Goal: Use online tool/utility: Utilize a website feature to perform a specific function

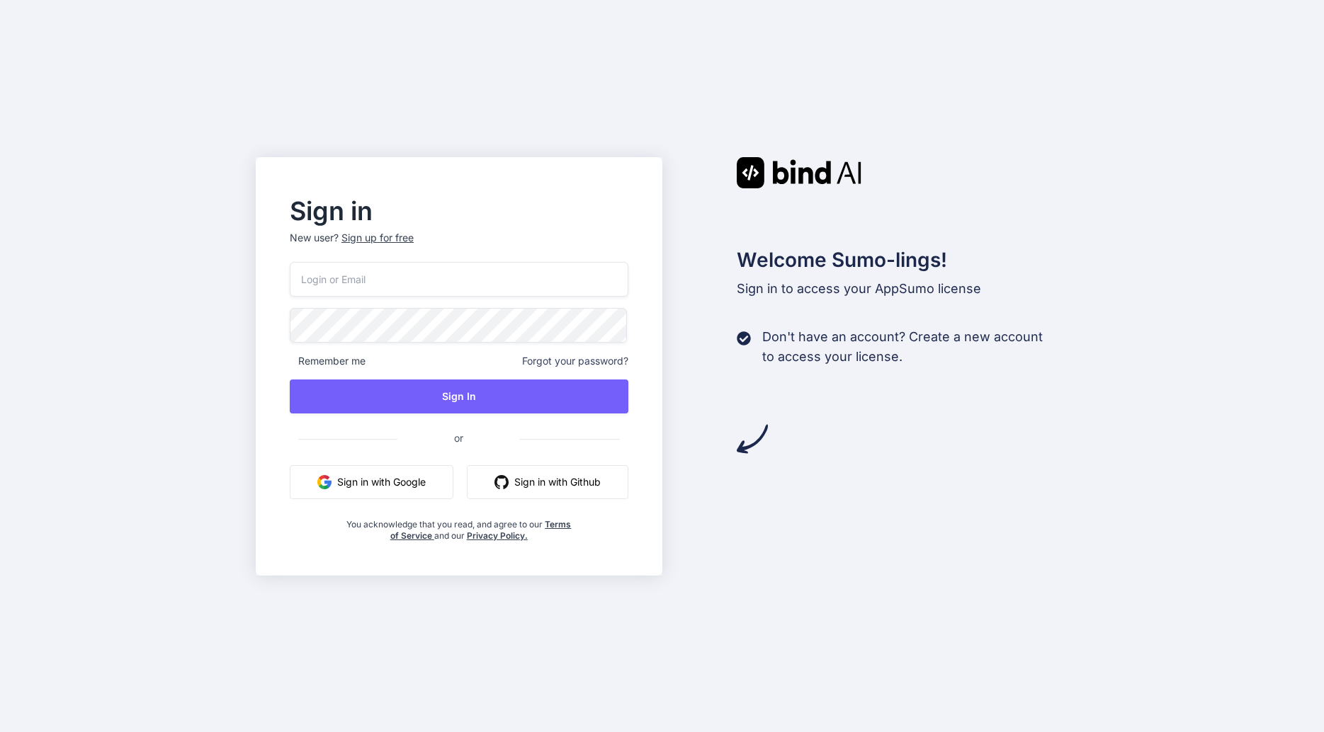
type input "[EMAIL_ADDRESS][DOMAIN_NAME]"
click at [455, 390] on button "Sign In" at bounding box center [459, 397] width 339 height 34
click at [444, 396] on button "Sign In" at bounding box center [459, 397] width 339 height 34
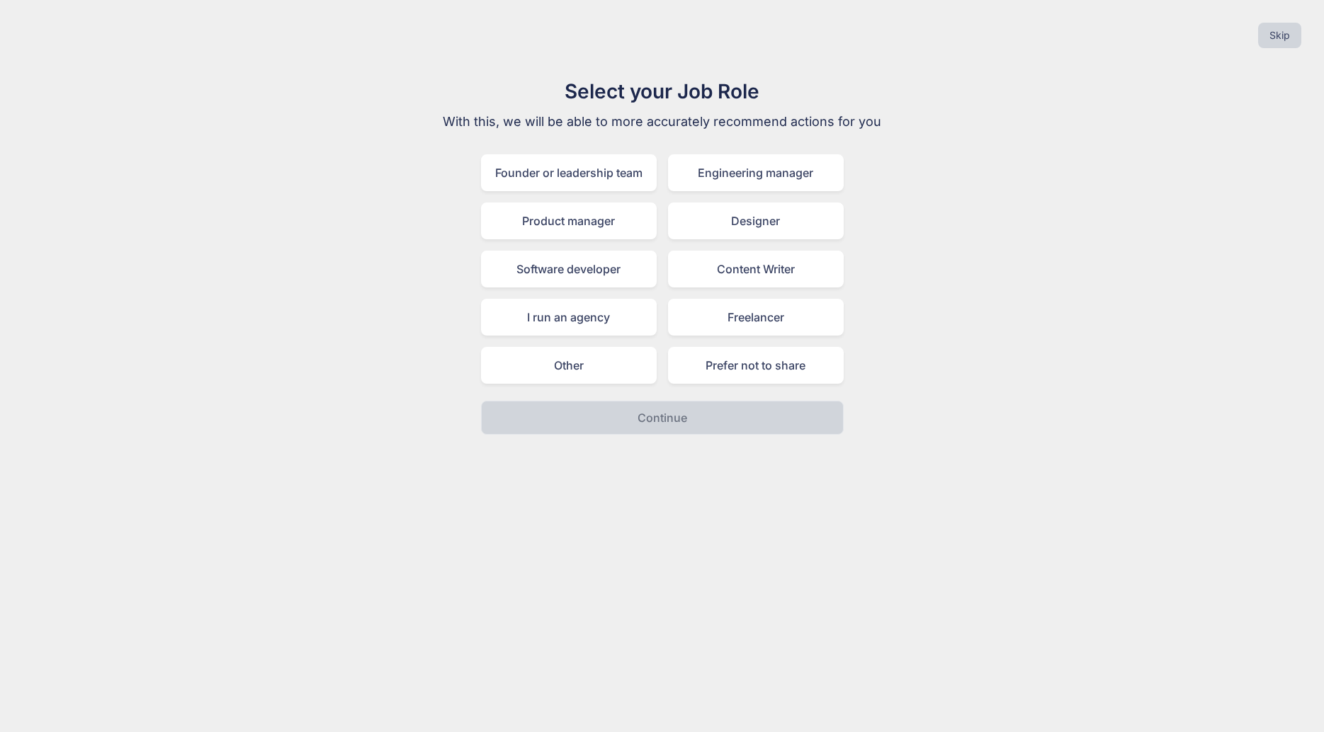
click at [730, 313] on div "Freelancer" at bounding box center [756, 317] width 176 height 37
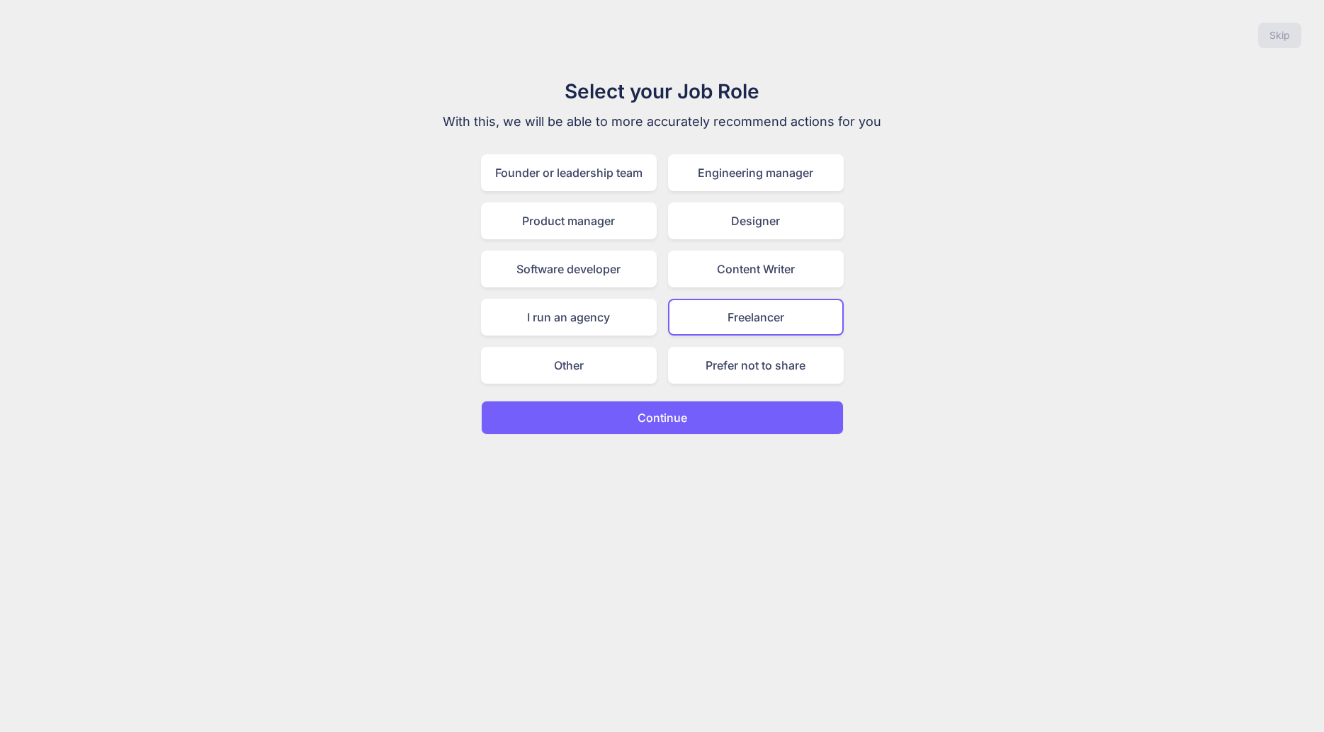
click at [725, 266] on div "Content Writer" at bounding box center [756, 269] width 176 height 37
click at [713, 312] on div "Freelancer" at bounding box center [756, 317] width 176 height 37
click at [720, 278] on div "Content Writer" at bounding box center [756, 269] width 176 height 37
click at [722, 275] on div "Content Writer" at bounding box center [756, 269] width 176 height 37
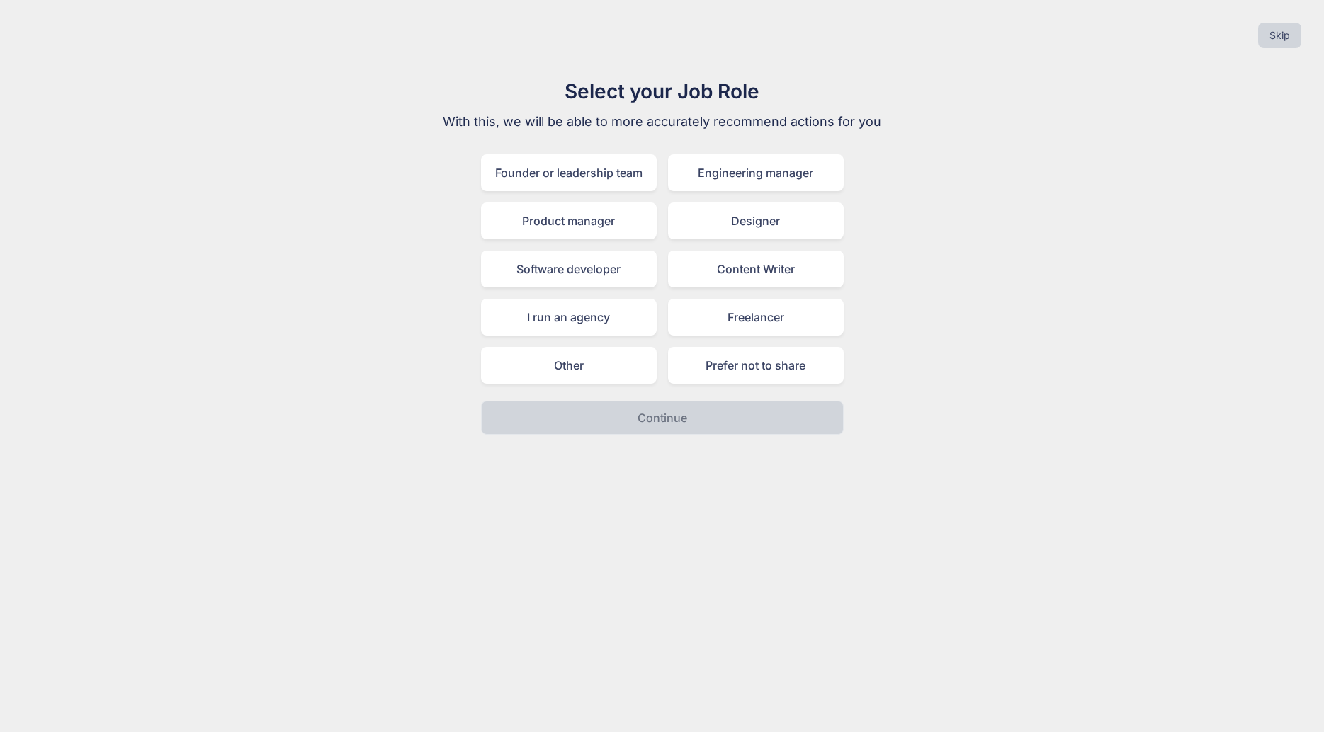
click at [875, 305] on div "Select your Job Role With this, we will be able to more accurately recommend ac…" at bounding box center [662, 255] width 476 height 358
click at [618, 338] on div "Founder or leadership team Engineering manager Product manager Designer Softwar…" at bounding box center [662, 268] width 363 height 229
click at [621, 333] on div "I run an agency" at bounding box center [569, 317] width 176 height 37
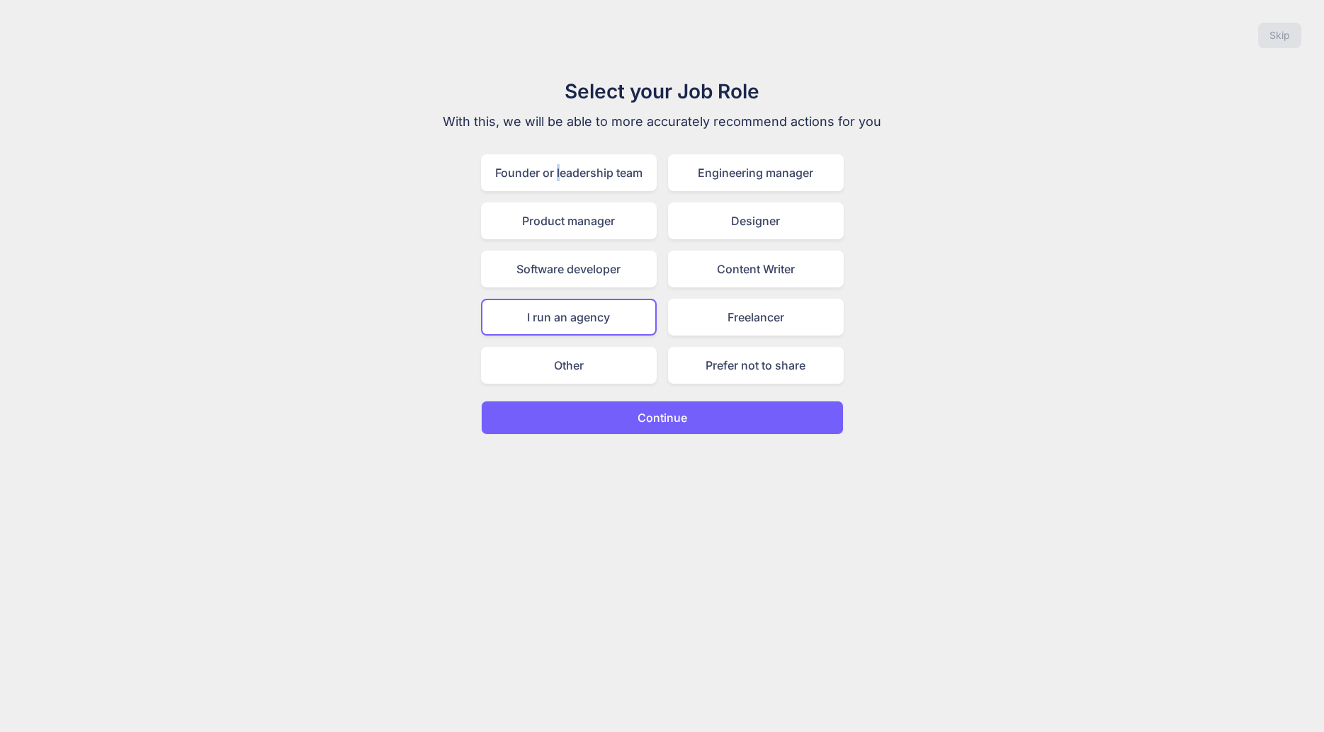
click at [555, 159] on div "Founder or leadership team" at bounding box center [569, 172] width 176 height 37
click at [549, 159] on div "Founder or leadership team" at bounding box center [569, 172] width 176 height 37
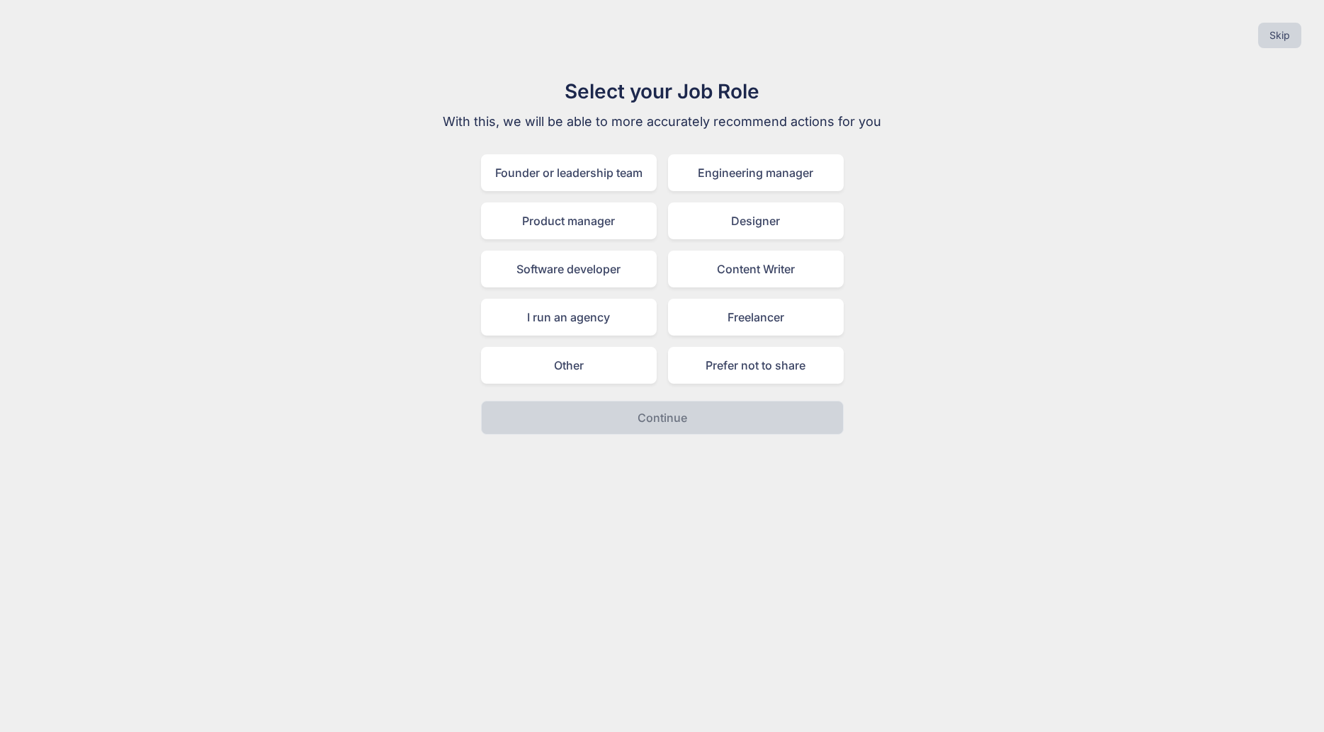
click at [552, 310] on div "I run an agency" at bounding box center [569, 317] width 176 height 37
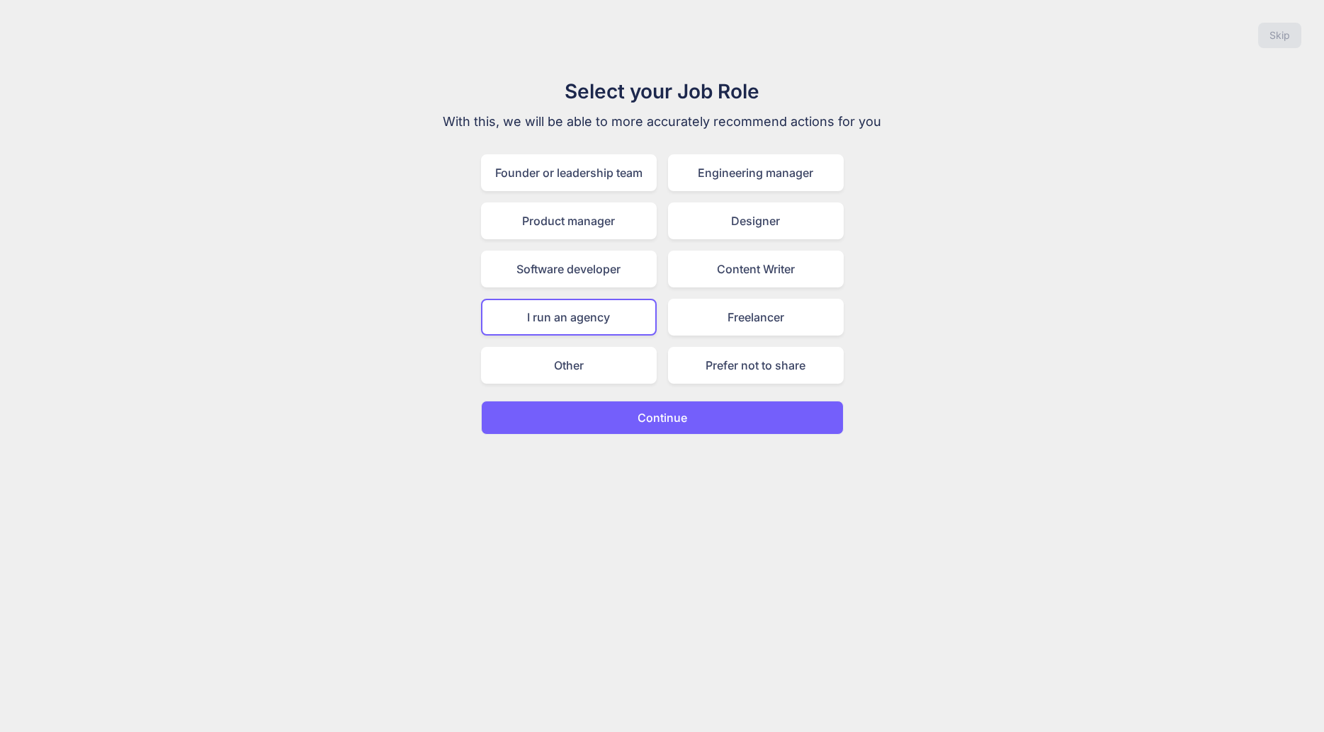
click at [725, 428] on button "Continue" at bounding box center [662, 418] width 363 height 34
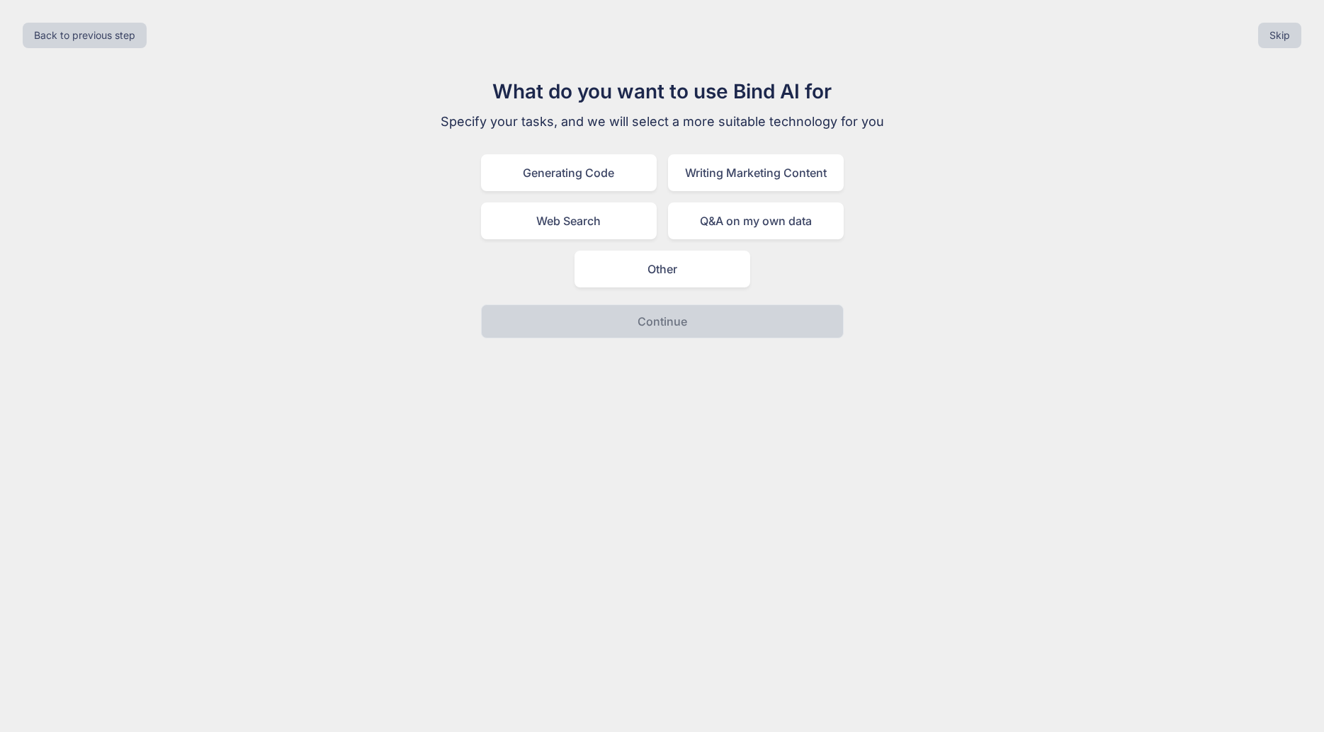
click at [740, 185] on div "Writing Marketing Content" at bounding box center [756, 172] width 176 height 37
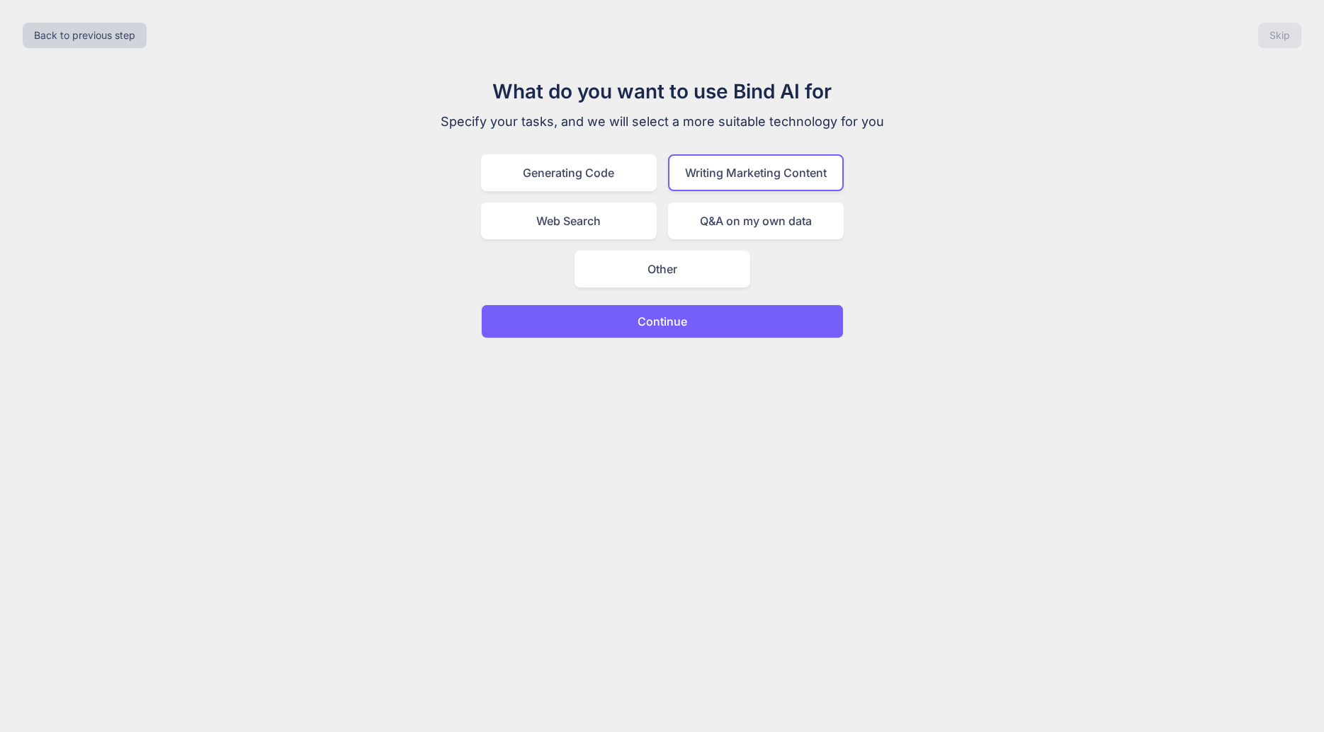
click at [598, 177] on div "Generating Code" at bounding box center [569, 172] width 176 height 37
click at [751, 183] on div "Writing Marketing Content" at bounding box center [756, 172] width 176 height 37
click at [705, 273] on div "Other" at bounding box center [662, 269] width 176 height 37
click at [703, 329] on button "Continue" at bounding box center [662, 322] width 363 height 34
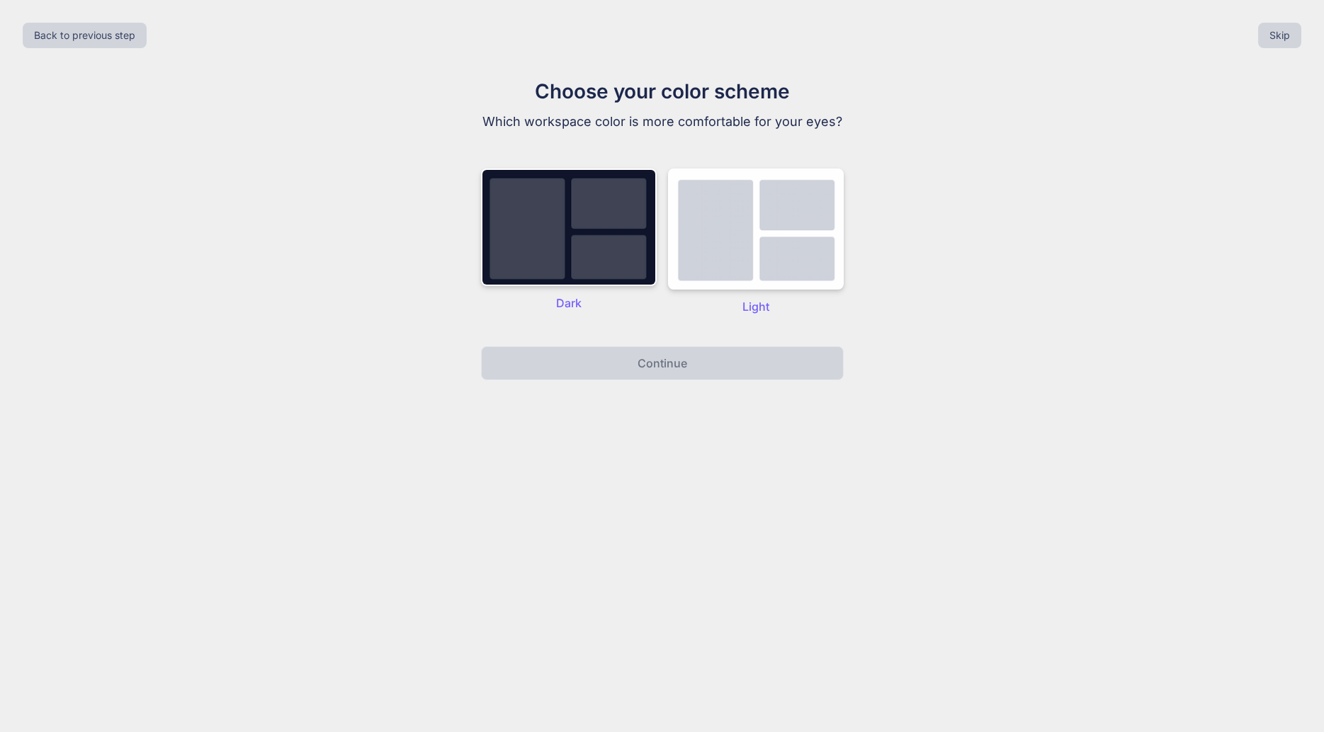
click at [46, 30] on button "Back to previous step" at bounding box center [85, 35] width 124 height 25
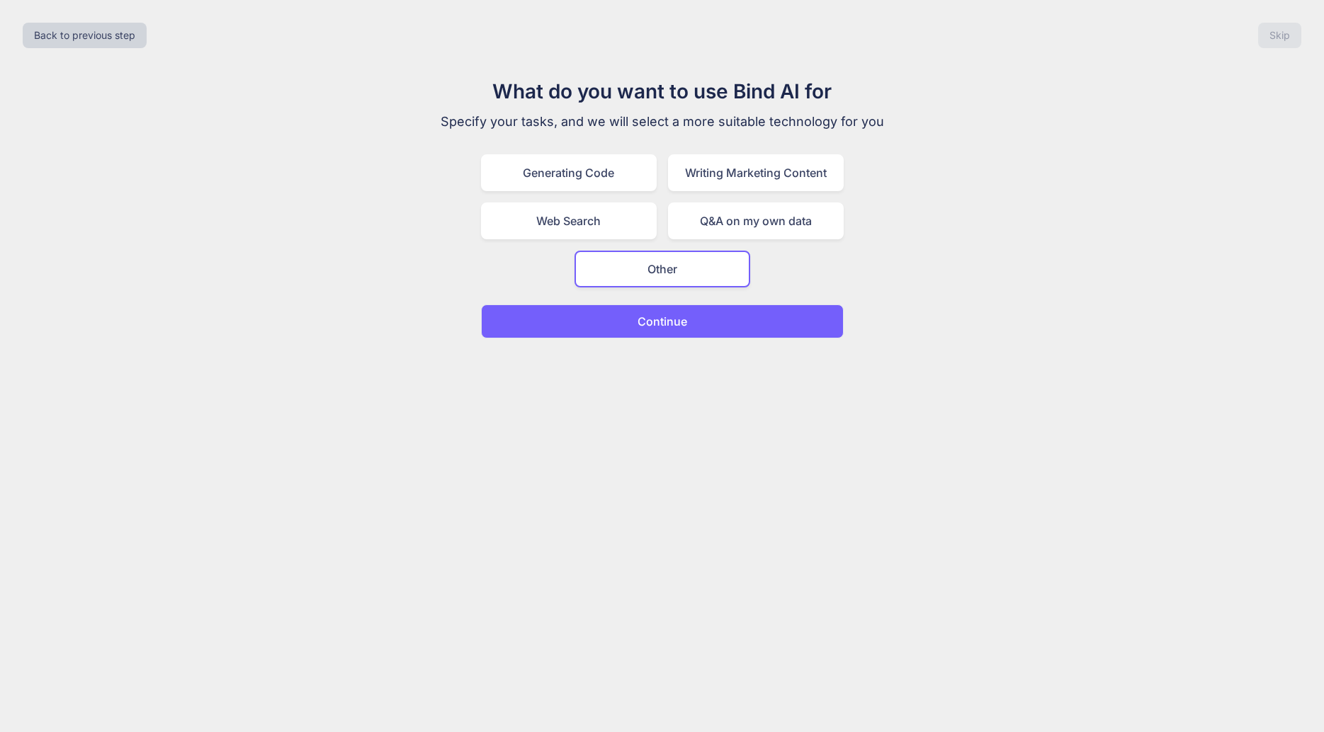
click at [47, 30] on button "Back to previous step" at bounding box center [85, 35] width 124 height 25
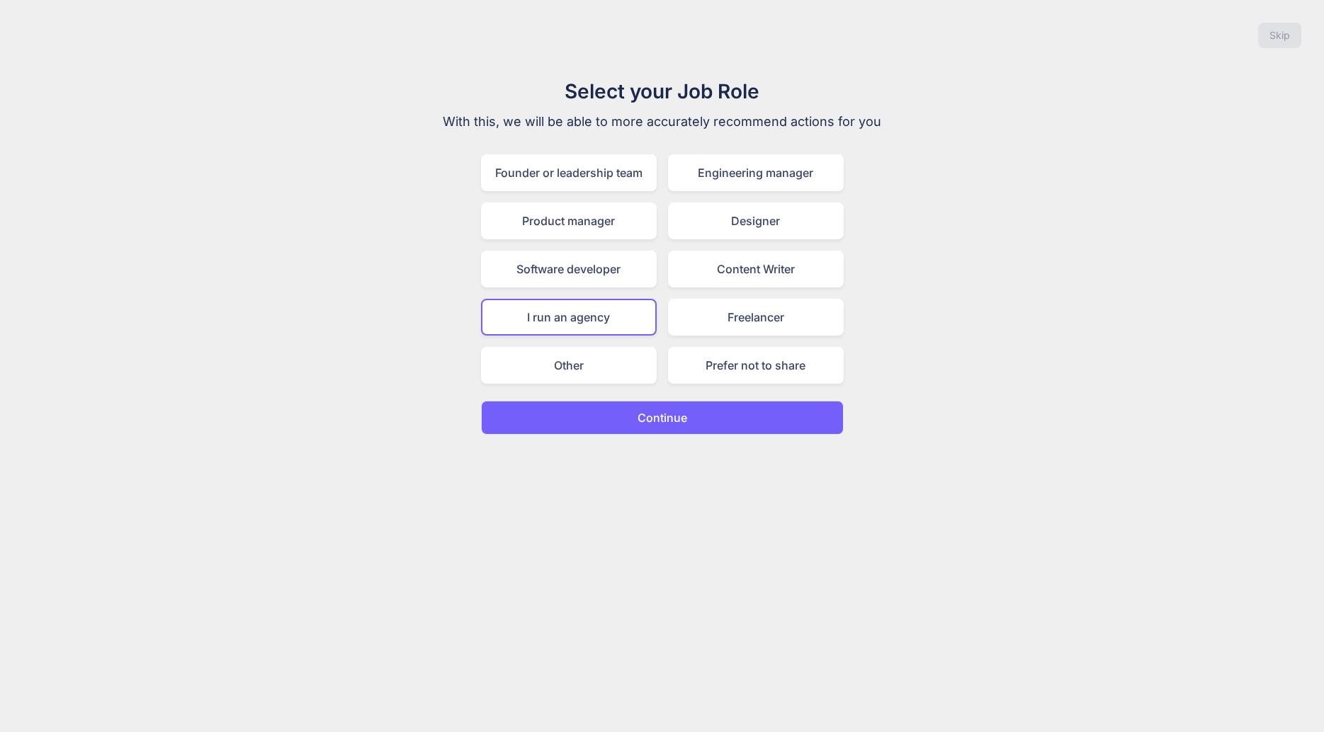
click at [580, 369] on div "Other" at bounding box center [569, 365] width 176 height 37
click at [611, 406] on button "Continue" at bounding box center [662, 418] width 363 height 34
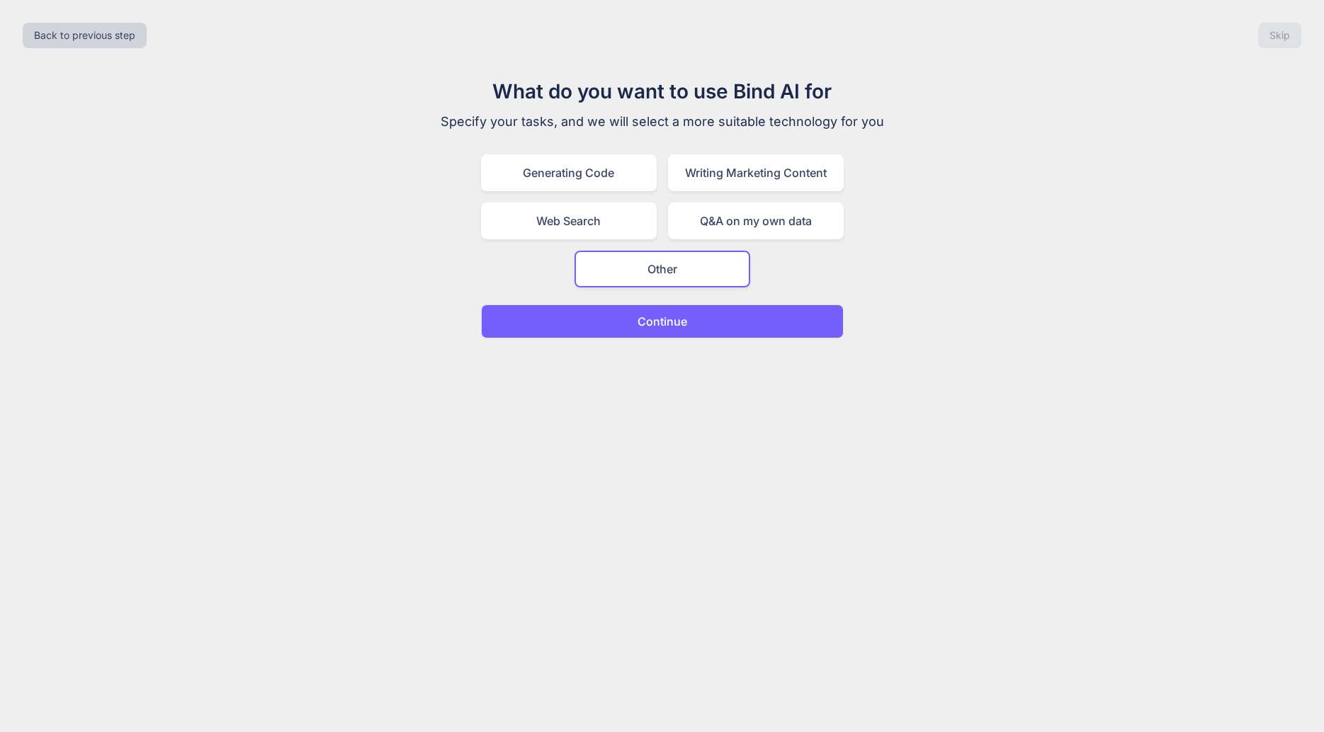
click at [639, 315] on p "Continue" at bounding box center [662, 321] width 50 height 17
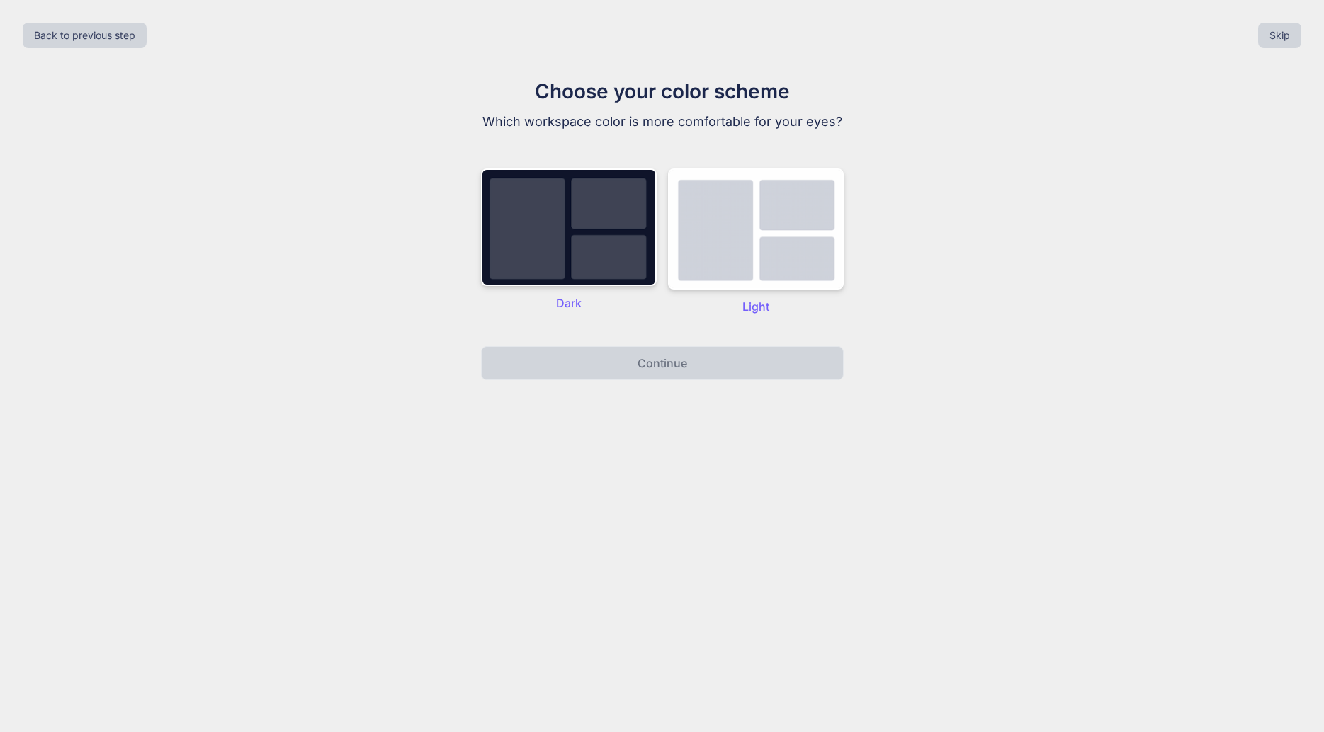
click at [696, 266] on img at bounding box center [756, 229] width 176 height 121
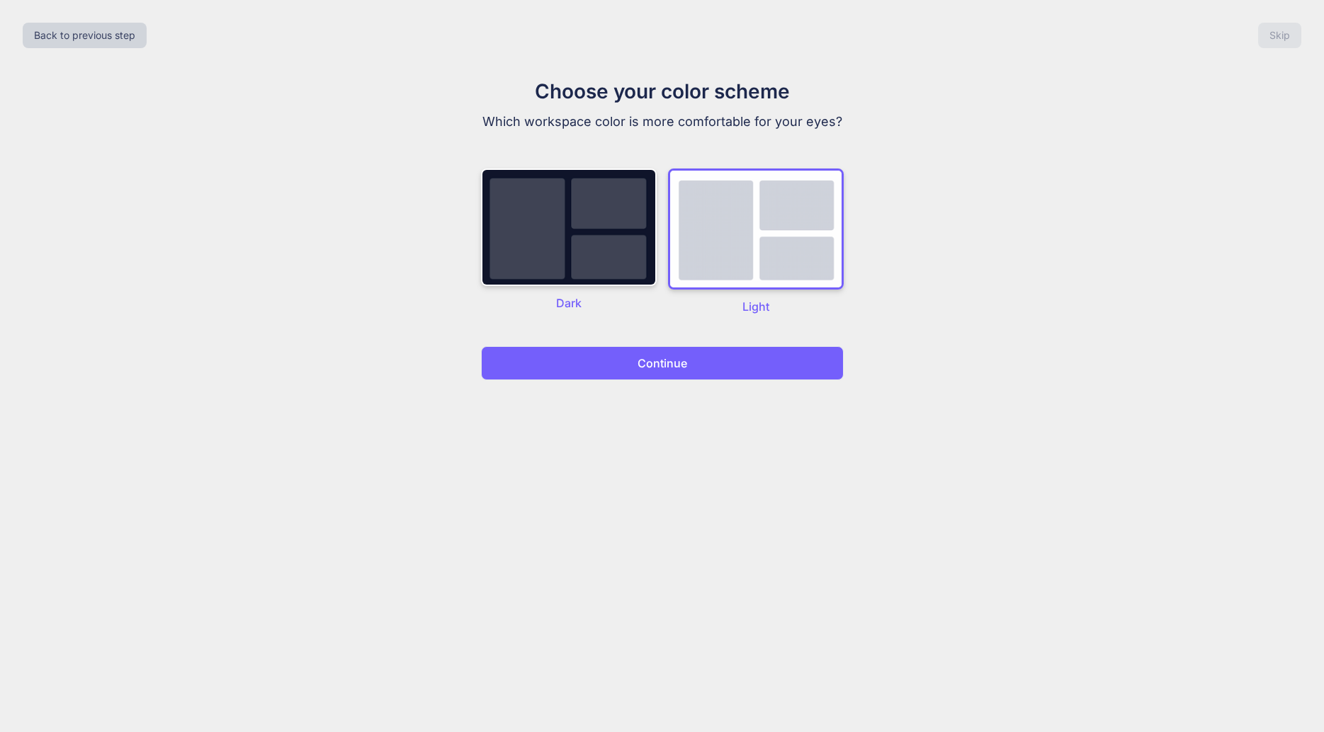
click at [613, 256] on img at bounding box center [569, 228] width 176 height 118
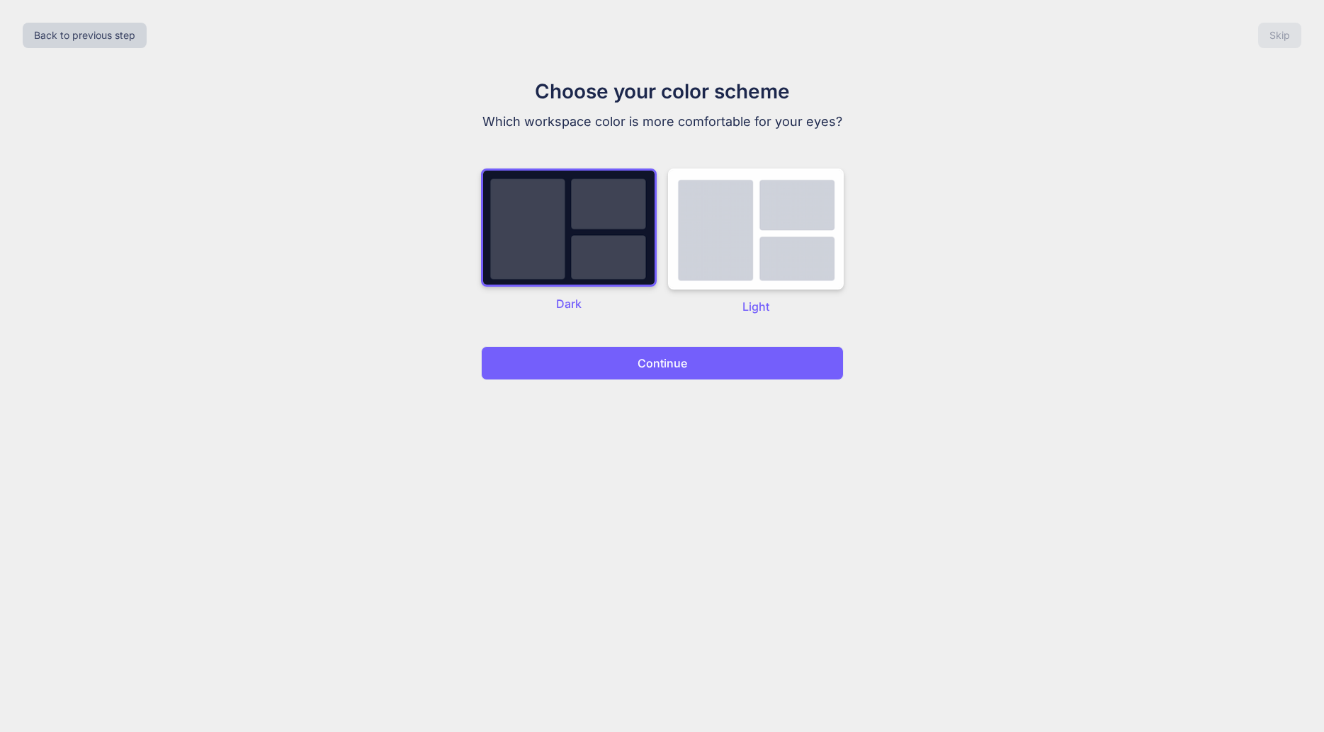
click at [723, 228] on img at bounding box center [756, 229] width 176 height 121
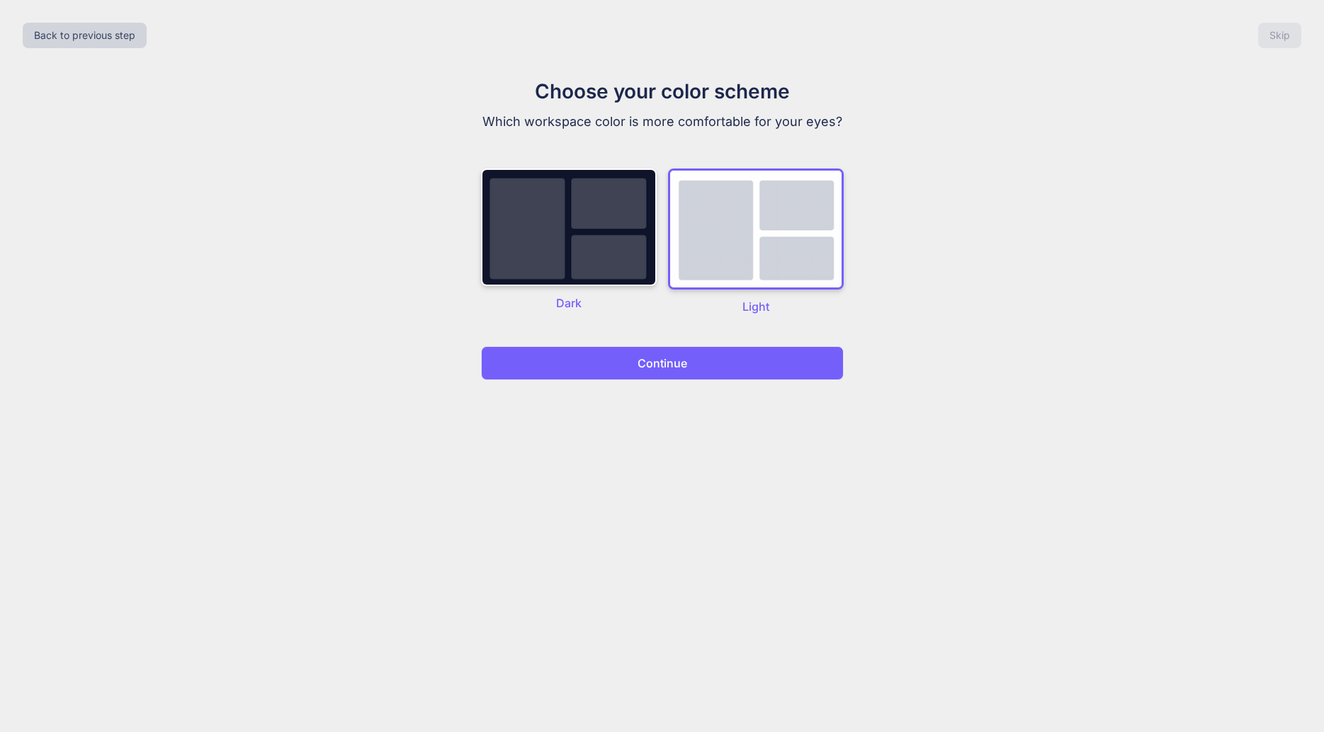
click at [636, 289] on div "Dark" at bounding box center [569, 242] width 176 height 147
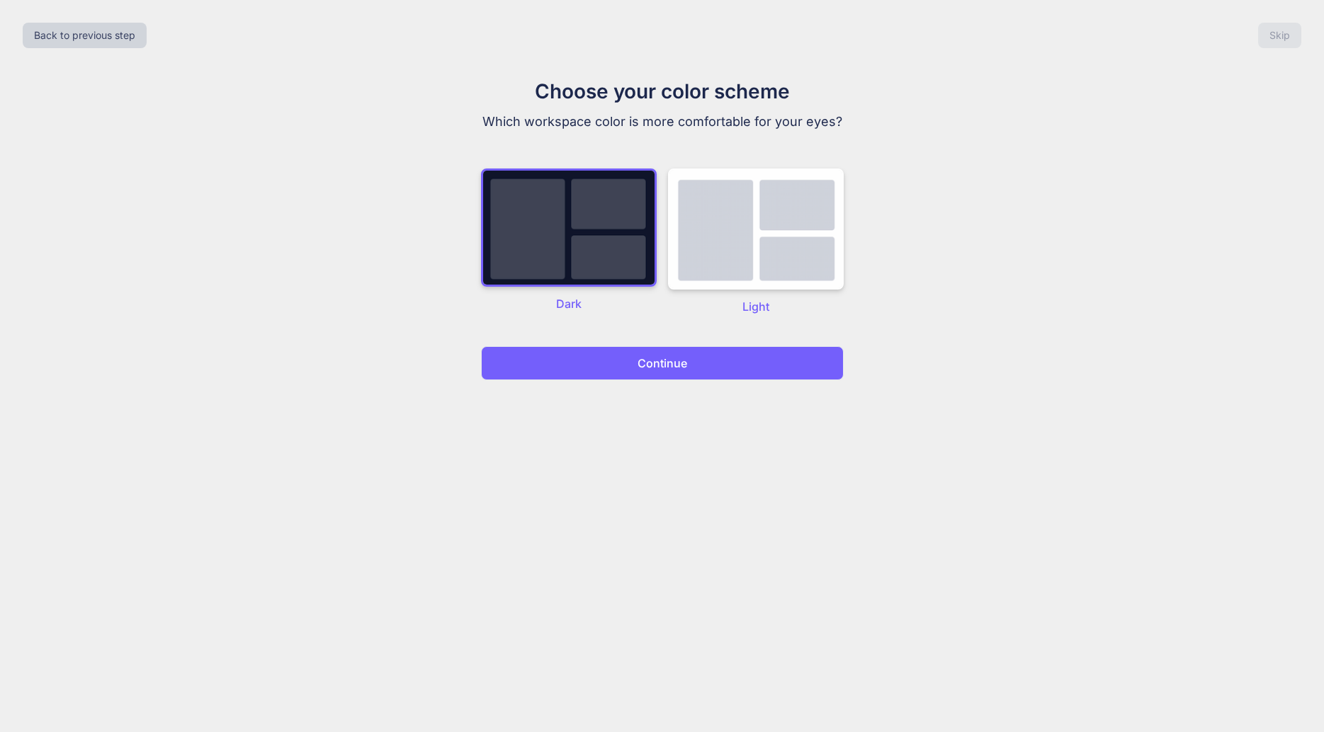
drag, startPoint x: 720, startPoint y: 338, endPoint x: 725, endPoint y: 360, distance: 22.7
click at [720, 341] on div "Choose your color scheme Which workspace color is more comfortable for your eye…" at bounding box center [662, 228] width 476 height 304
click at [725, 360] on button "Continue" at bounding box center [662, 363] width 363 height 34
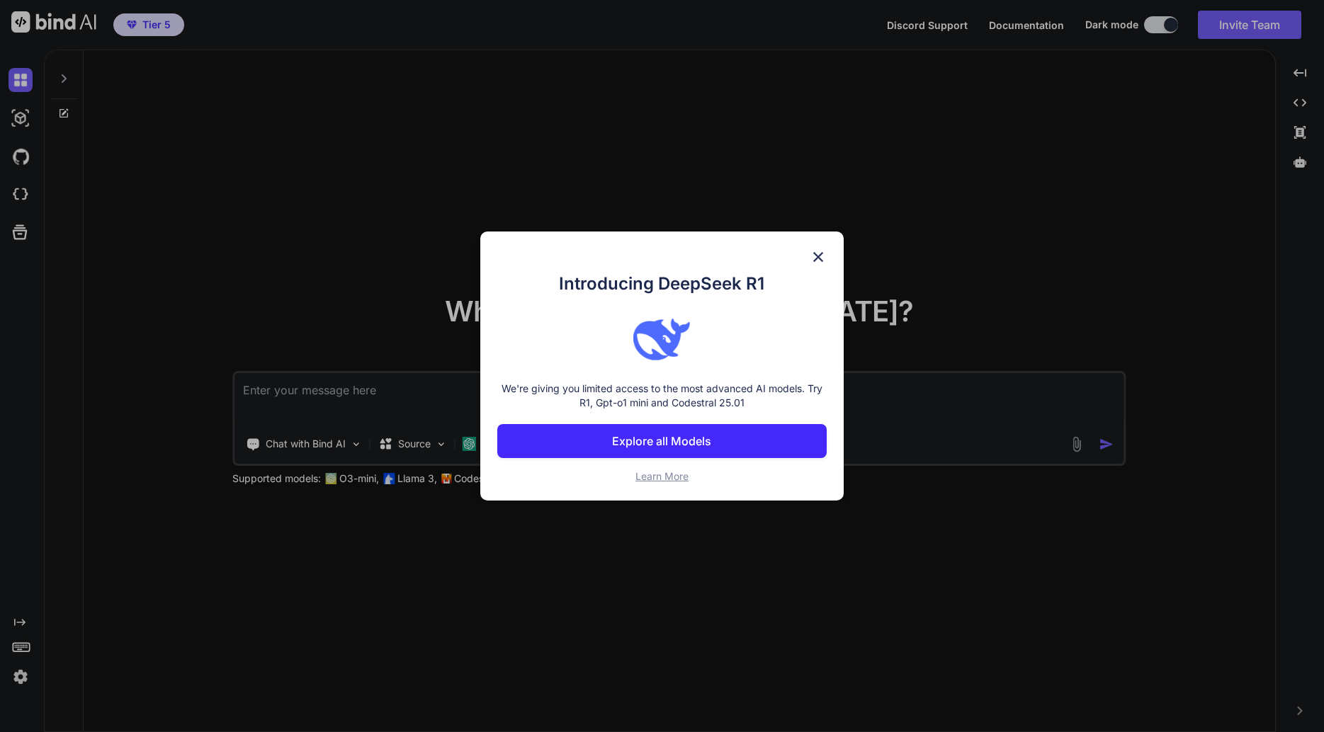
click at [728, 432] on button "Explore all Models" at bounding box center [662, 441] width 330 height 34
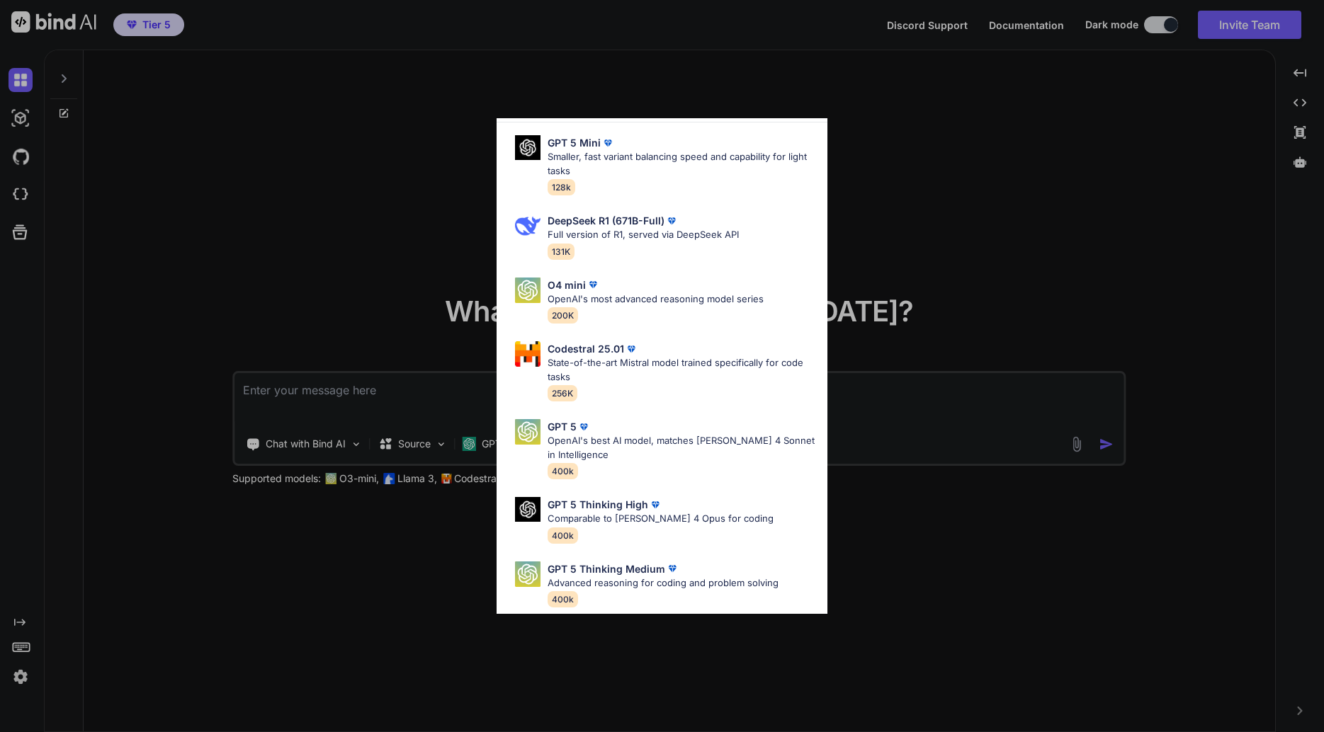
scroll to position [74, 0]
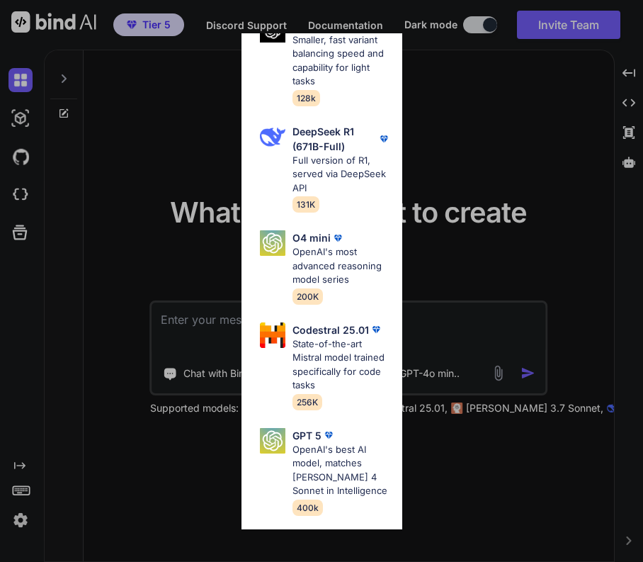
type textarea "x"
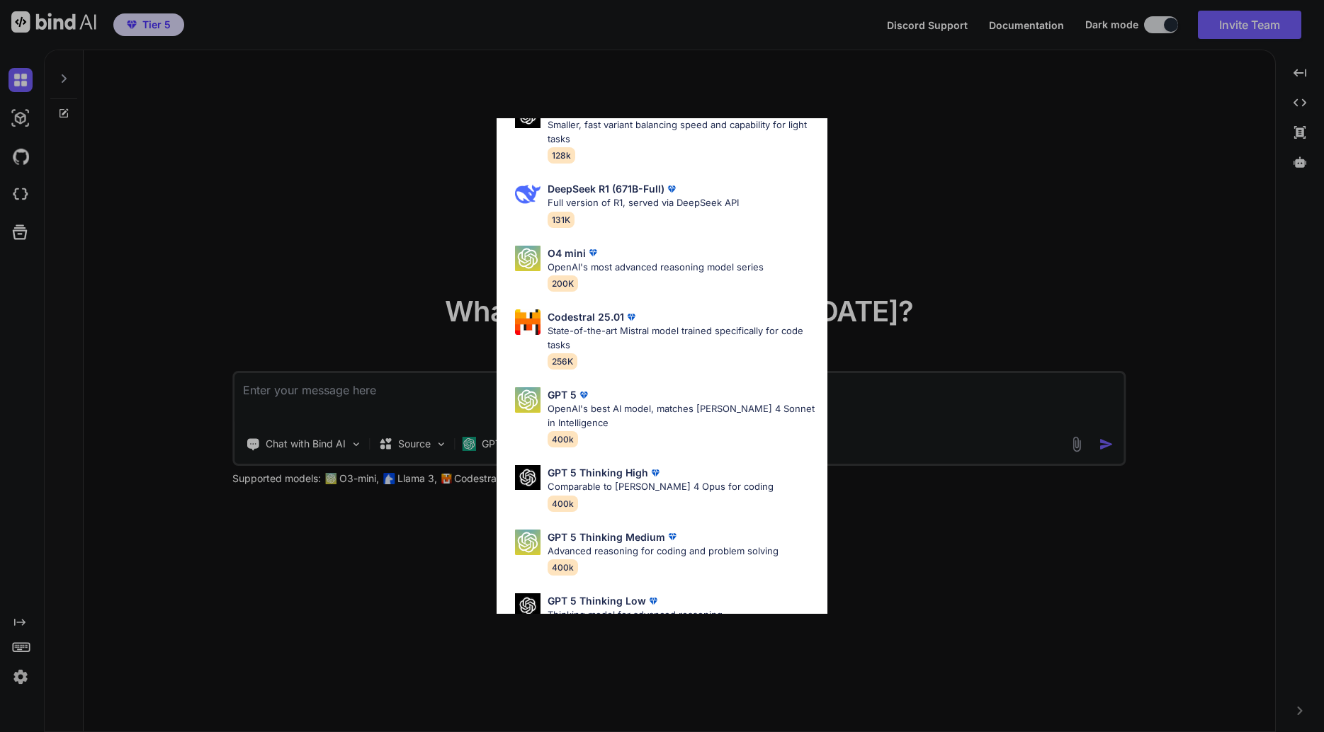
click at [129, 31] on div "All GPT 5 Mini Smaller, fast variant balancing speed and capability for light t…" at bounding box center [662, 366] width 1324 height 732
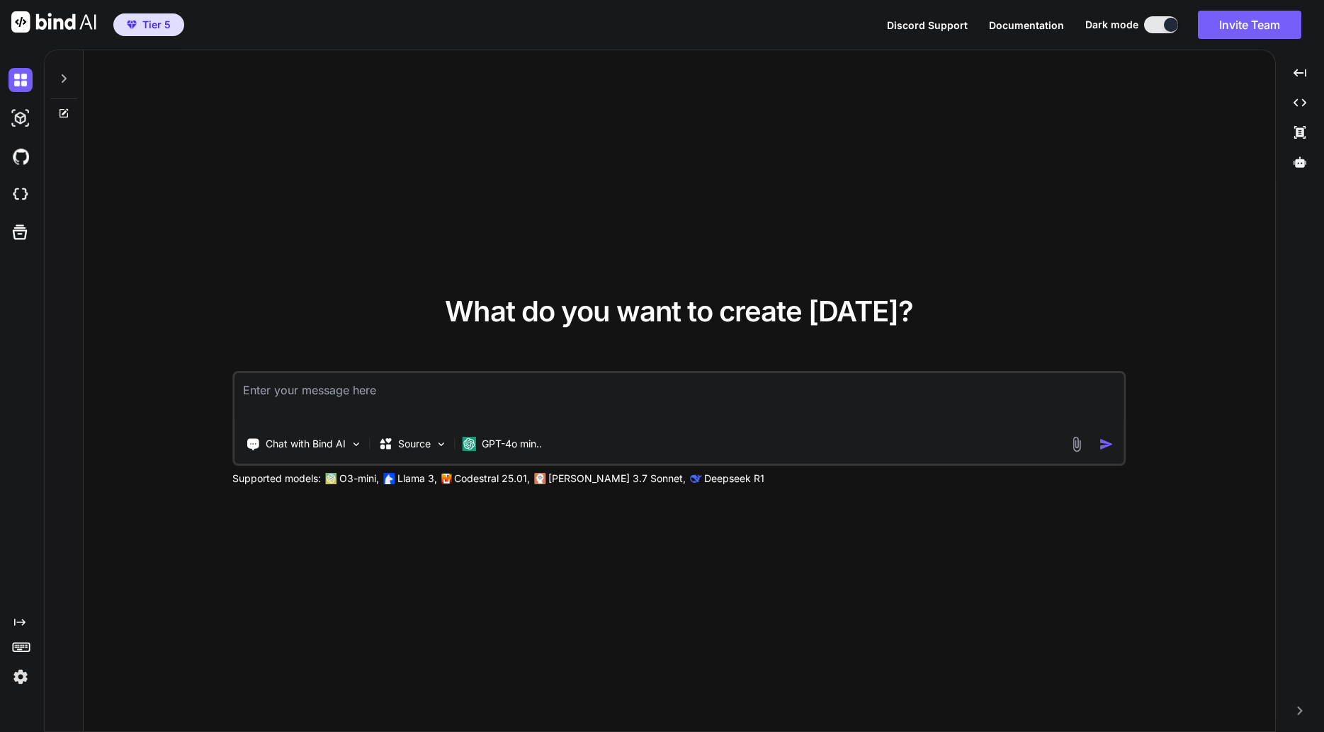
drag, startPoint x: 141, startPoint y: 28, endPoint x: 278, endPoint y: 152, distance: 185.0
click at [142, 28] on span "Tier 5" at bounding box center [148, 25] width 55 height 14
click at [376, 433] on div "Source" at bounding box center [413, 444] width 80 height 28
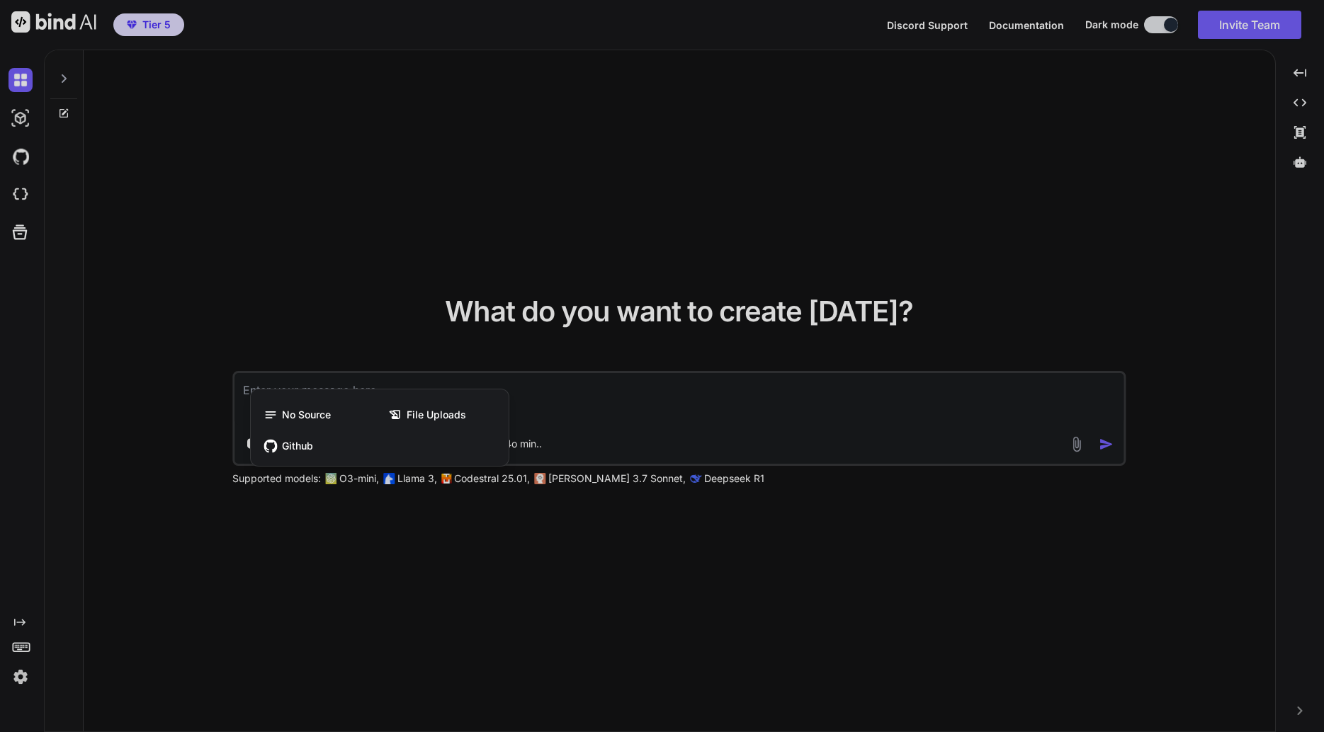
click at [647, 433] on div at bounding box center [662, 366] width 1324 height 732
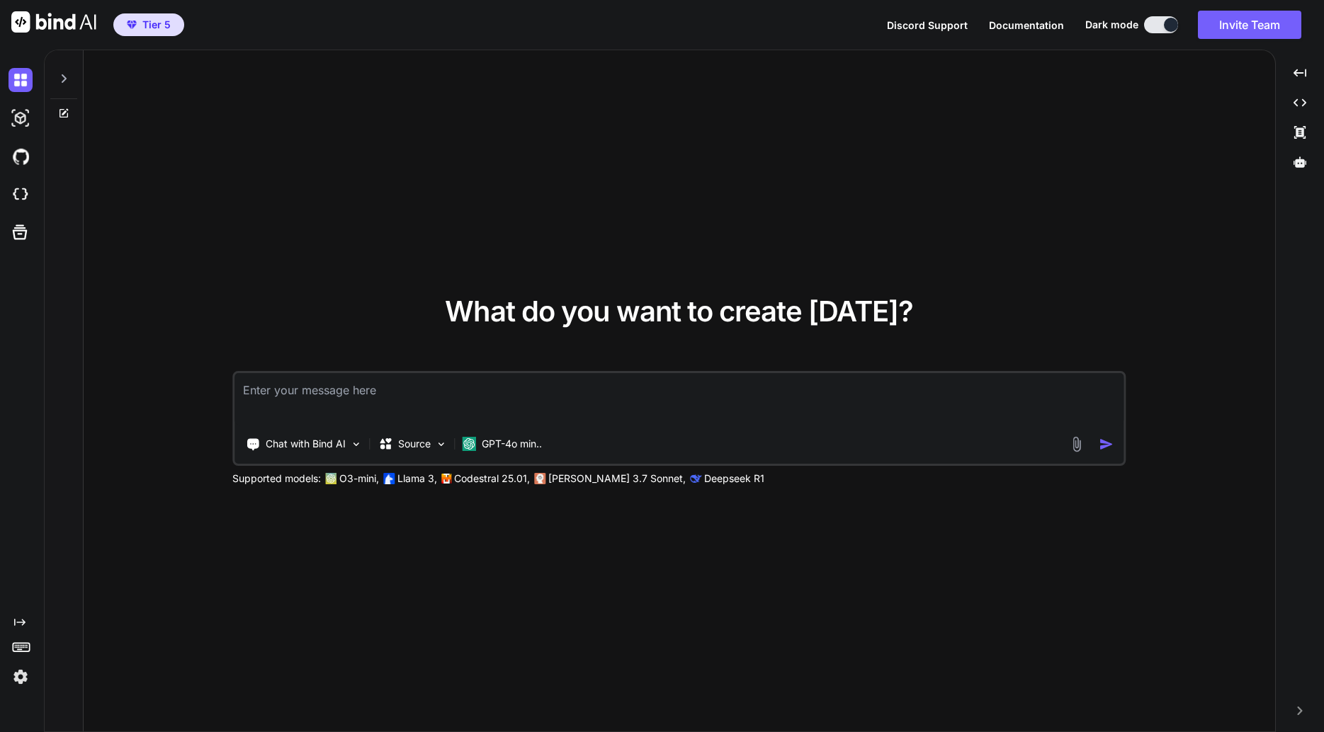
click at [469, 439] on img at bounding box center [469, 444] width 14 height 14
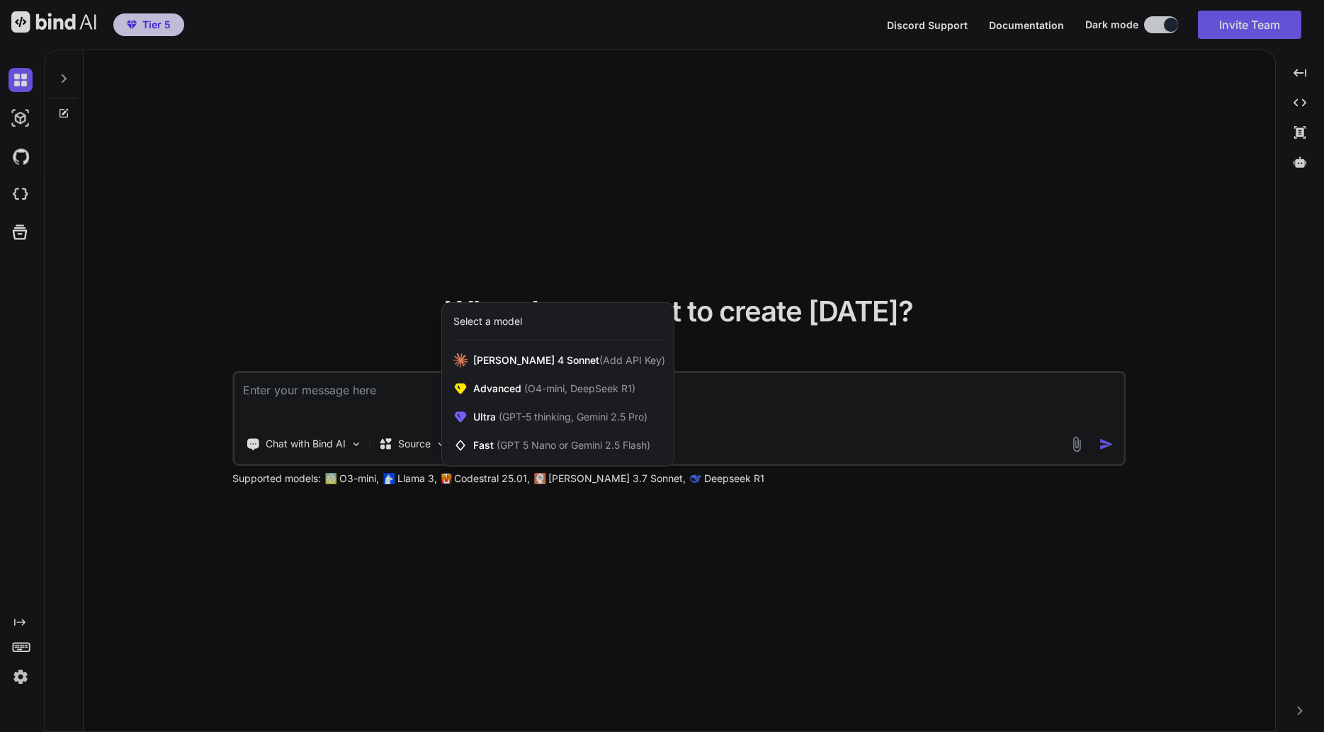
click at [631, 353] on div "Claude 4 Sonnet (Add API Key)" at bounding box center [558, 360] width 232 height 28
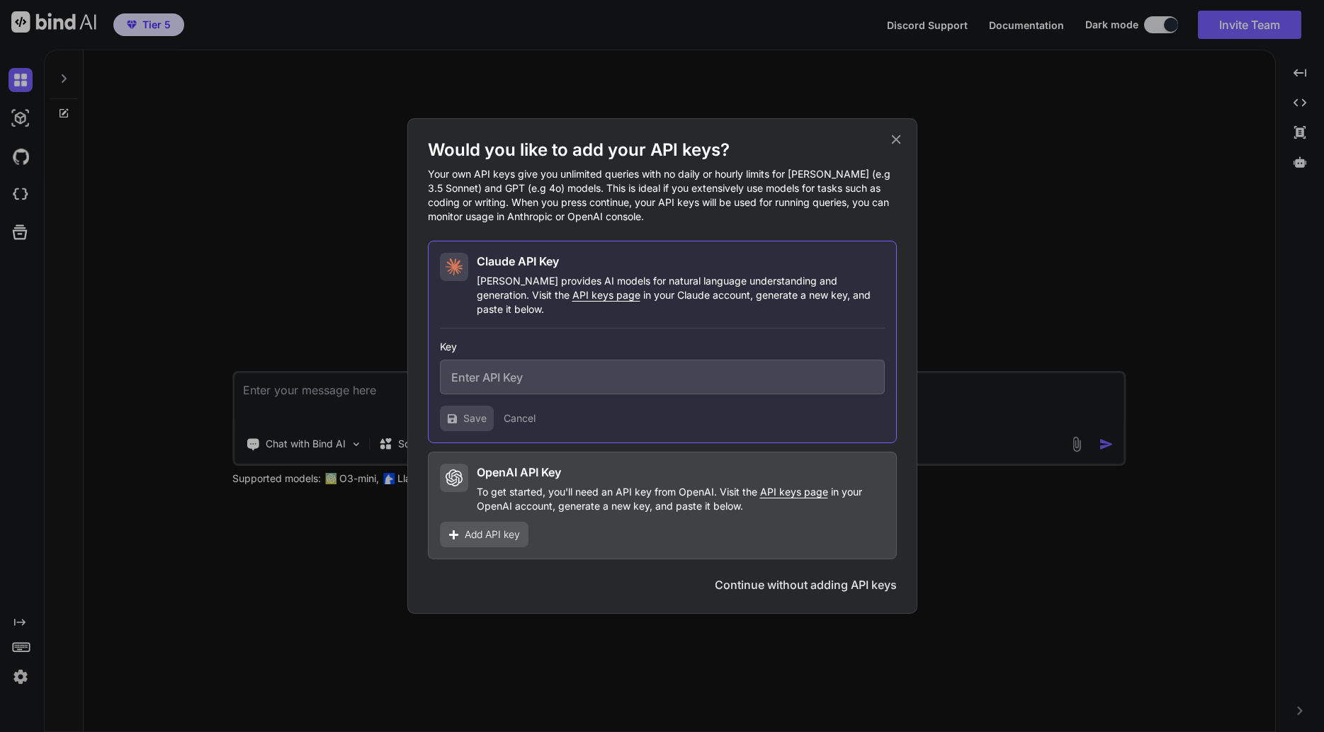
click at [795, 490] on span "API keys page" at bounding box center [794, 492] width 68 height 12
click at [512, 534] on span "Add API key" at bounding box center [492, 535] width 55 height 14
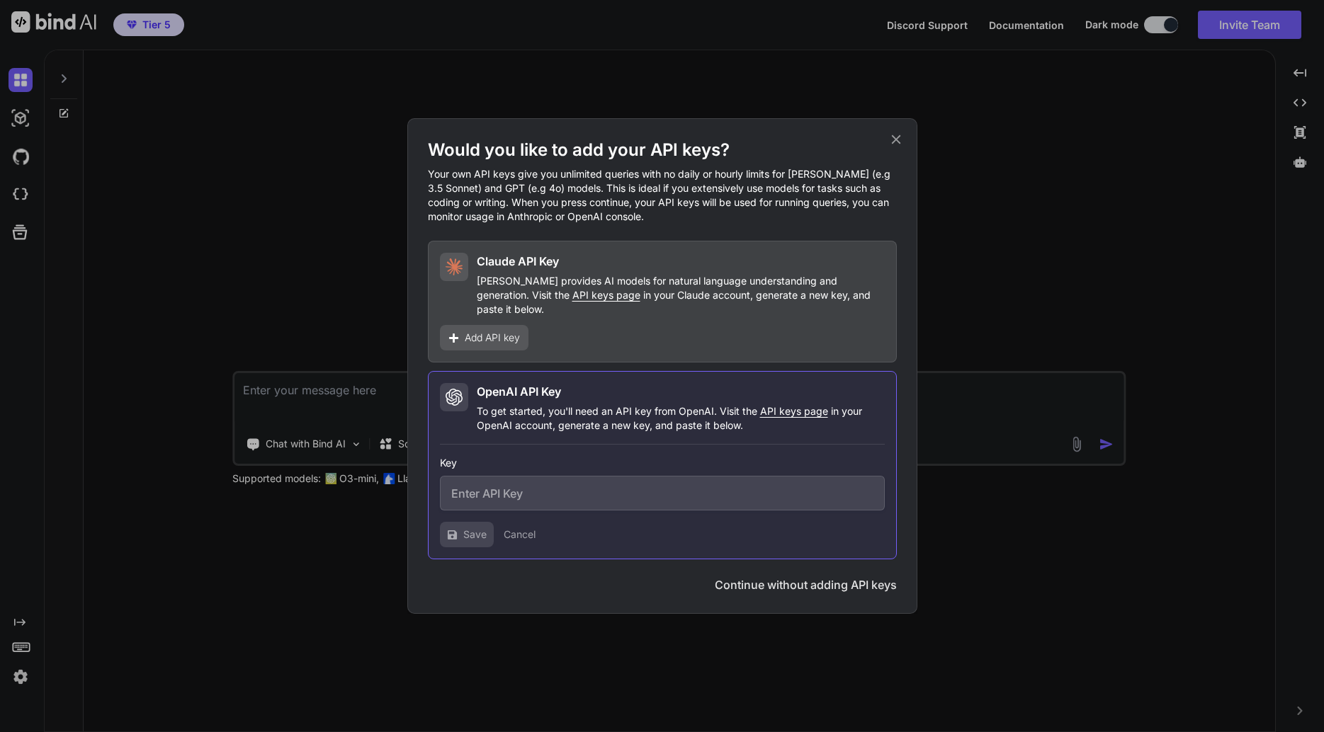
paste input "sk-proj-GfSGAbJbaa63iGp5fxLLGuJ0XJZZQdK2Hd4U17qdUGhqh2BAZ_3o6rwyusL7FfTxINoqVew…"
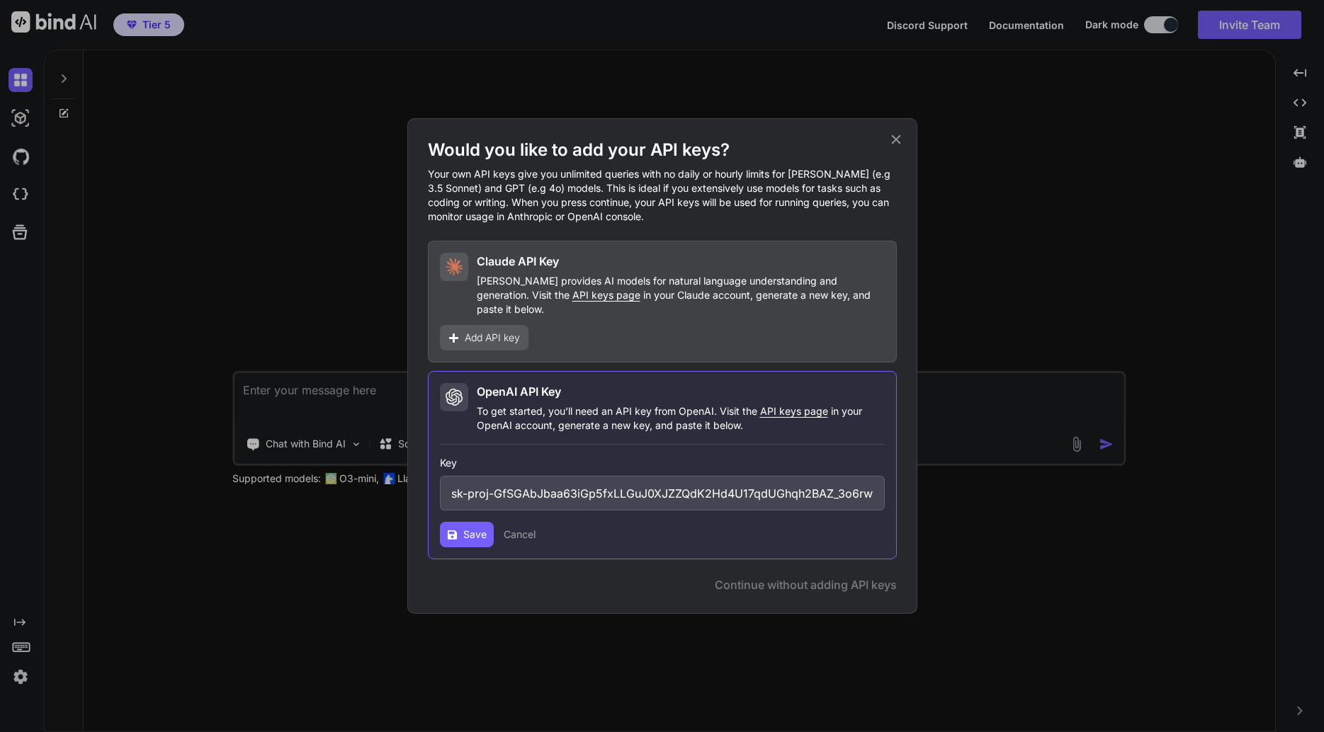
scroll to position [0, 710]
type input "sk-proj-GfSGAbJbaa63iGp5fxLLGuJ0XJZZQdK2Hd4U17qdUGhqh2BAZ_3o6rwyusL7FfTxINoqVew…"
click at [476, 532] on span "Save" at bounding box center [474, 535] width 23 height 14
drag, startPoint x: 854, startPoint y: 491, endPoint x: 917, endPoint y: 492, distance: 63.0
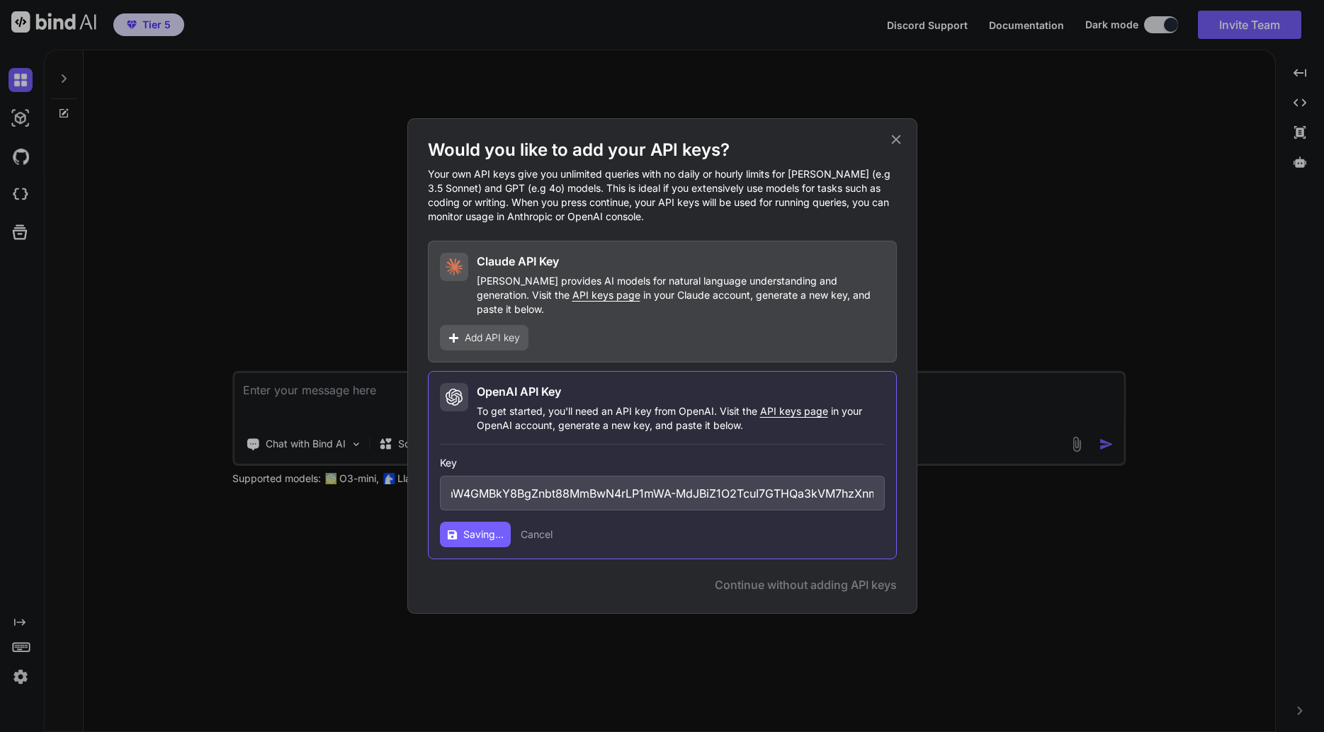
click at [917, 492] on div "Would you like to add your API keys? Your own API keys give you unlimited queri…" at bounding box center [662, 366] width 1324 height 732
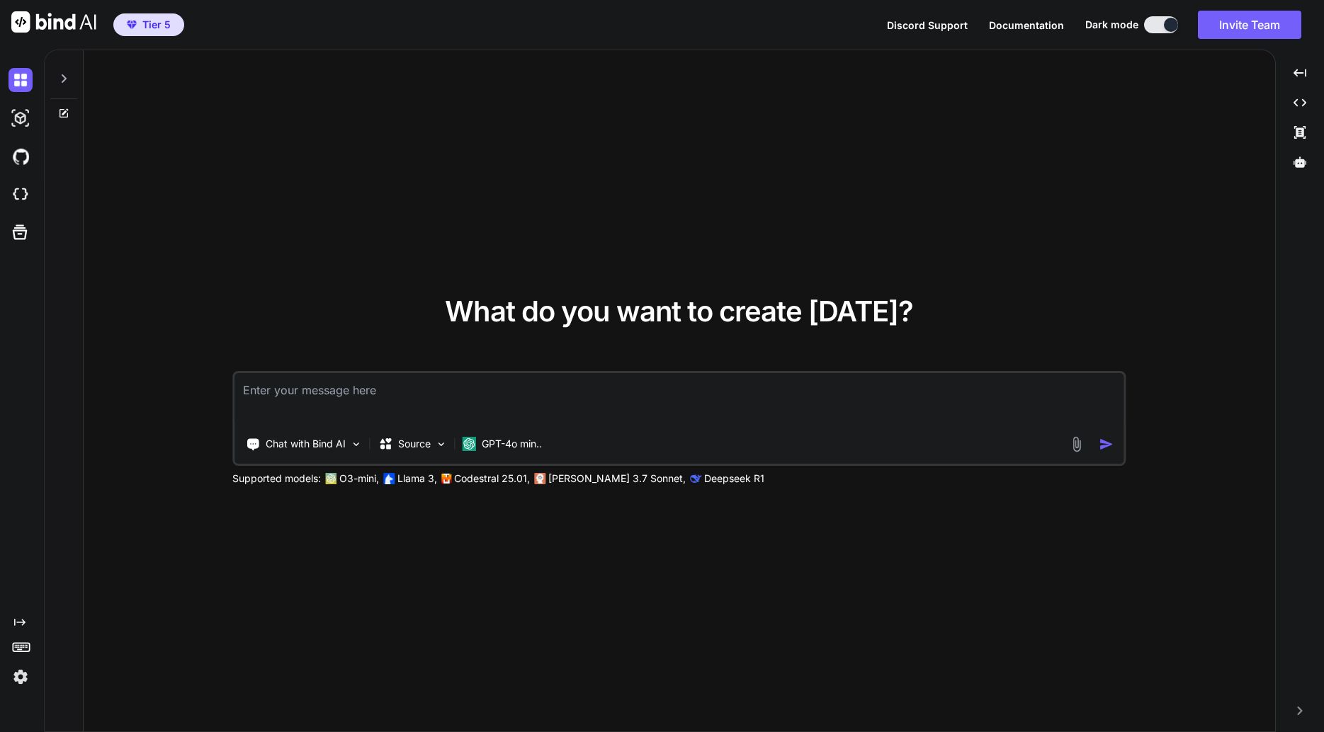
click at [481, 446] on div "GPT-4o min.." at bounding box center [502, 444] width 80 height 14
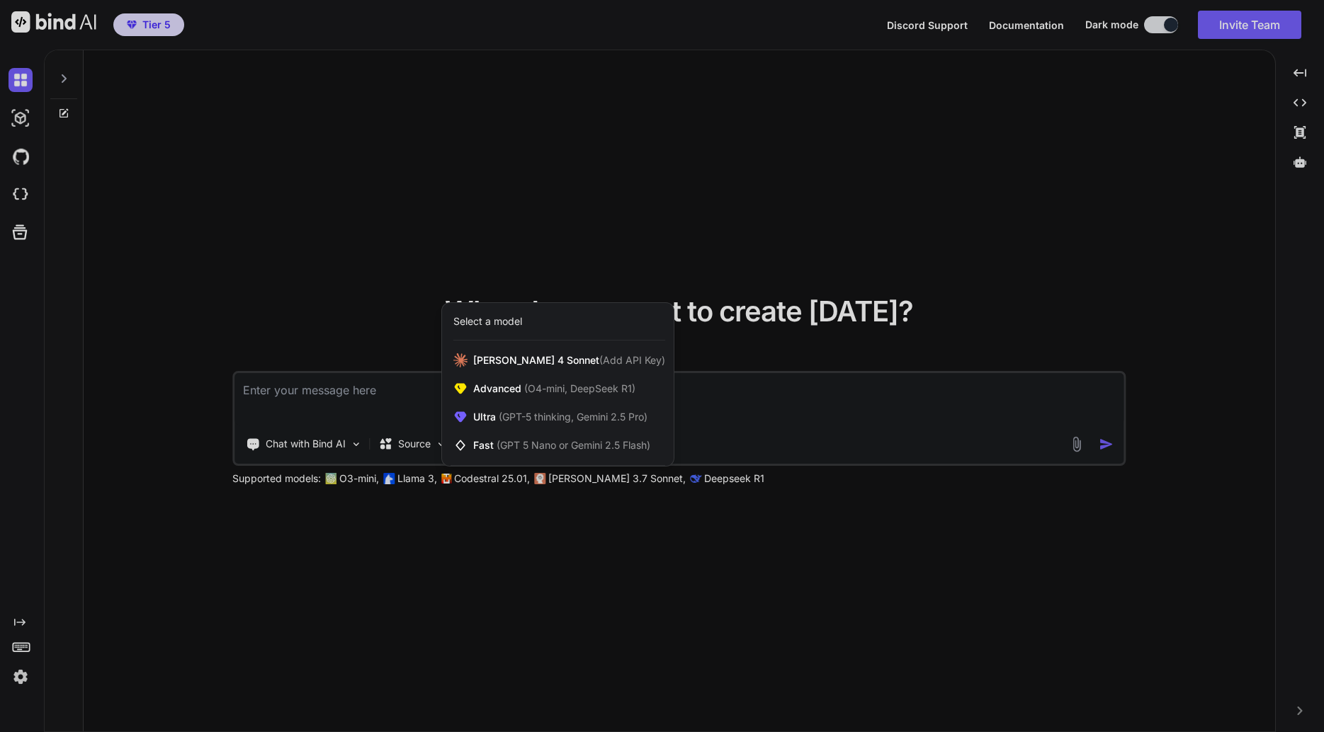
click at [607, 353] on span "Claude 4 Sonnet (Add API Key)" at bounding box center [569, 360] width 192 height 14
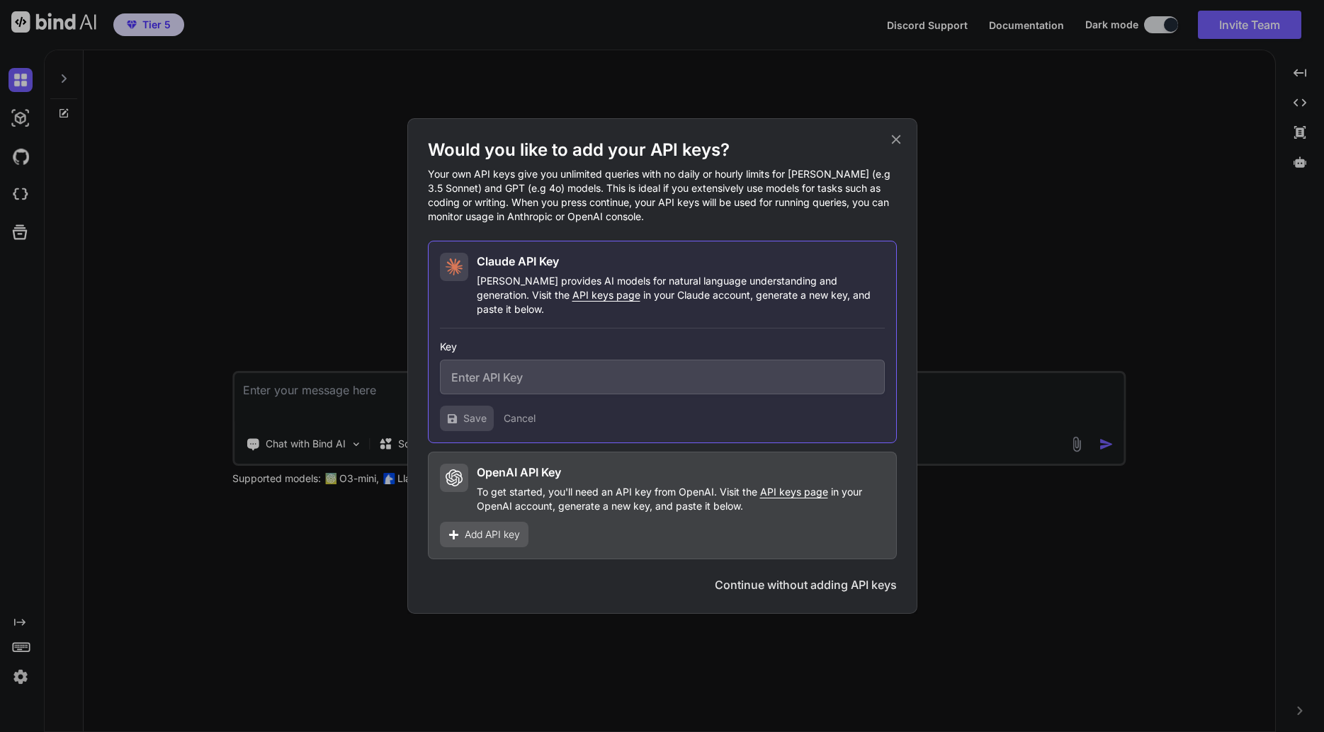
click at [1011, 473] on div "Would you like to add your API keys? Your own API keys give you unlimited queri…" at bounding box center [662, 366] width 1324 height 732
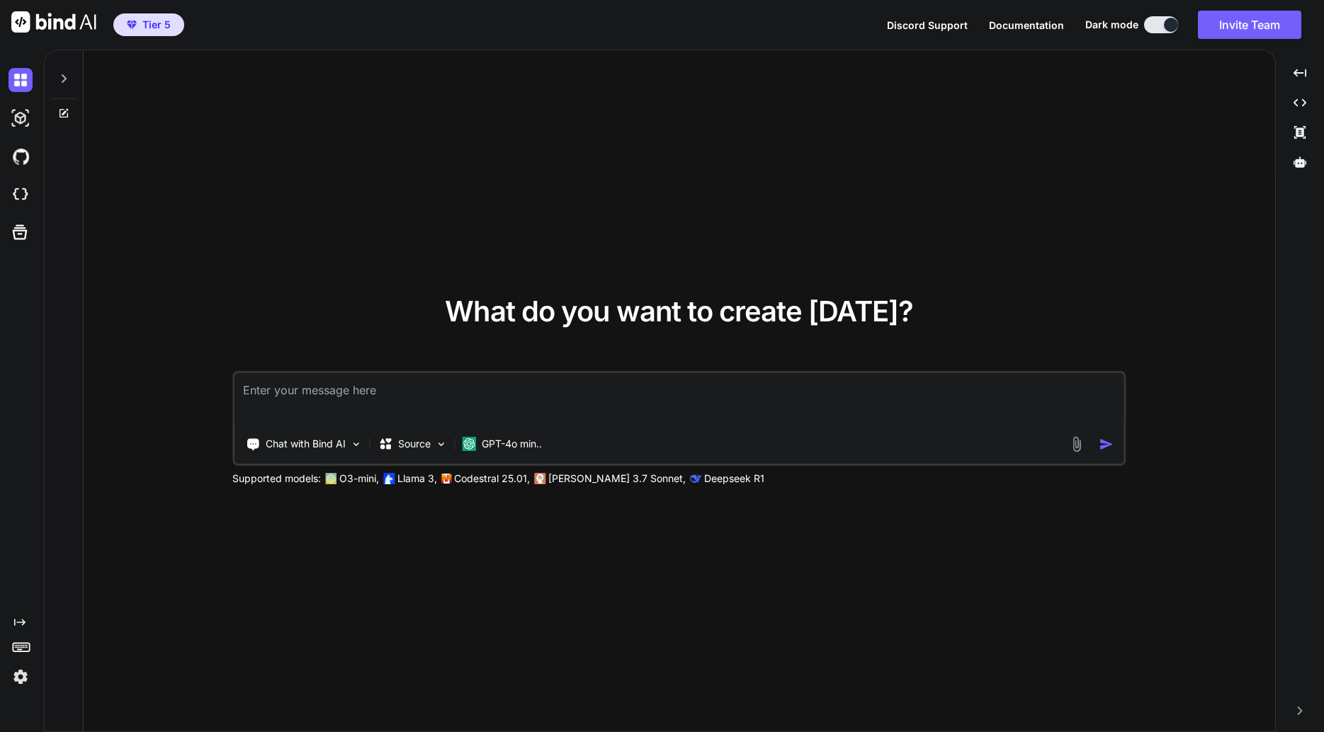
click at [488, 453] on div "GPT-4o min.." at bounding box center [501, 444] width 91 height 28
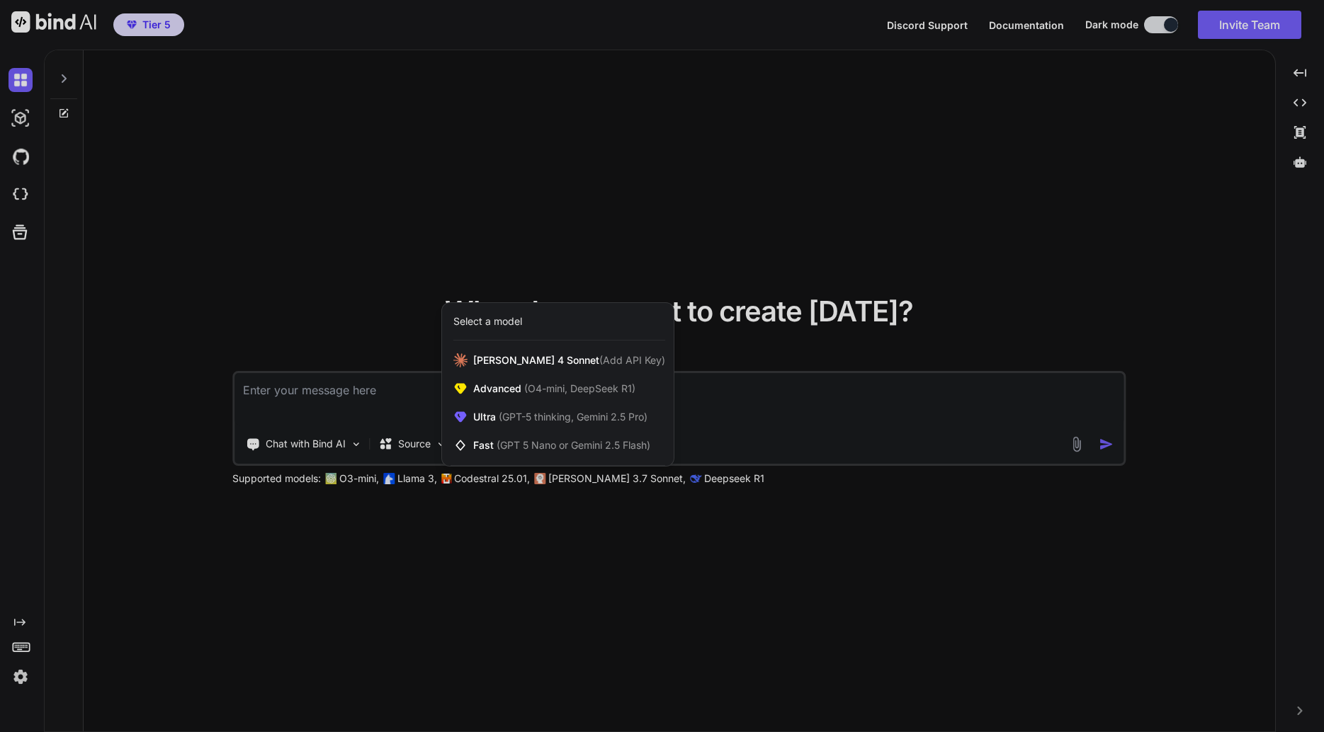
click at [567, 321] on div "Select a model" at bounding box center [559, 321] width 212 height 14
click at [639, 548] on div at bounding box center [662, 366] width 1324 height 732
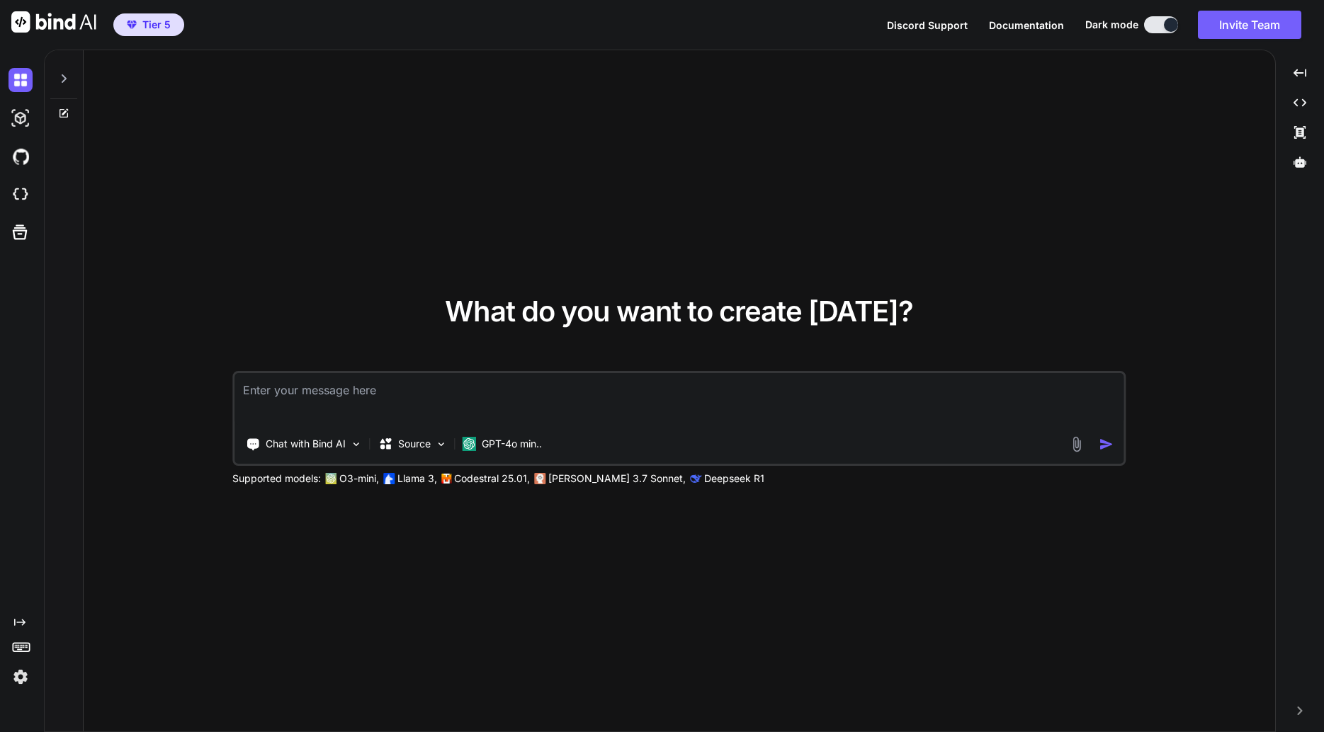
click at [609, 491] on div "What do you want to create today? Chat with Bind AI Source GPT-4o min.. Support…" at bounding box center [679, 391] width 1191 height 683
click at [621, 479] on p "Claude 3.7 Sonnet," at bounding box center [616, 479] width 137 height 14
click at [704, 479] on p "Deepseek R1" at bounding box center [734, 479] width 60 height 14
click at [494, 446] on p "GPT-4o min.." at bounding box center [512, 444] width 60 height 14
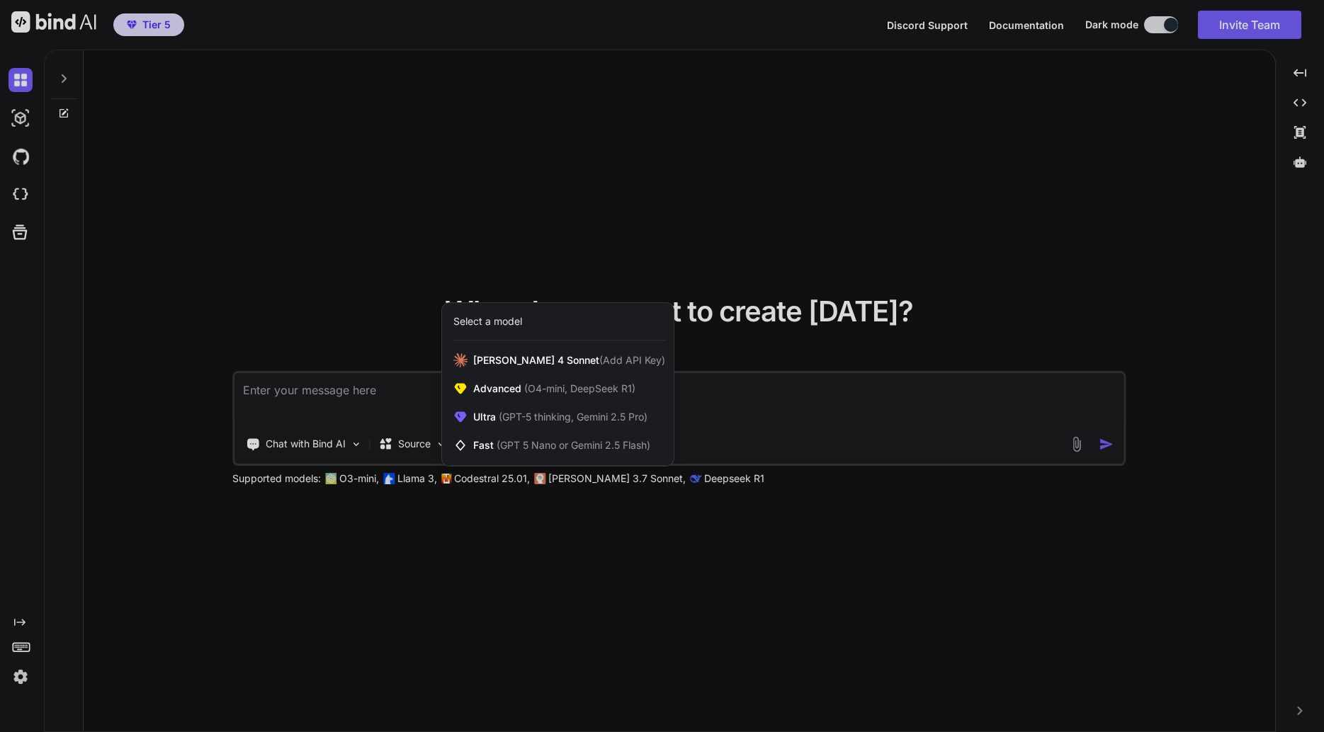
click at [538, 446] on span "(GPT 5 Nano or Gemini 2.5 Flash)" at bounding box center [574, 445] width 154 height 12
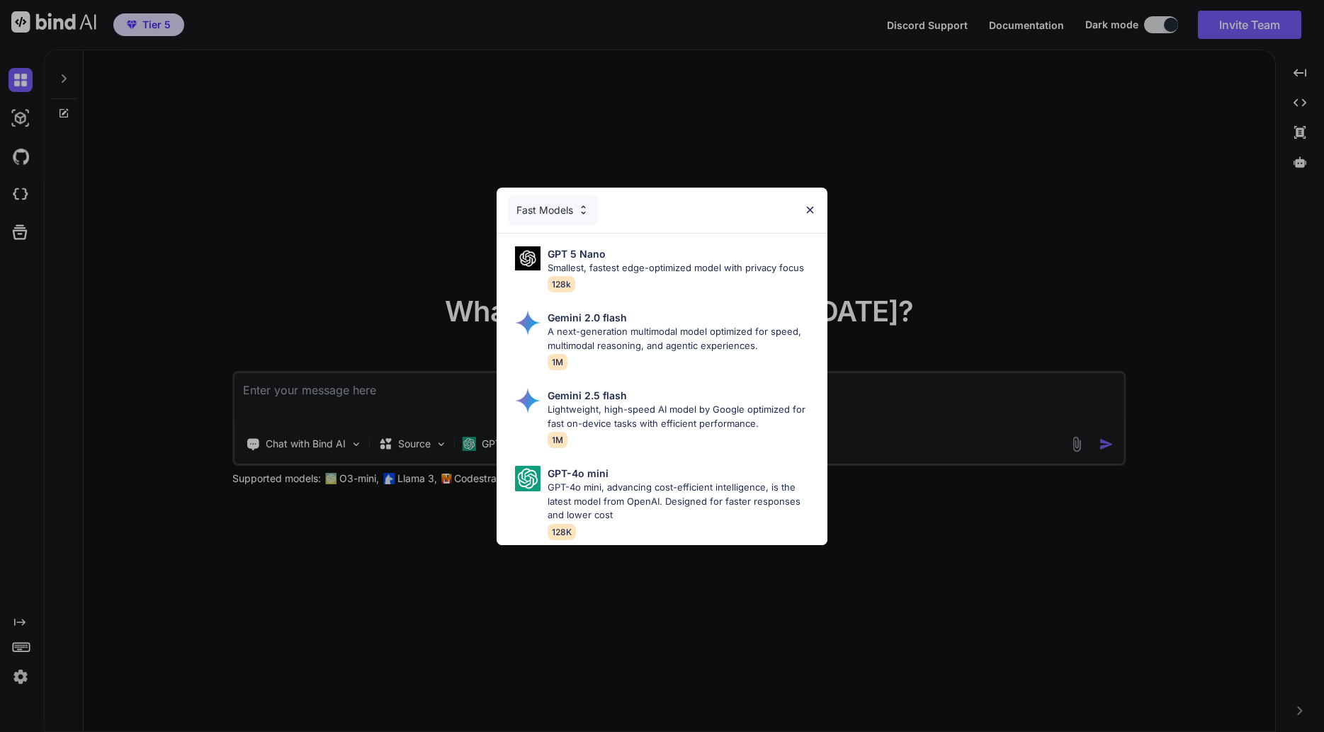
click at [601, 261] on p "Smallest, fastest edge-optimized model with privacy focus" at bounding box center [676, 268] width 256 height 14
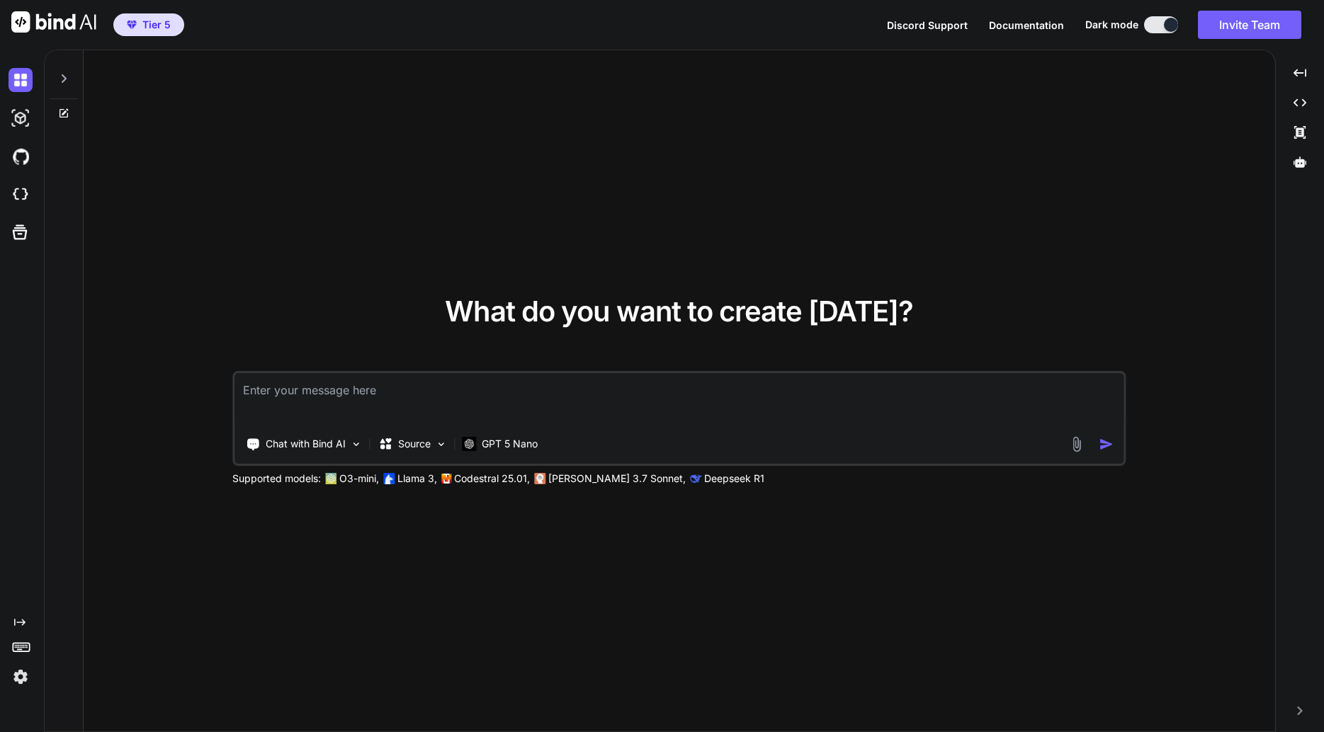
click at [516, 453] on div "GPT 5 Nano" at bounding box center [499, 444] width 87 height 28
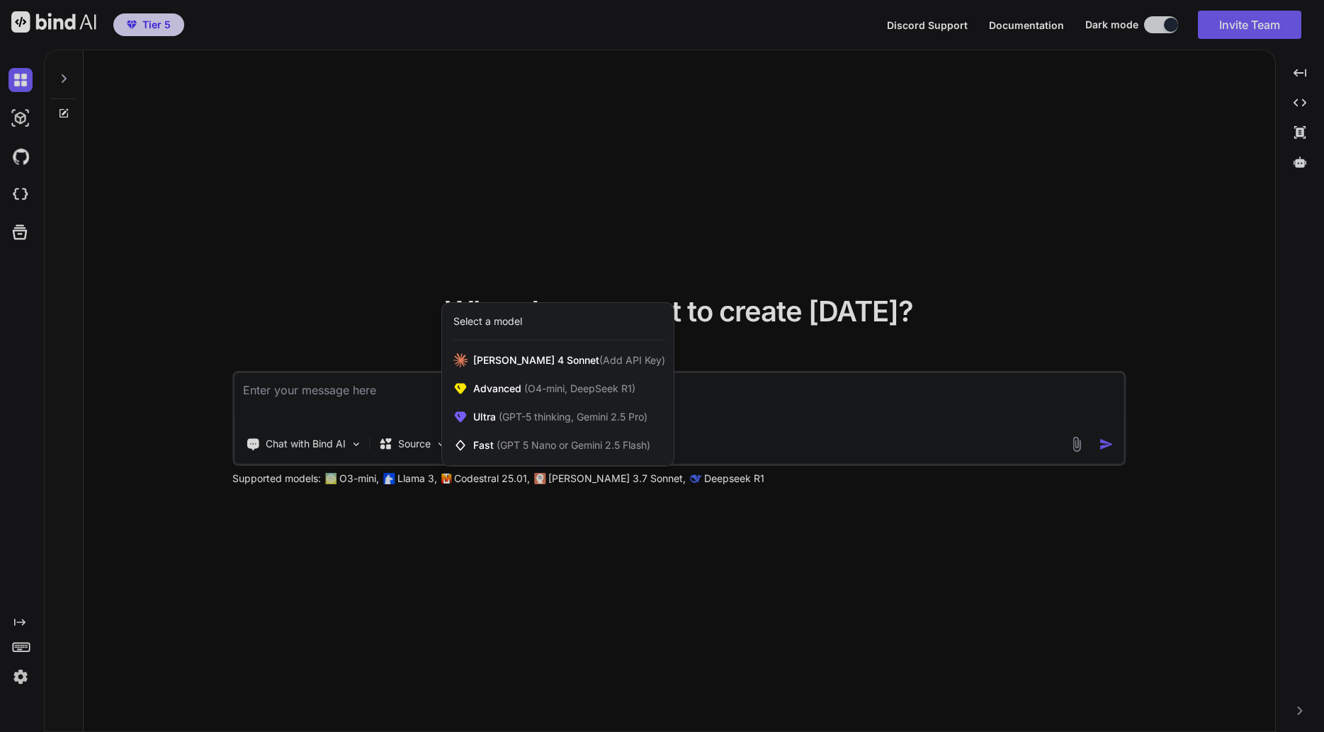
click at [552, 449] on span "(GPT 5 Nano or Gemini 2.5 Flash)" at bounding box center [574, 445] width 154 height 12
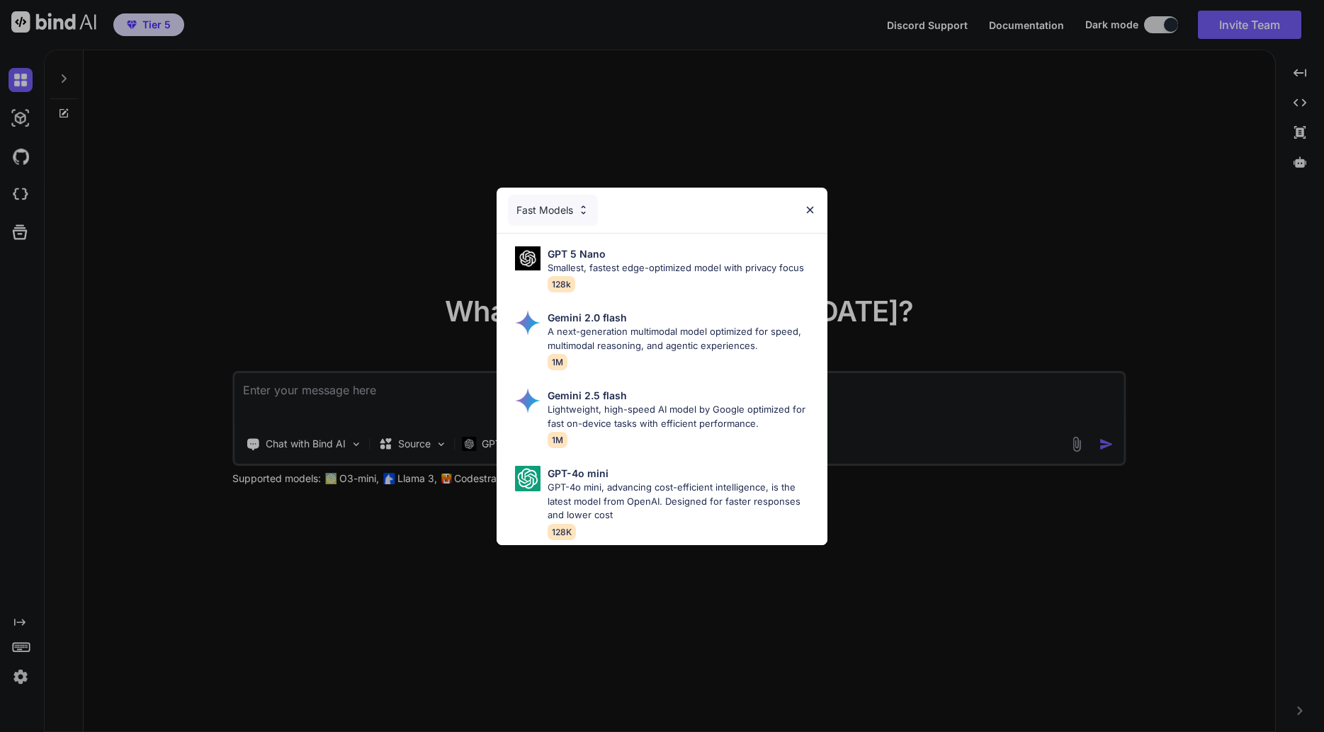
click at [599, 206] on div "Fast Models" at bounding box center [662, 210] width 331 height 45
click at [593, 210] on div "Fast Models" at bounding box center [553, 210] width 90 height 31
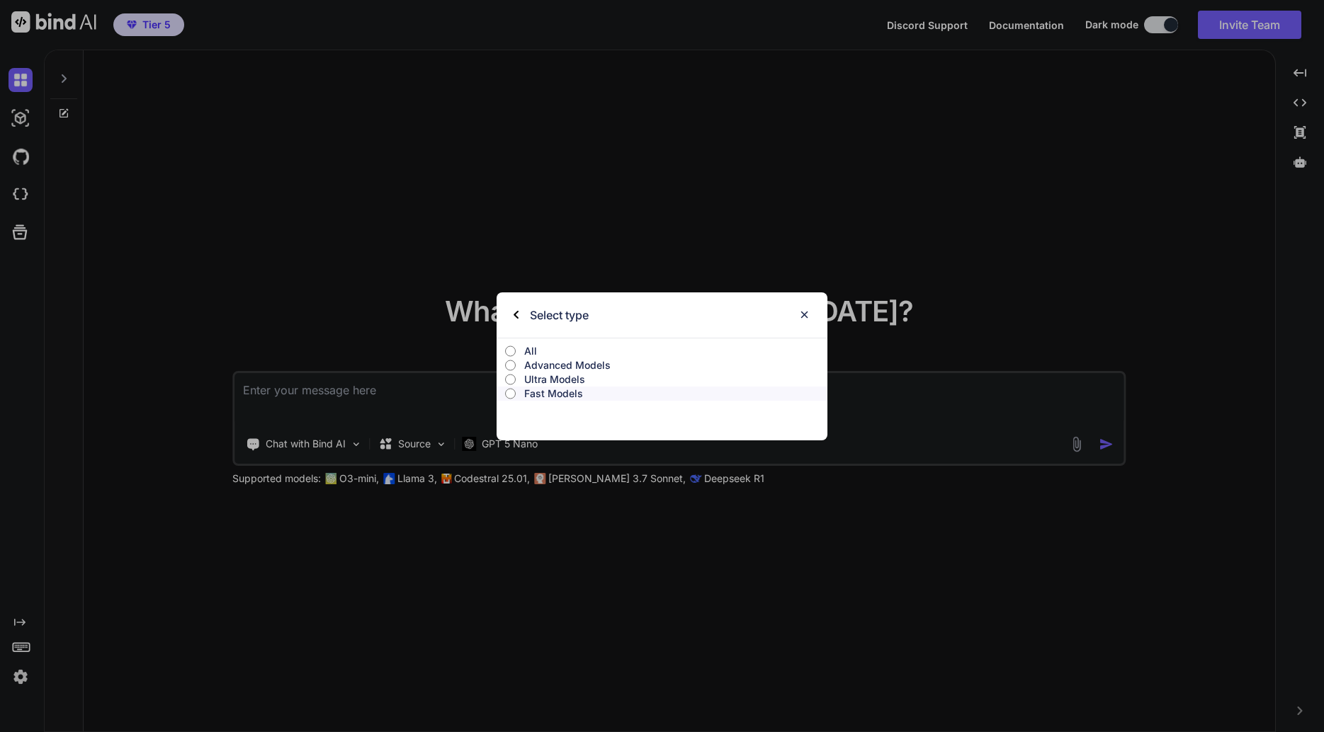
click at [565, 375] on p "Ultra Models" at bounding box center [675, 380] width 303 height 14
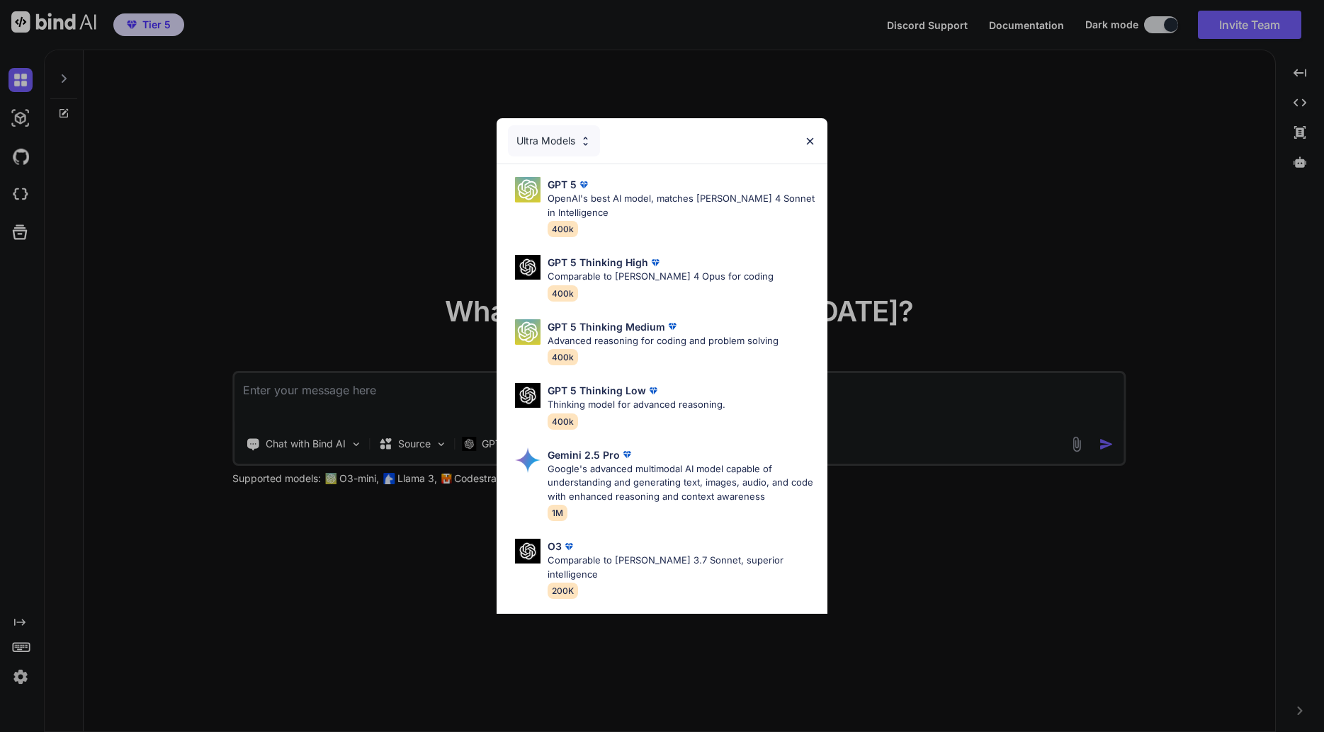
click at [619, 206] on p "OpenAI's best AI model, matches Claude 4 Sonnet in Intelligence" at bounding box center [682, 206] width 268 height 28
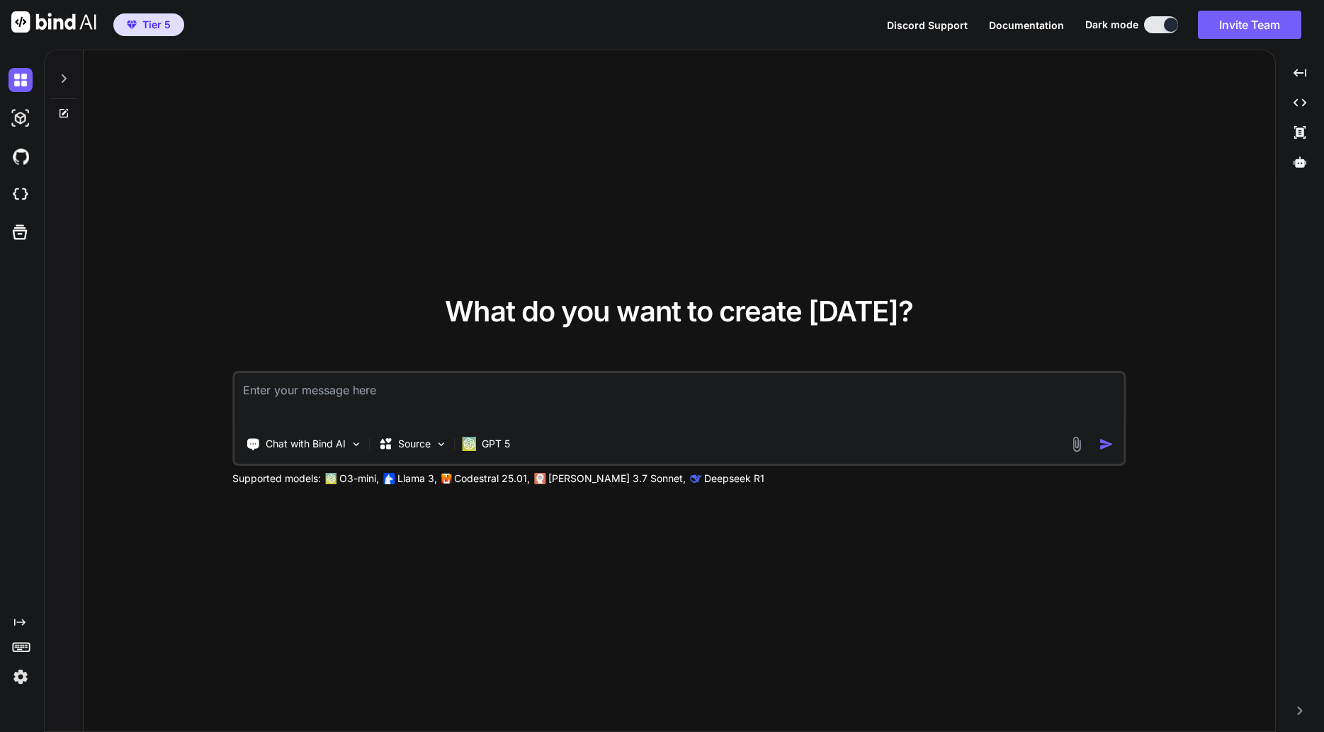
click at [502, 438] on p "GPT 5" at bounding box center [496, 444] width 28 height 14
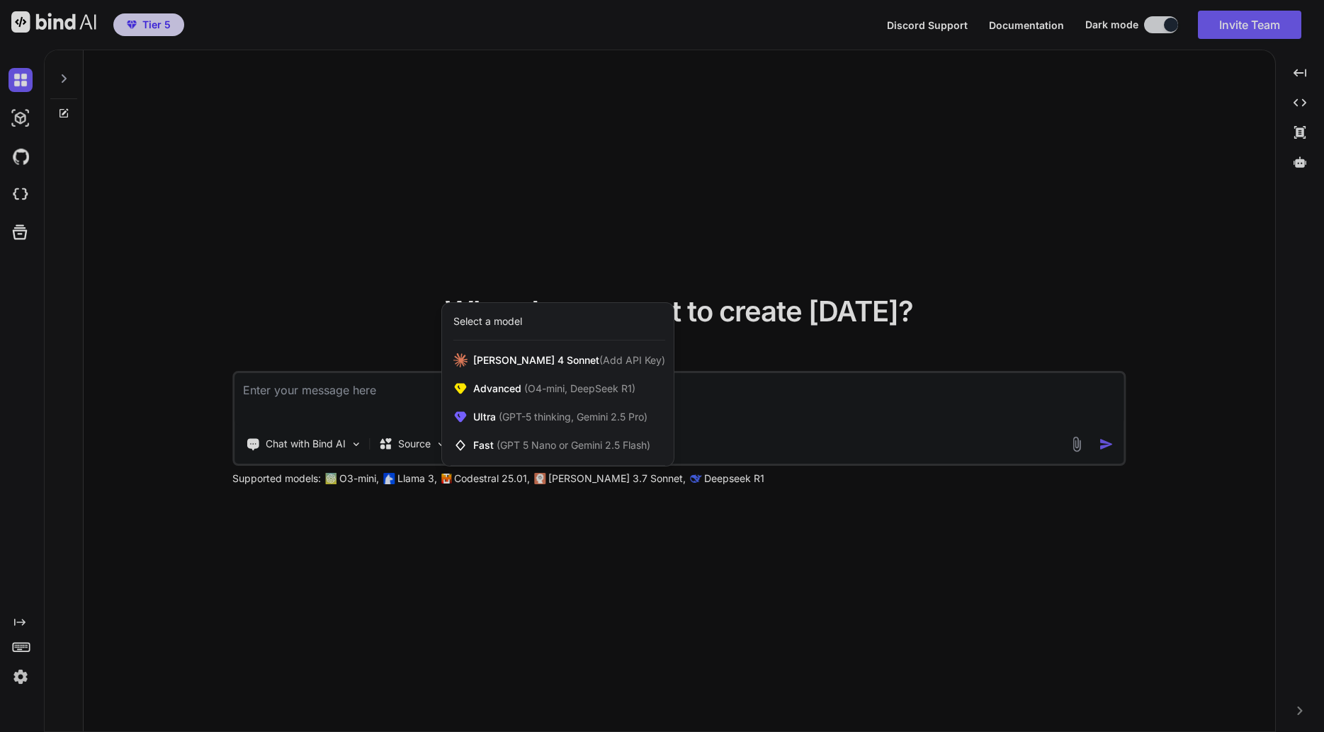
click at [630, 422] on span "(GPT-5 thinking, Gemini 2.5 Pro)" at bounding box center [572, 417] width 152 height 12
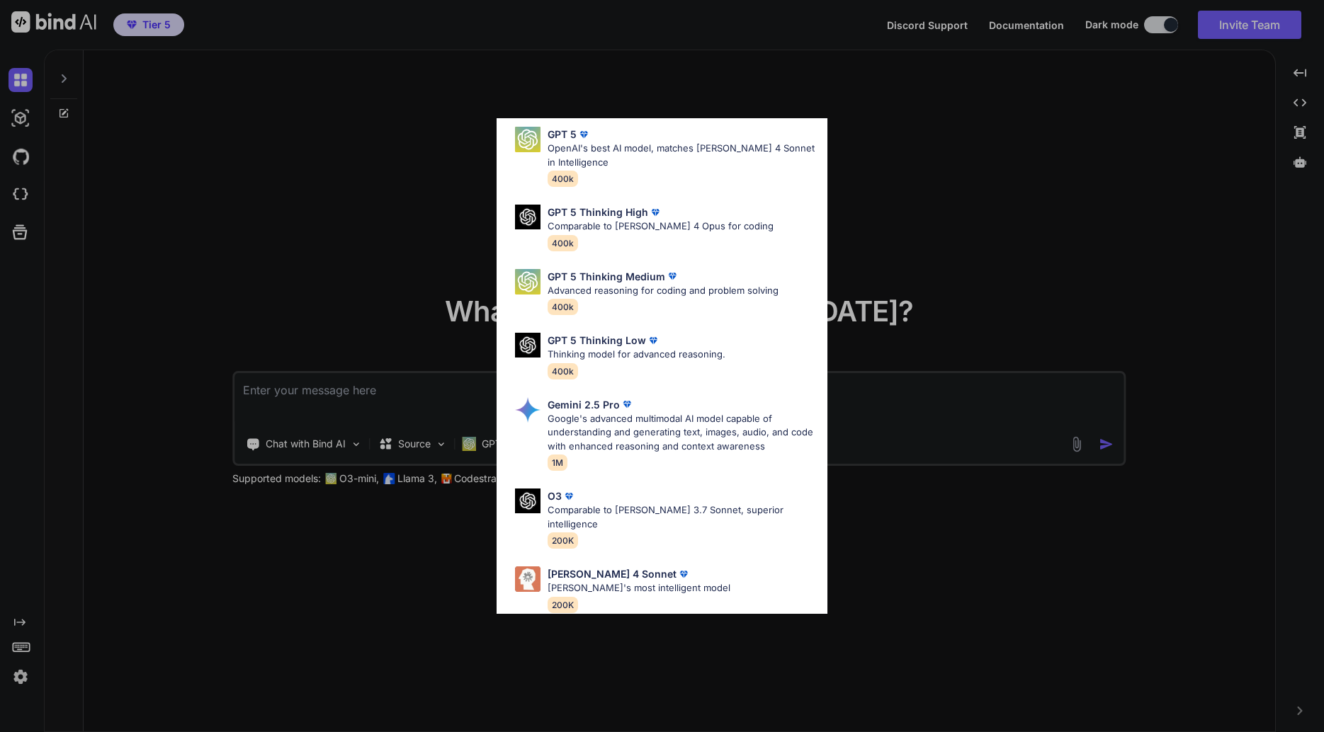
scroll to position [115, 0]
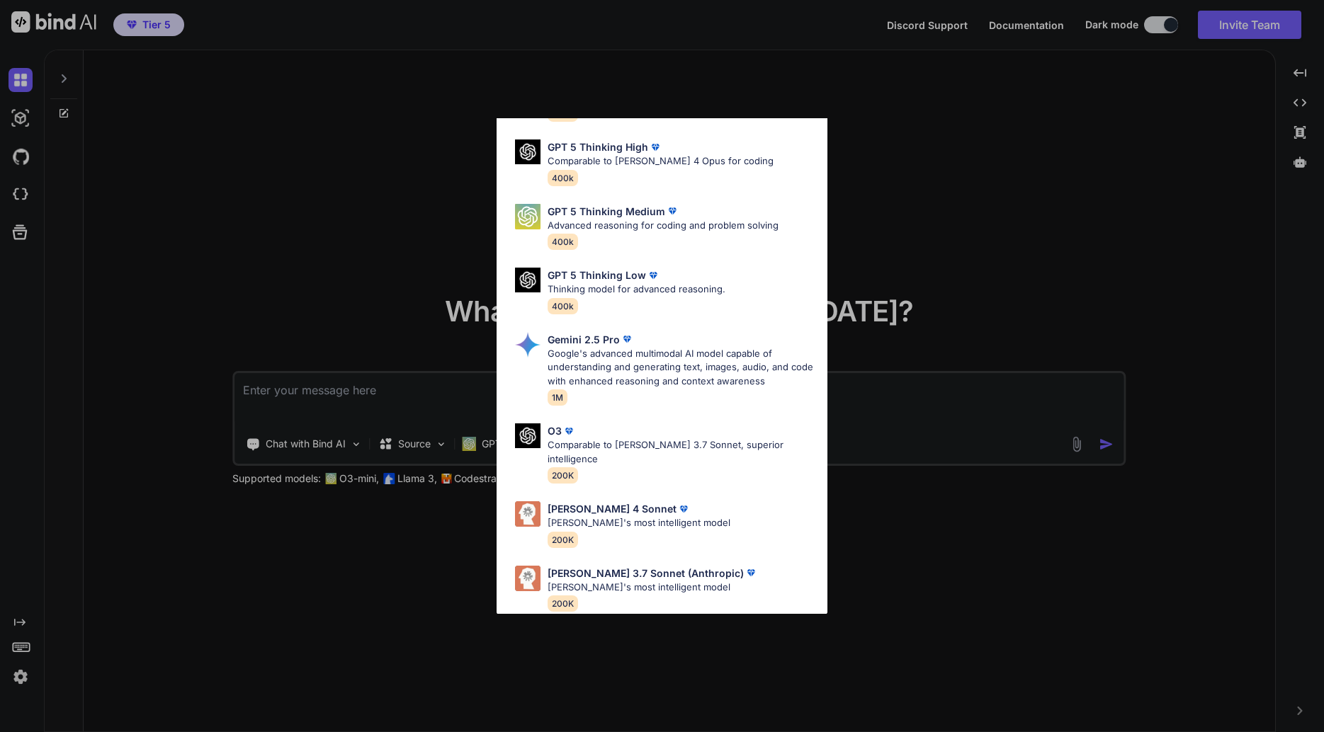
click at [693, 372] on p "Google's advanced multimodal AI model capable of understanding and generating t…" at bounding box center [682, 368] width 268 height 42
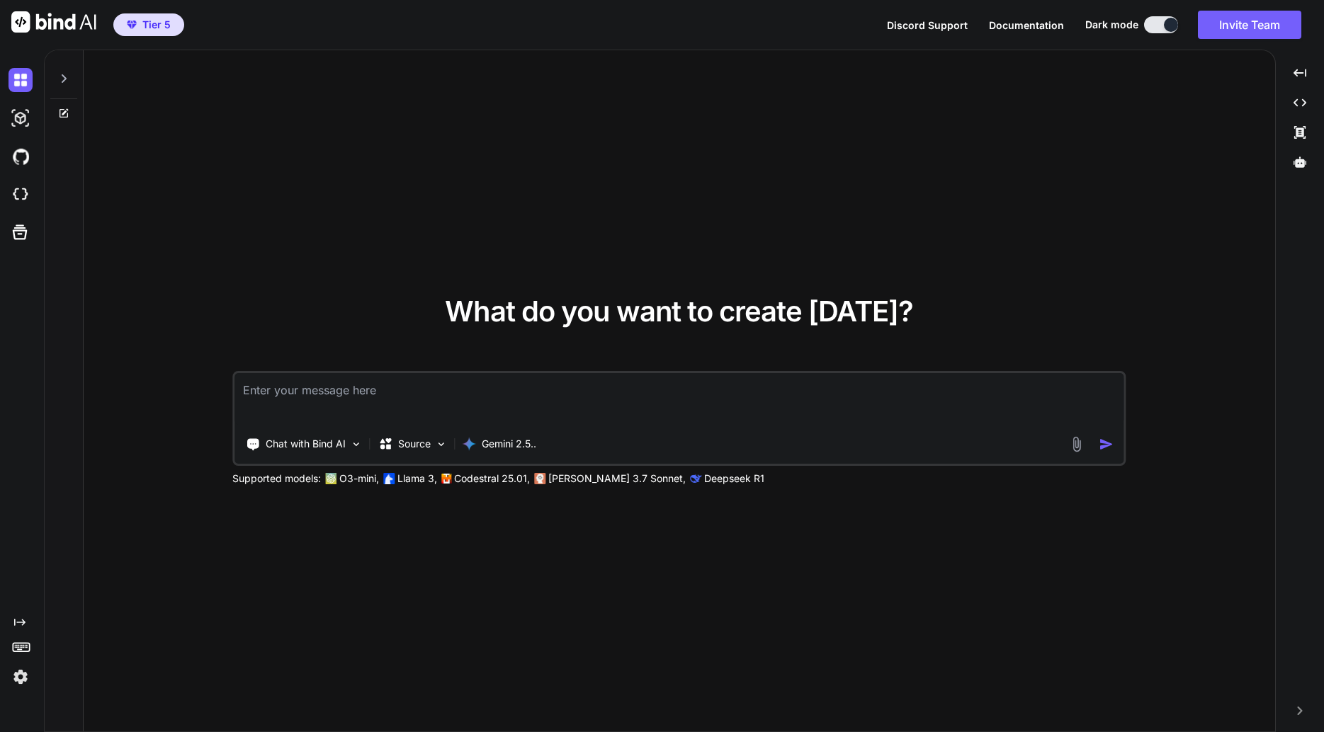
click at [528, 438] on p "Gemini 2.5.." at bounding box center [509, 444] width 55 height 14
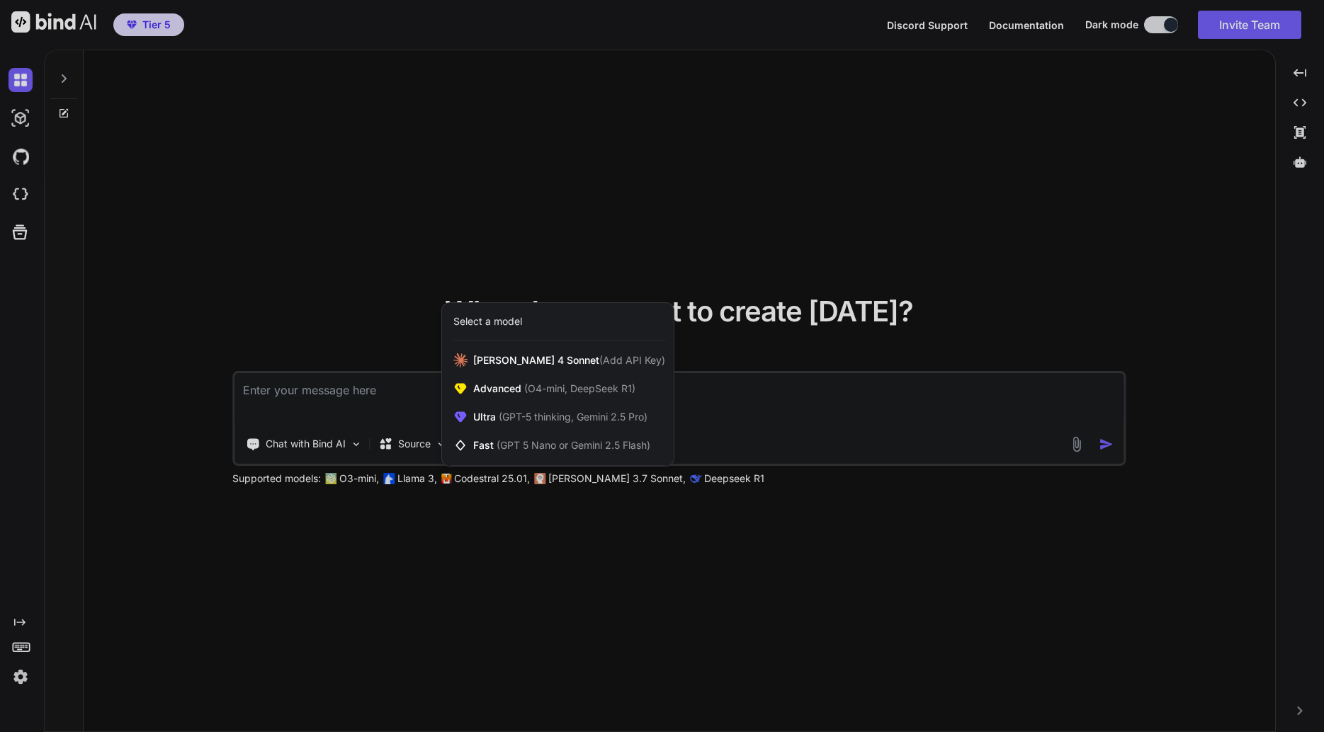
click at [868, 557] on div at bounding box center [662, 366] width 1324 height 732
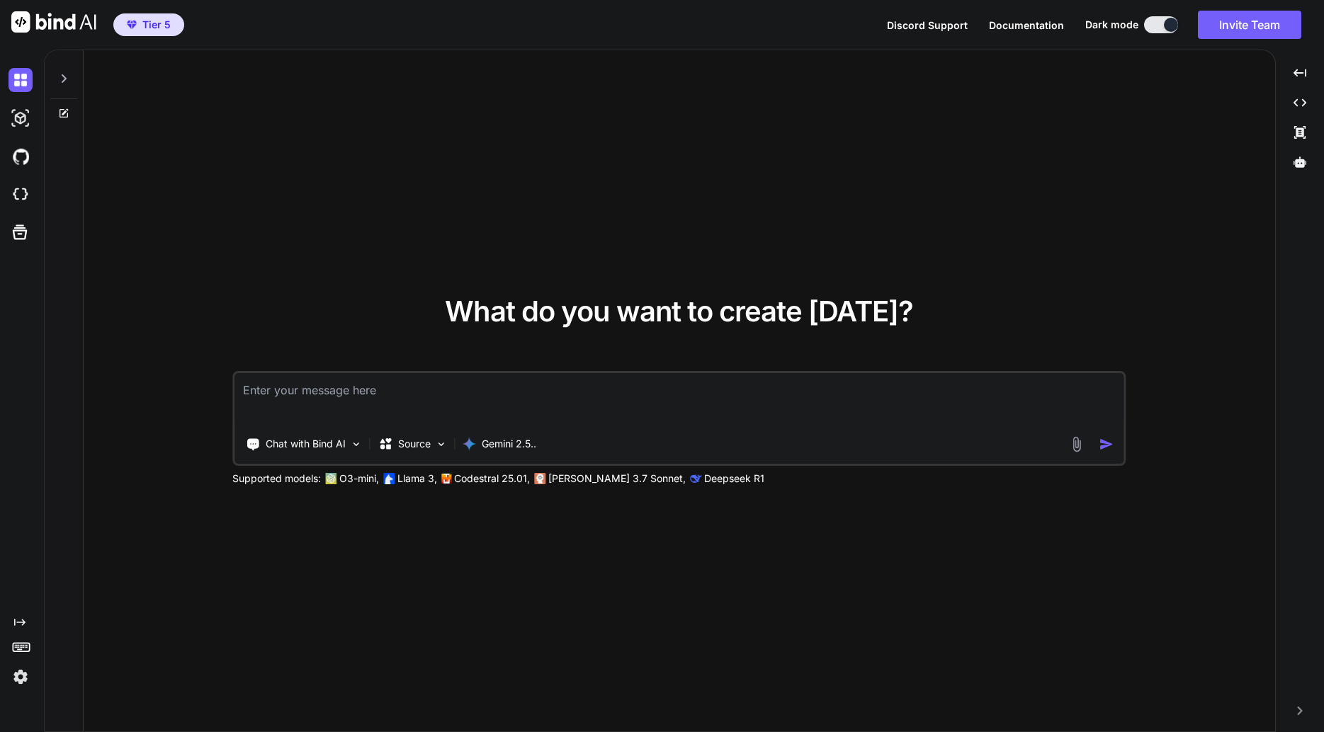
click at [681, 427] on div "Chat with Bind AI Source Gemini 2.5.." at bounding box center [678, 418] width 893 height 95
click at [676, 408] on textarea at bounding box center [678, 399] width 889 height 52
click at [140, 19] on span "Tier 5" at bounding box center [148, 25] width 55 height 14
click at [142, 24] on span "Tier 5" at bounding box center [148, 25] width 55 height 14
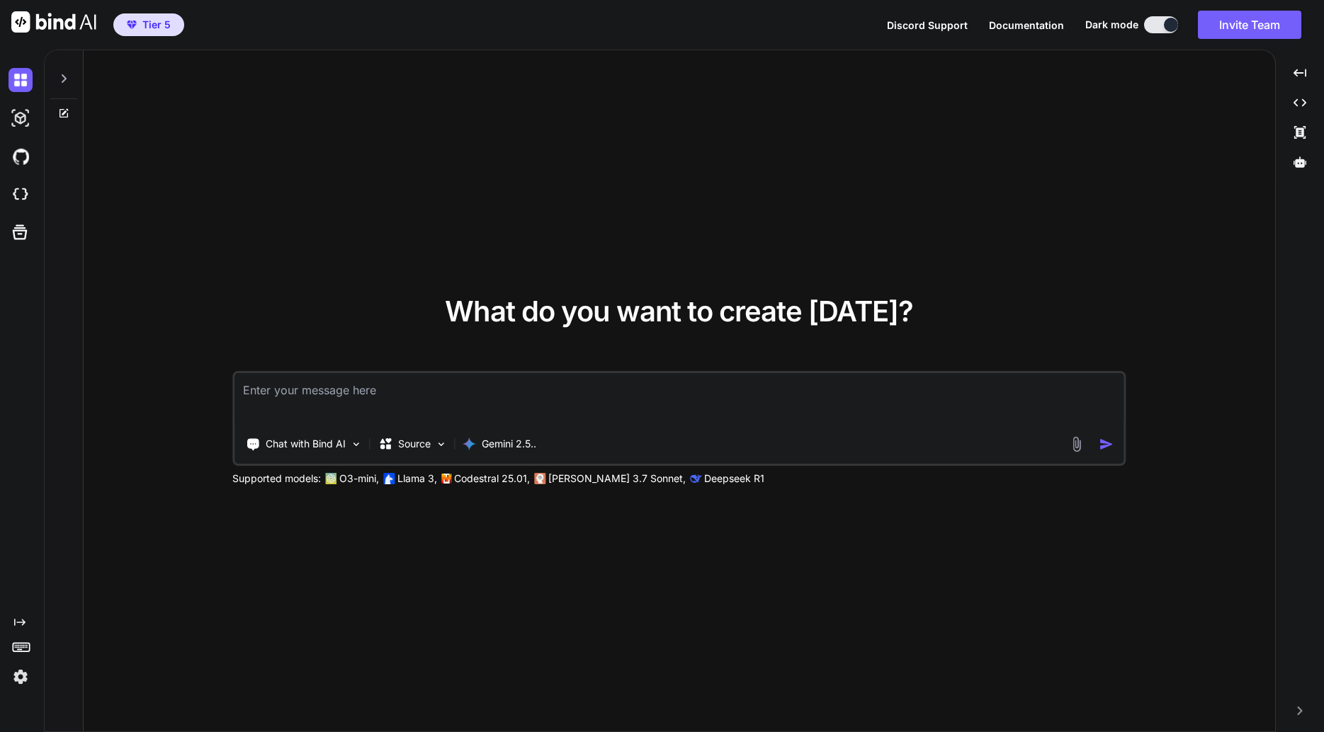
click at [142, 24] on span "Tier 5" at bounding box center [148, 25] width 55 height 14
click at [25, 681] on img at bounding box center [20, 677] width 24 height 24
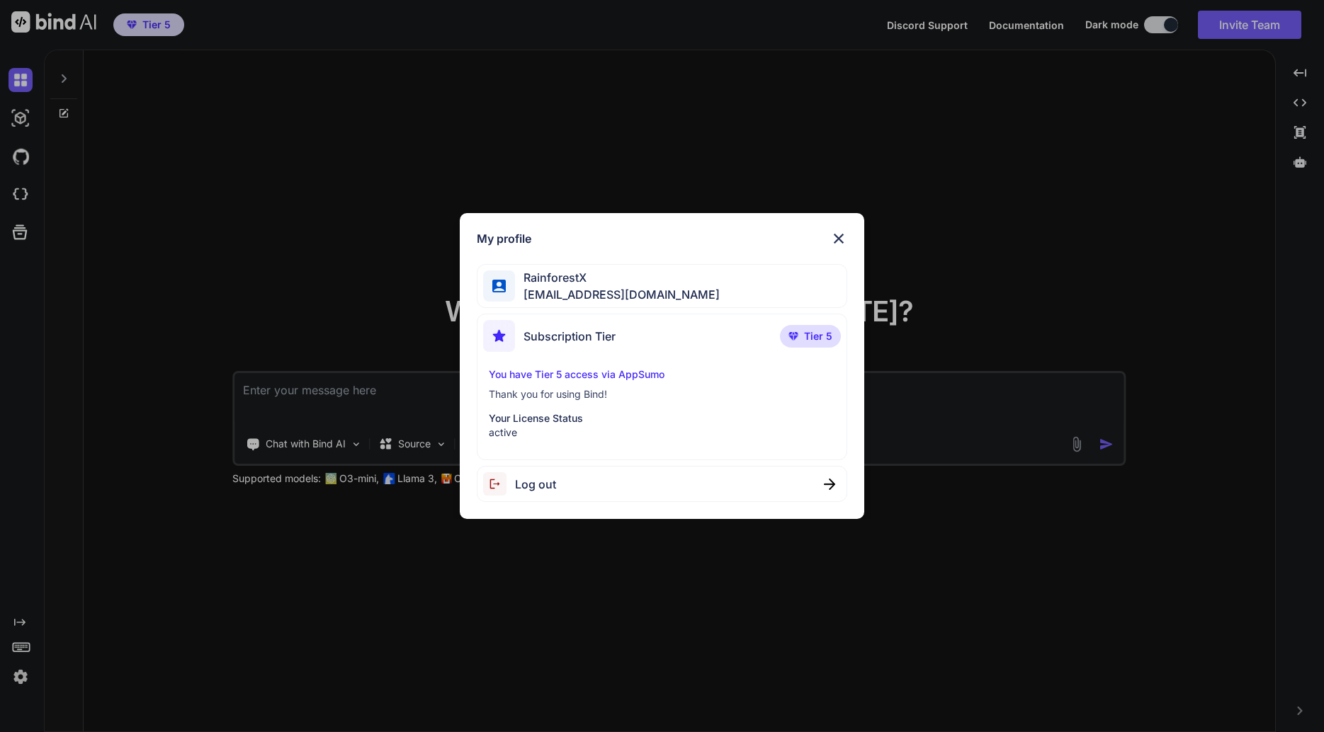
click at [578, 378] on p "You have Tier 5 access via AppSumo" at bounding box center [662, 375] width 346 height 14
click at [811, 335] on span "Tier 5" at bounding box center [818, 336] width 28 height 14
click at [534, 329] on span "Subscription Tier" at bounding box center [569, 336] width 92 height 17
click at [1006, 486] on div "My profile RainforestX team@rainforestx.com Subscription Tier Tier 5 You have T…" at bounding box center [662, 366] width 1324 height 732
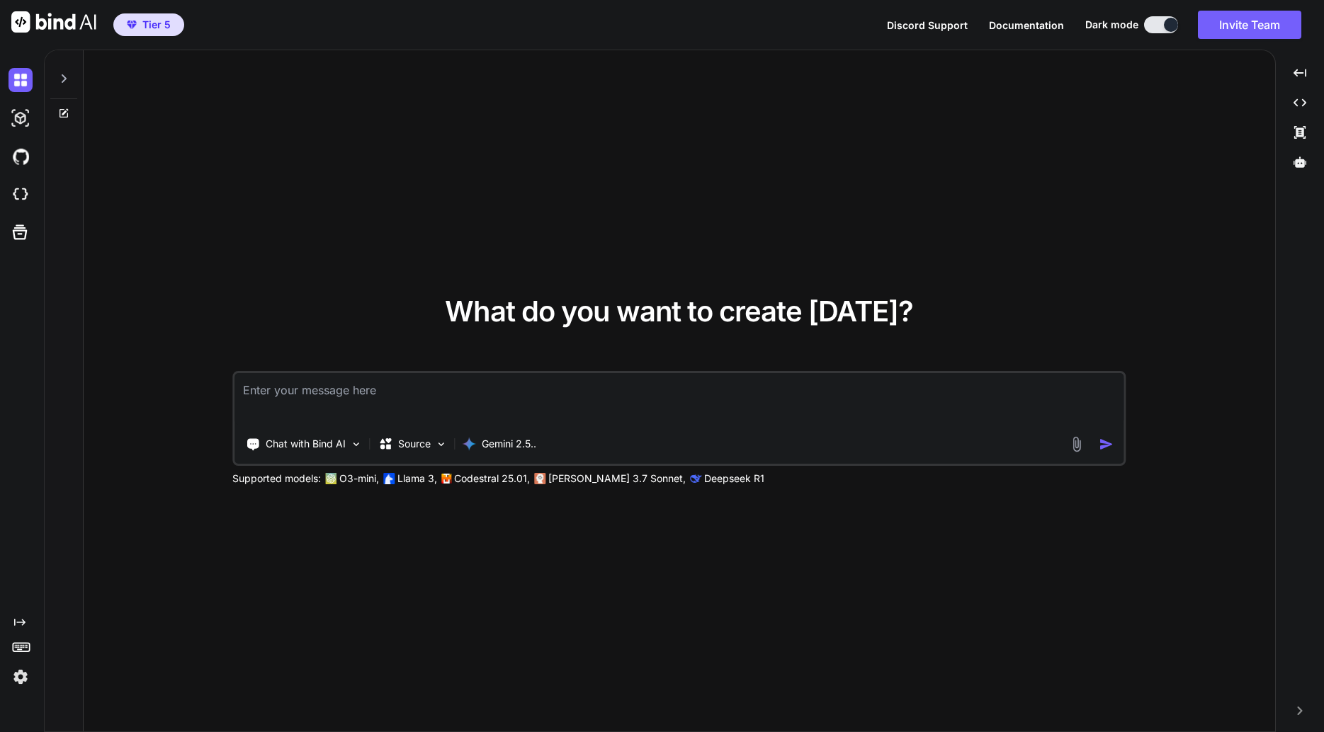
click at [1271, 30] on button "Invite Team" at bounding box center [1249, 25] width 103 height 28
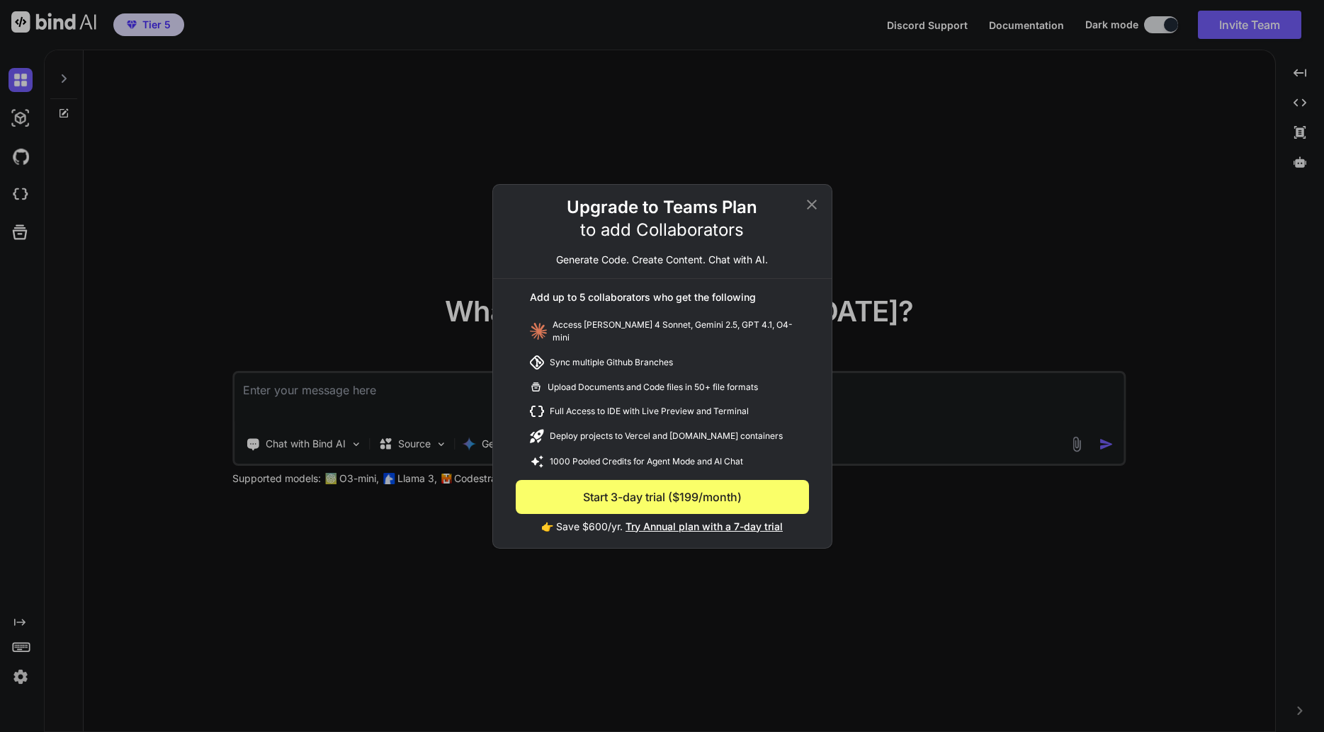
click at [1155, 219] on div "Upgrade to Teams Plan to add Collaborators Generate Code. Create Content. Chat …" at bounding box center [662, 366] width 1324 height 732
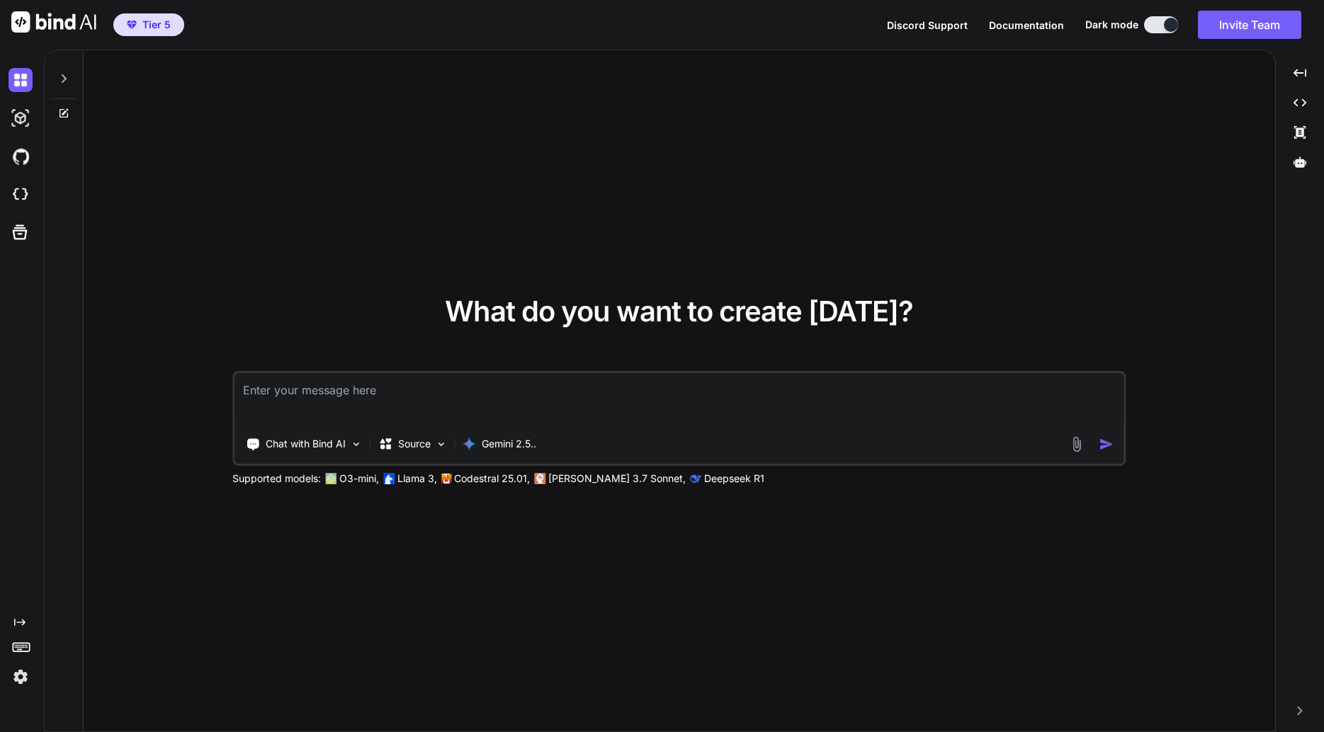
click at [519, 445] on p "Gemini 2.5.." at bounding box center [509, 444] width 55 height 14
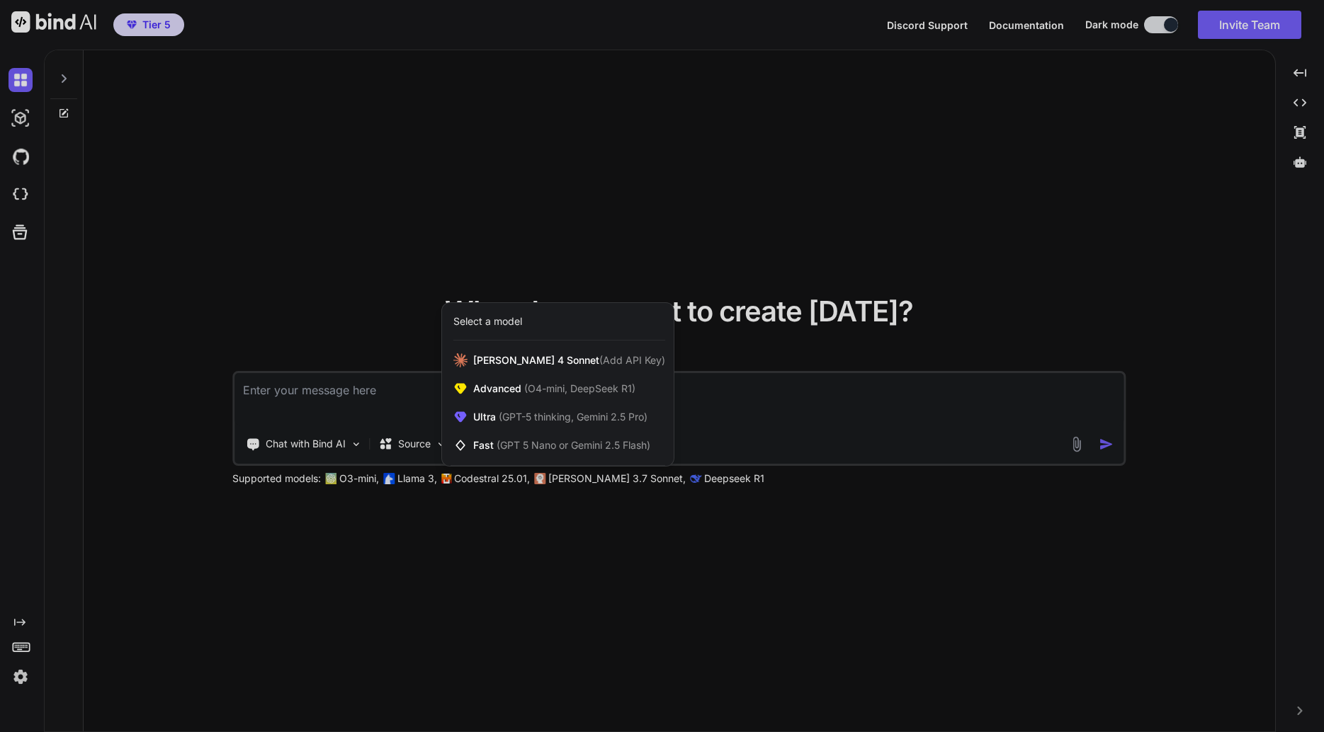
click at [824, 599] on div at bounding box center [662, 366] width 1324 height 732
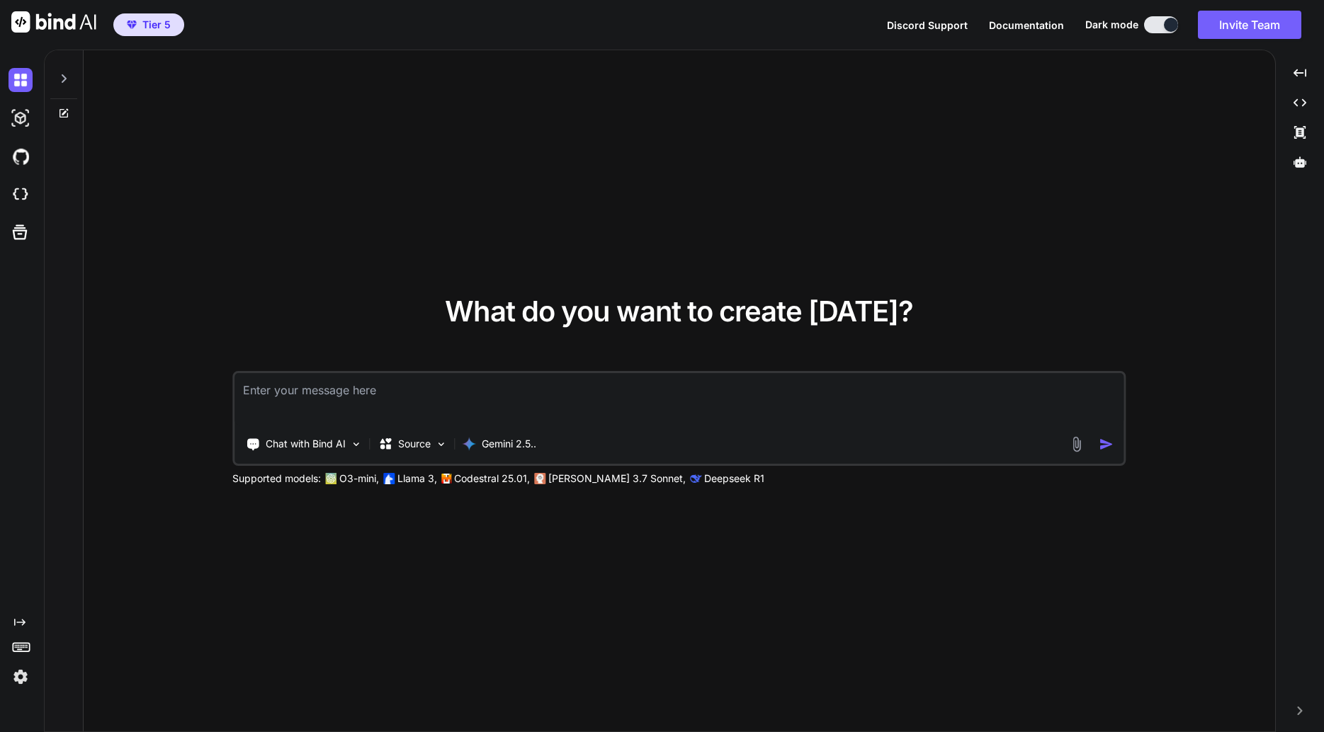
click at [8, 122] on div at bounding box center [19, 118] width 38 height 38
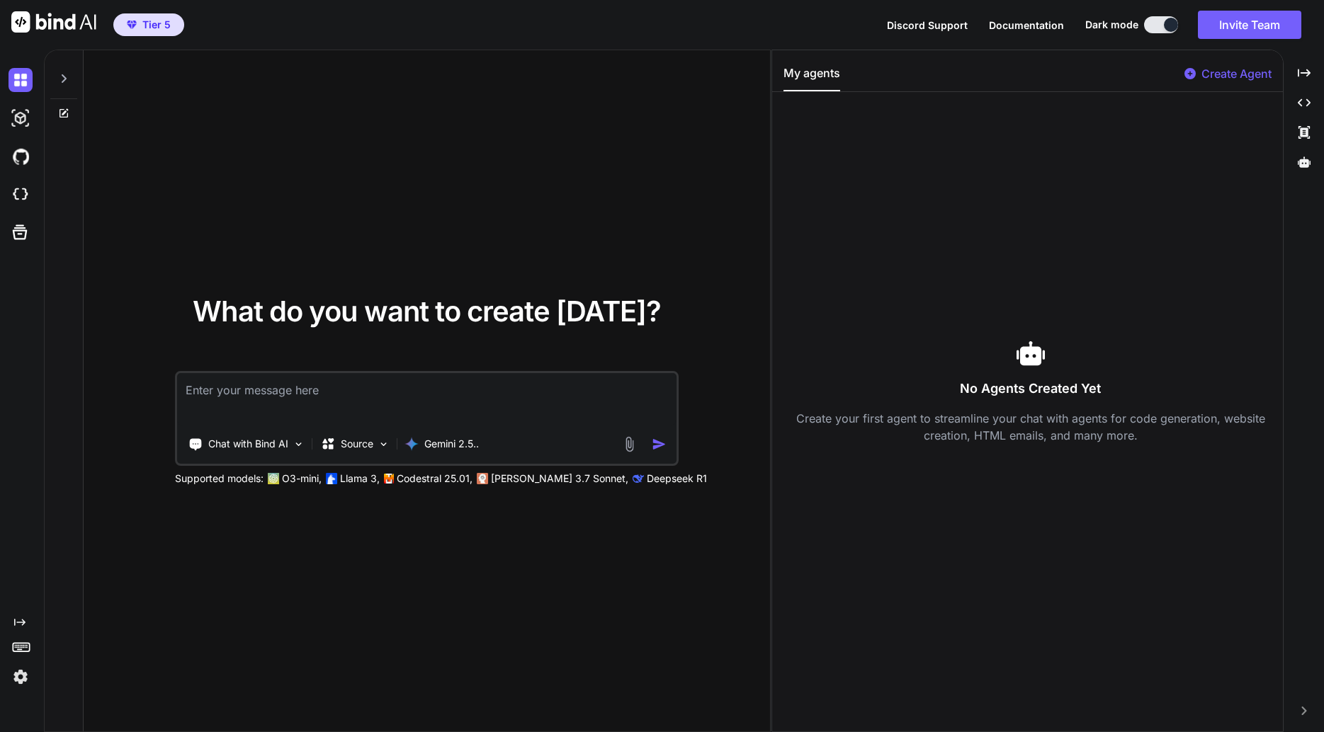
click at [14, 122] on img at bounding box center [20, 118] width 24 height 24
click at [444, 447] on p "Gemini 2.5.." at bounding box center [451, 444] width 55 height 14
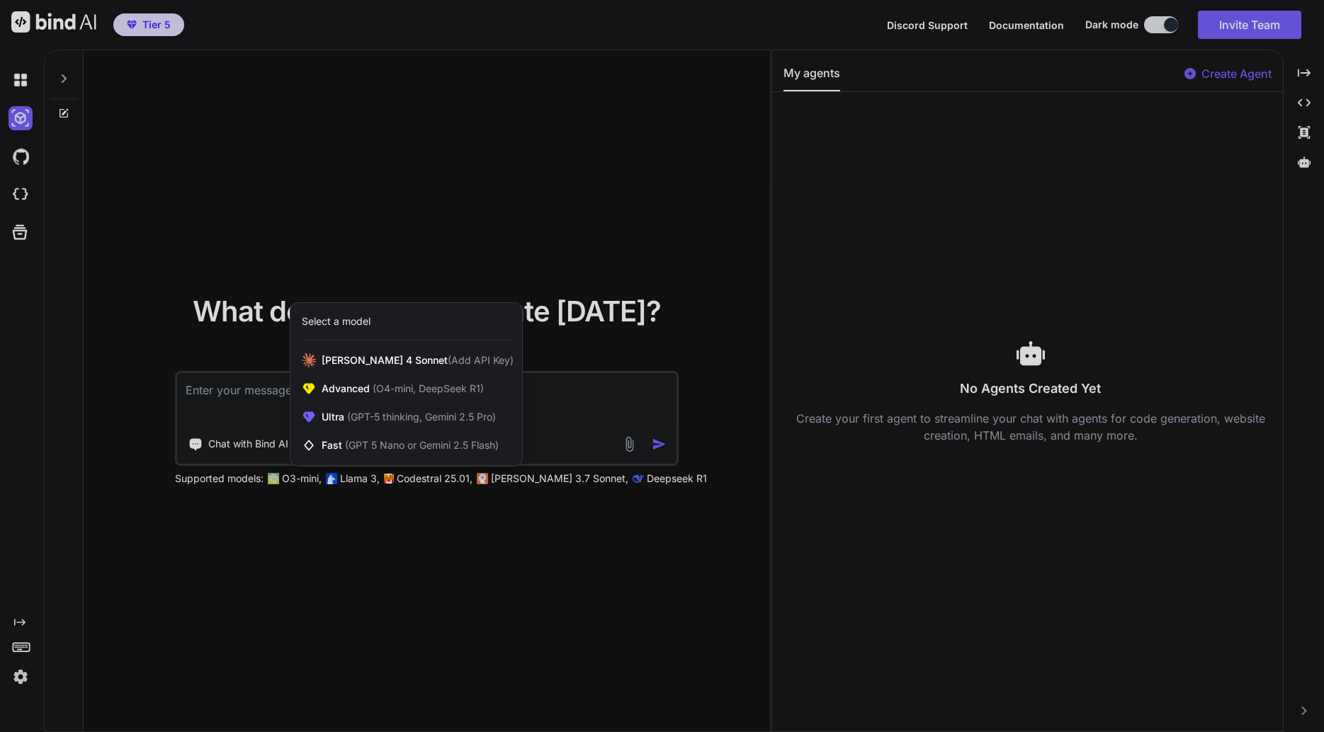
click at [404, 352] on div "Claude 4 Sonnet (Add API Key)" at bounding box center [406, 360] width 232 height 28
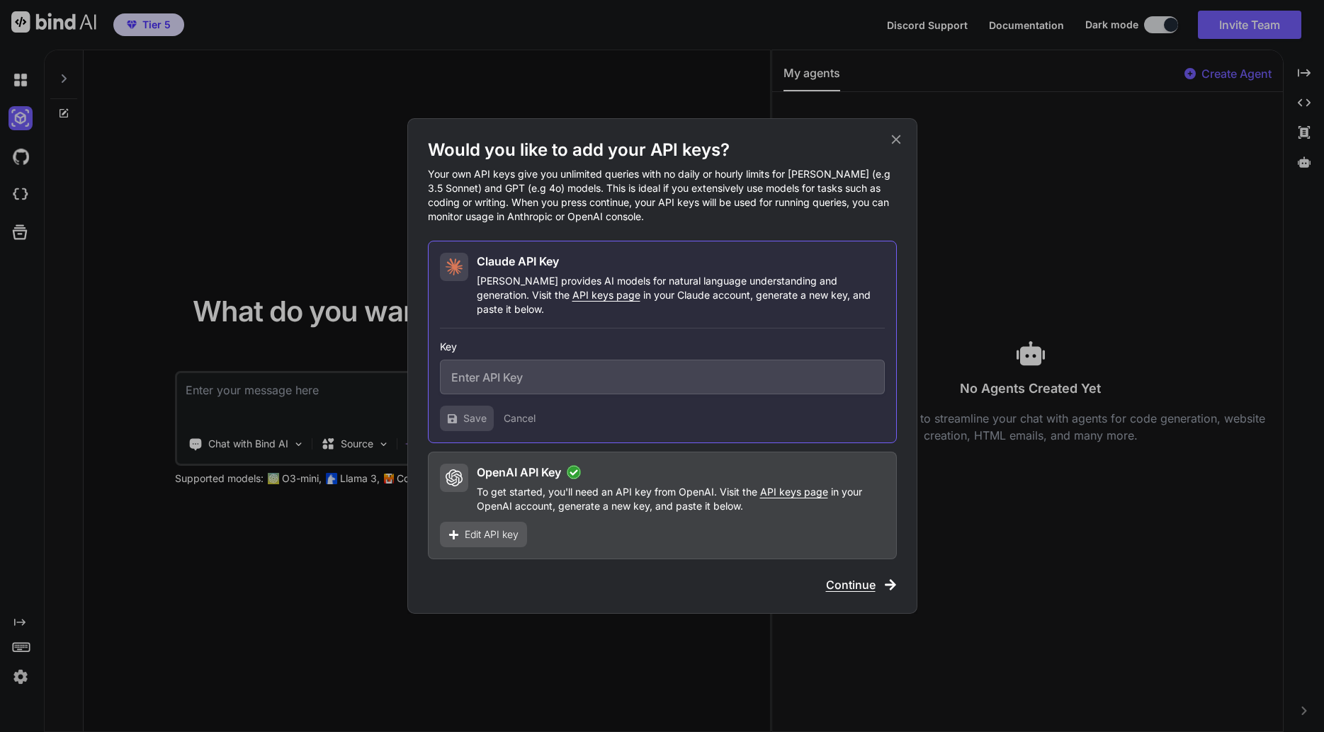
click at [572, 301] on span "API keys page" at bounding box center [606, 295] width 68 height 12
click at [231, 481] on div "Would you like to add your API keys? Your own API keys give you unlimited queri…" at bounding box center [662, 366] width 1324 height 732
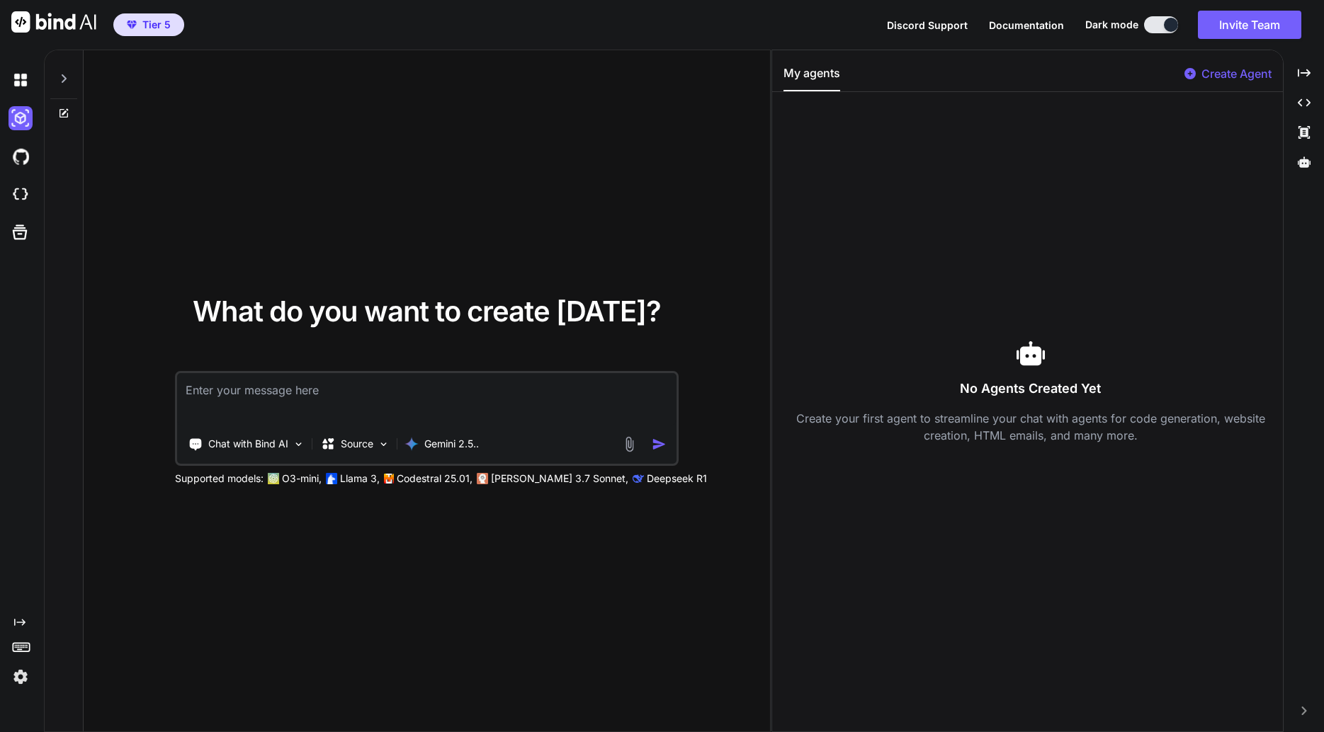
click at [364, 439] on p "Source" at bounding box center [357, 444] width 33 height 14
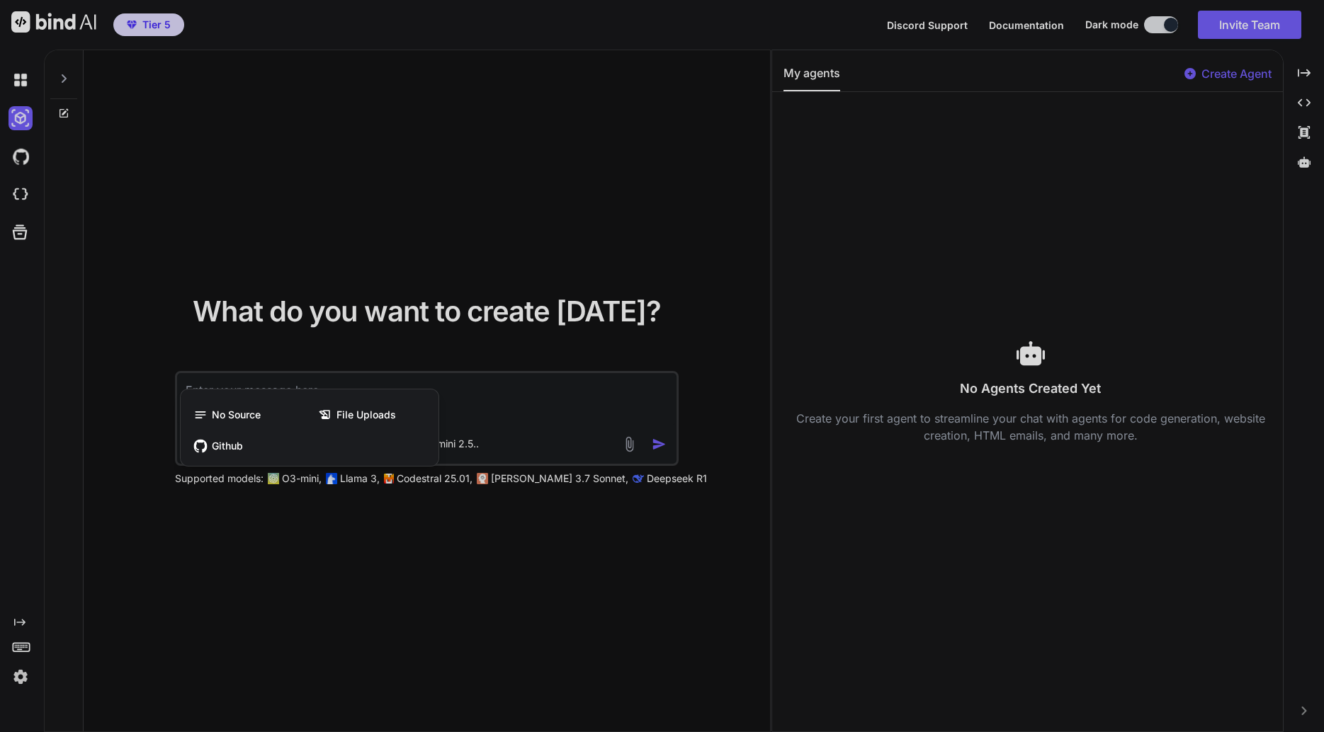
click at [477, 515] on div at bounding box center [662, 366] width 1324 height 732
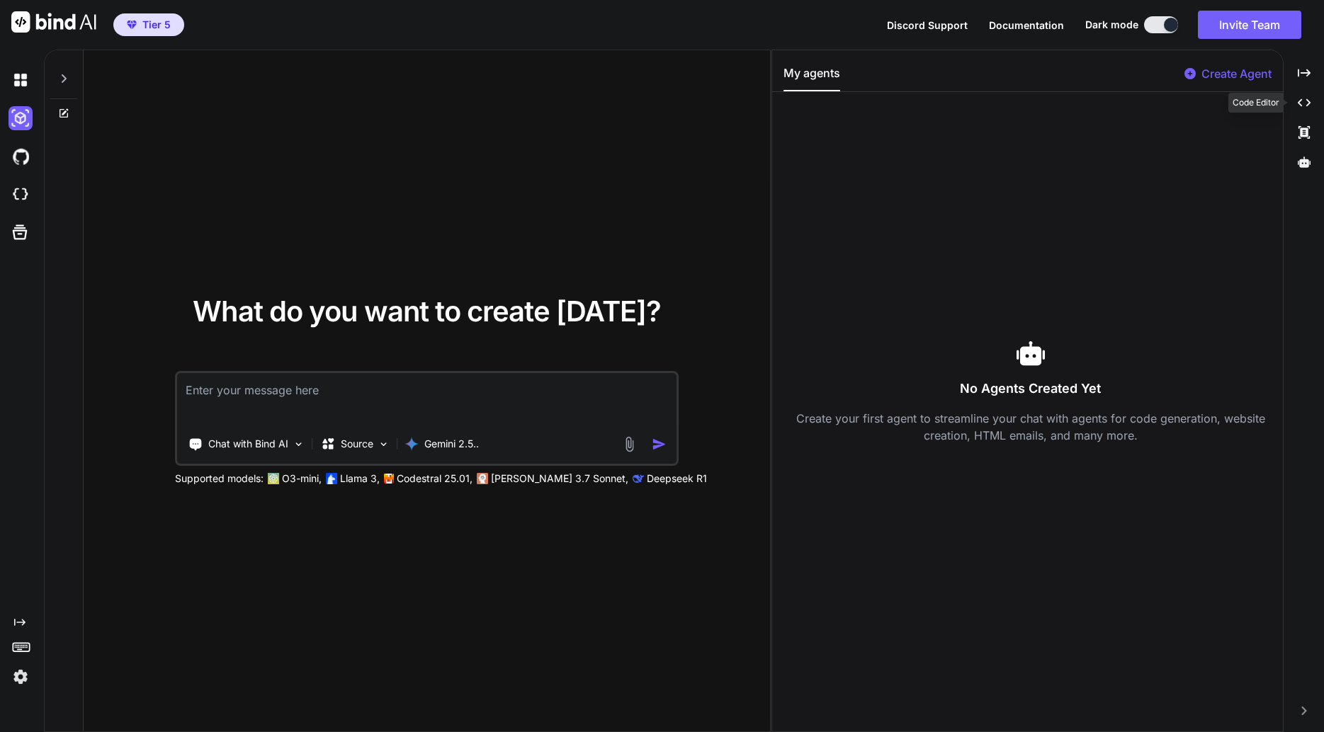
click at [1300, 105] on icon at bounding box center [1303, 103] width 13 height 8
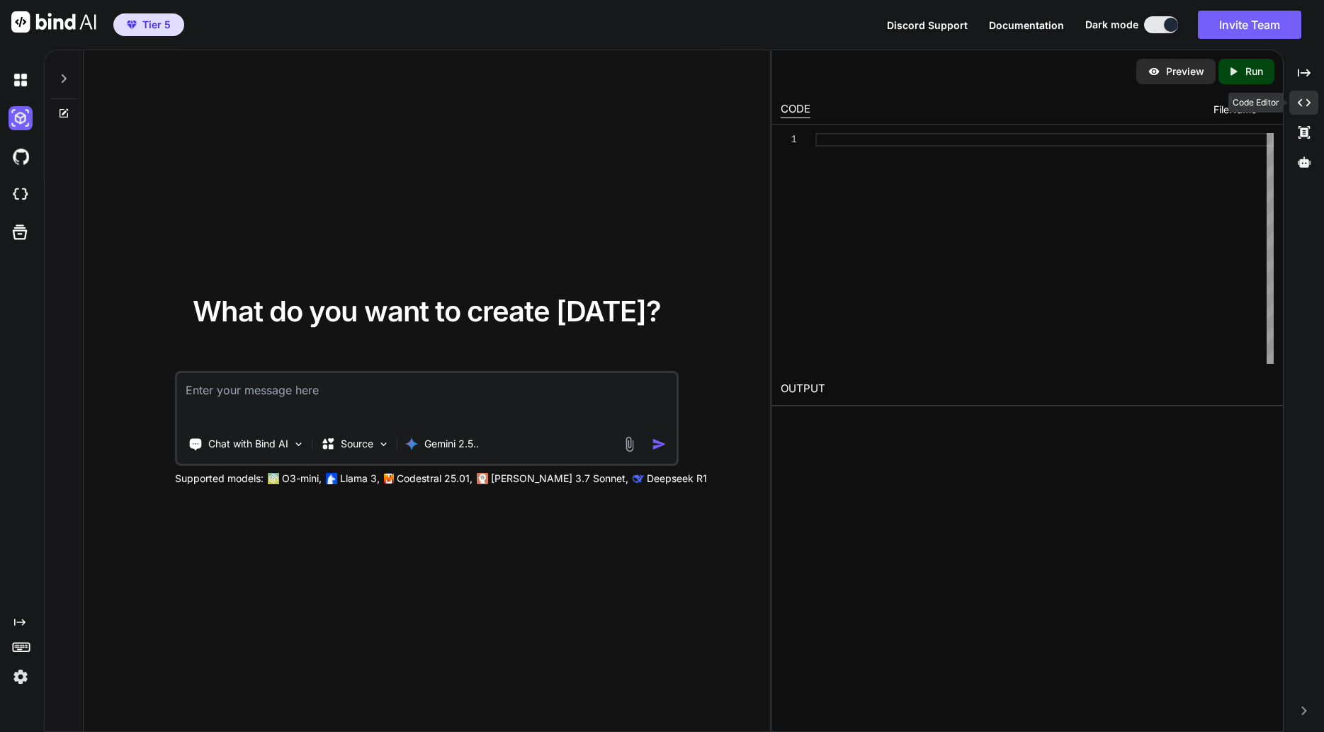
click at [1300, 105] on icon at bounding box center [1303, 103] width 13 height 8
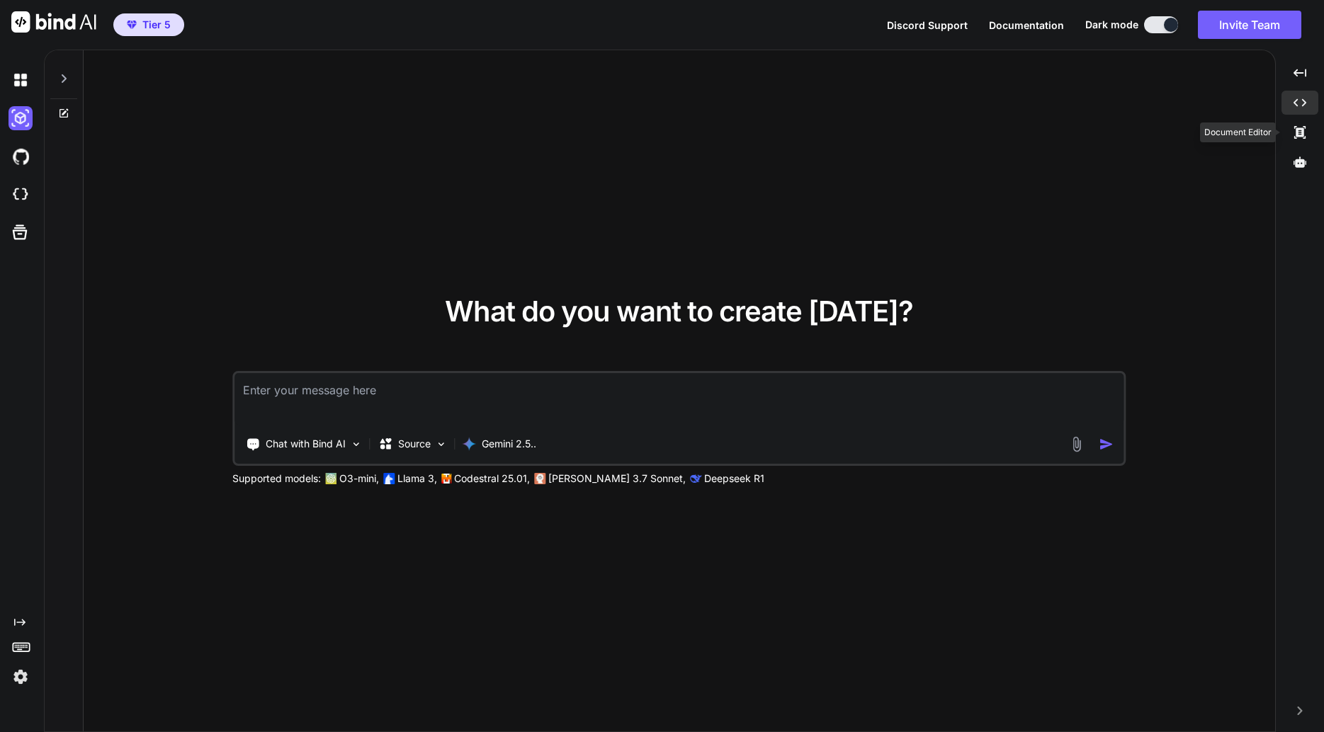
click at [1300, 132] on icon at bounding box center [1299, 132] width 11 height 13
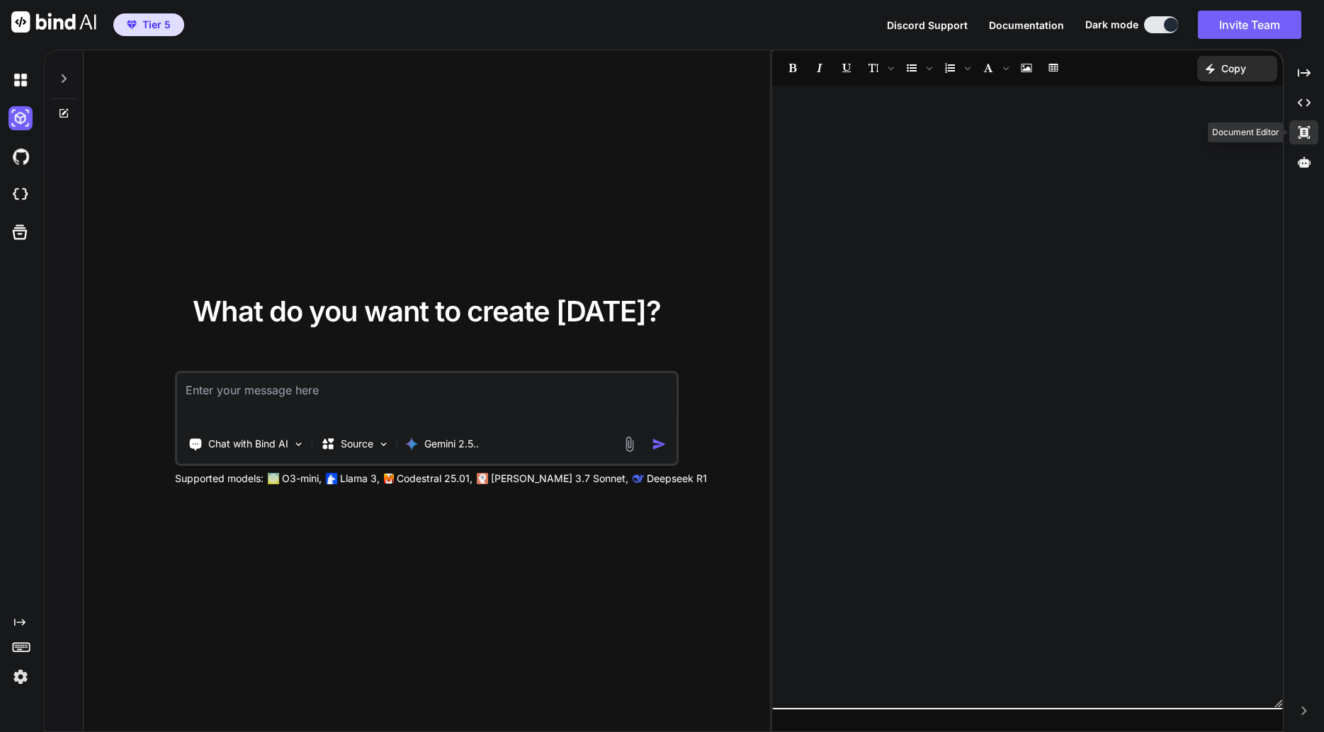
click at [1300, 132] on icon at bounding box center [1303, 132] width 11 height 13
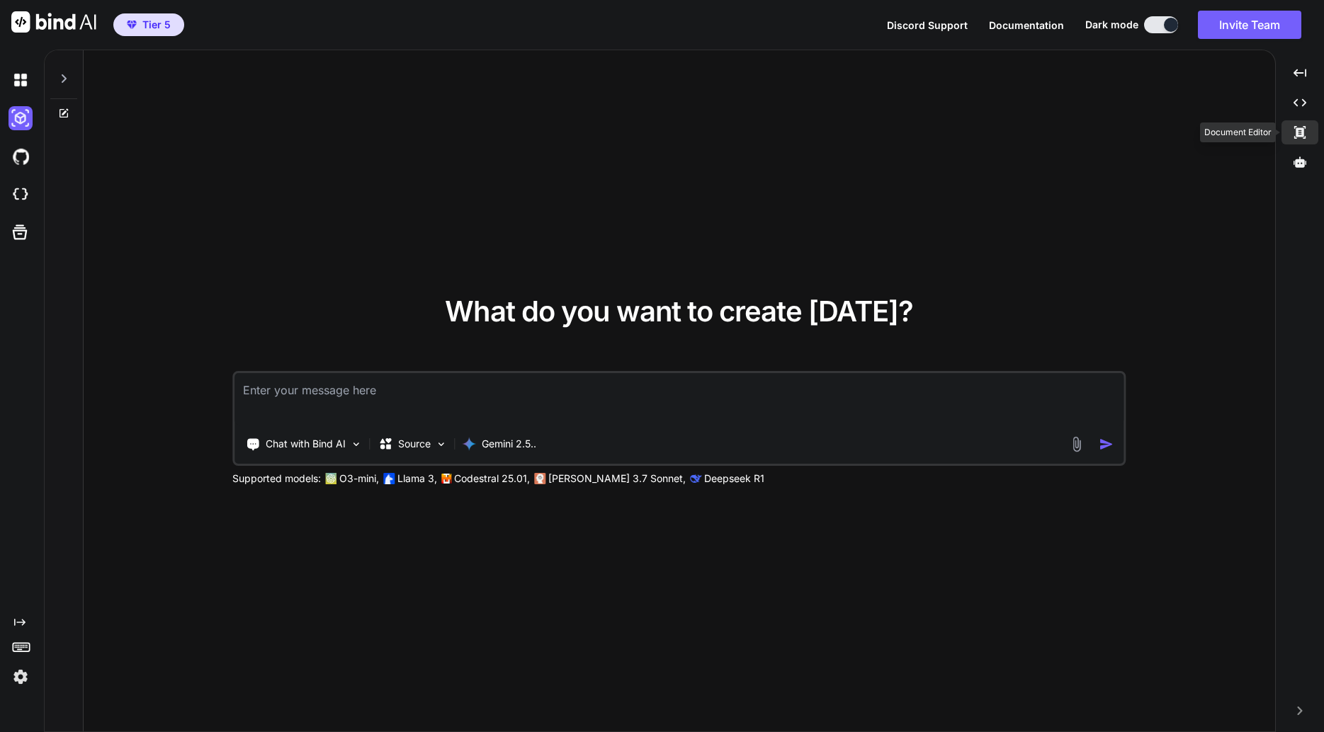
click at [1300, 132] on icon at bounding box center [1299, 132] width 11 height 13
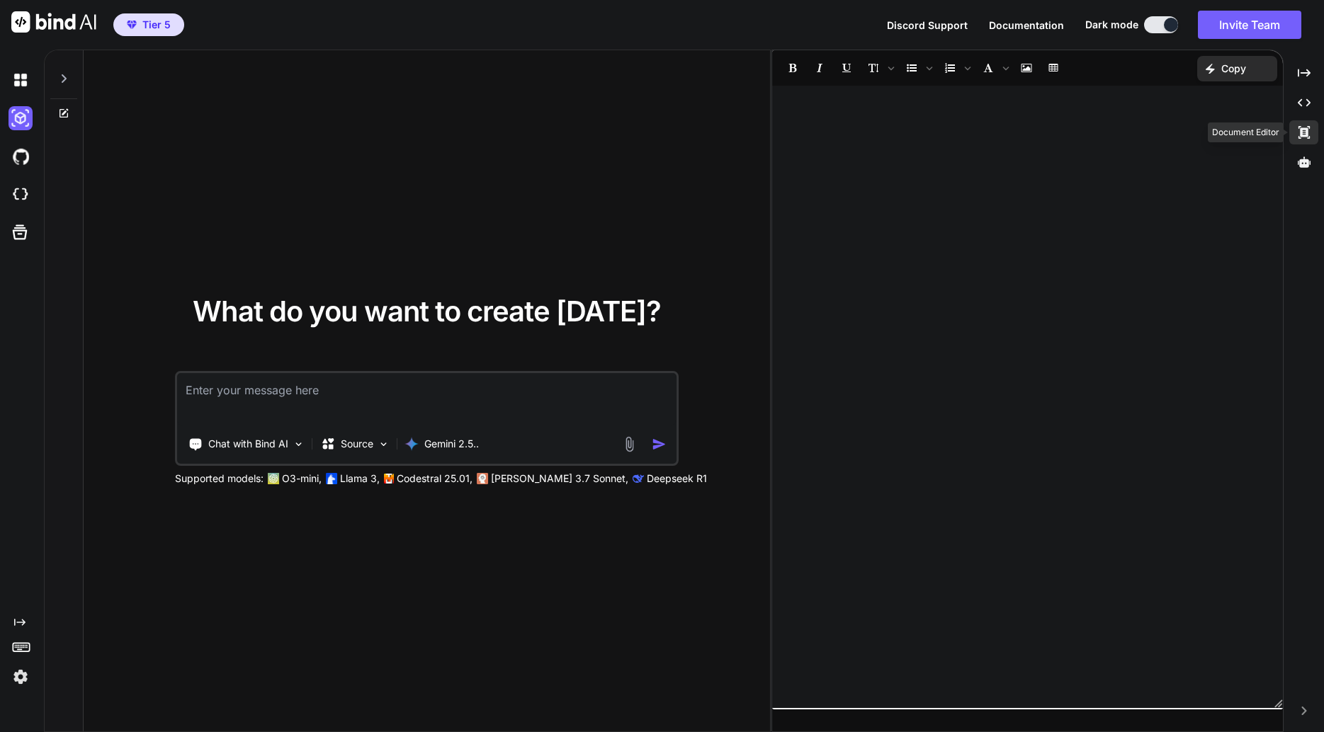
click at [1298, 132] on icon "Created with Pixso." at bounding box center [1304, 132] width 13 height 13
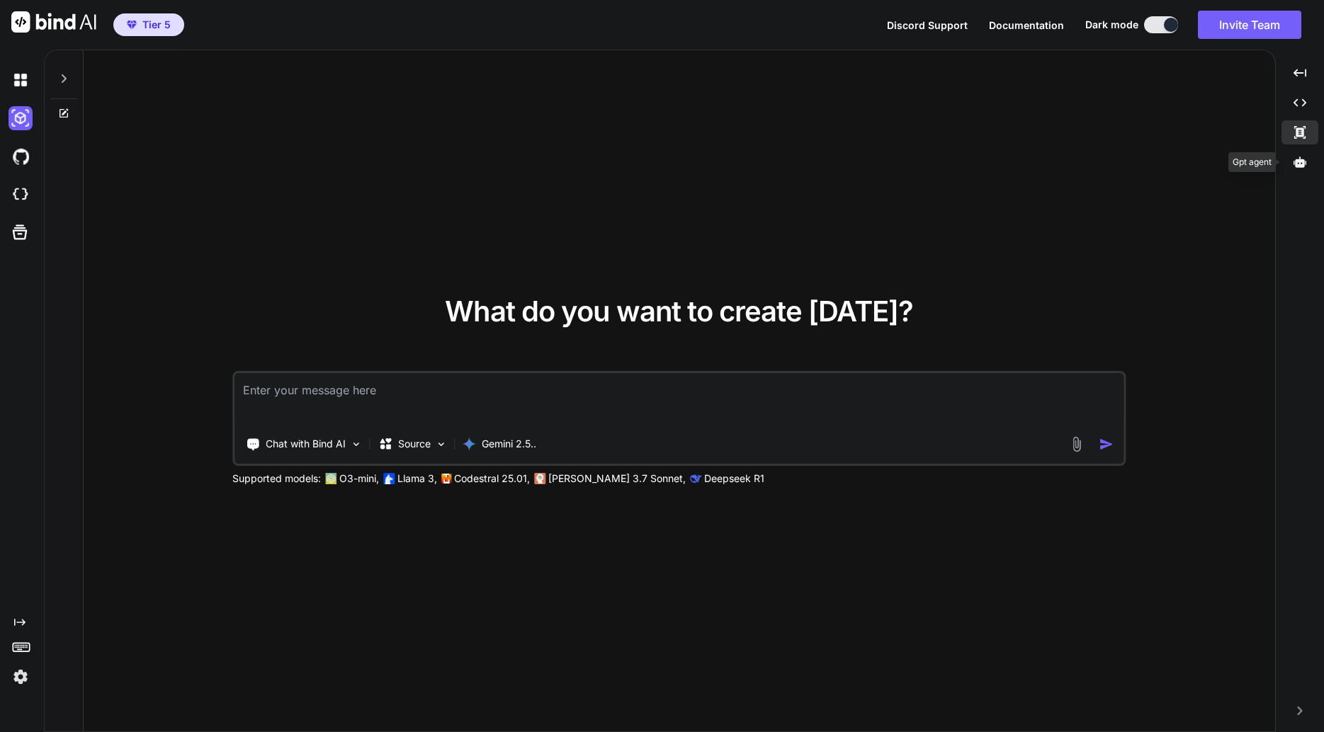
click at [1300, 162] on icon at bounding box center [1299, 162] width 13 height 11
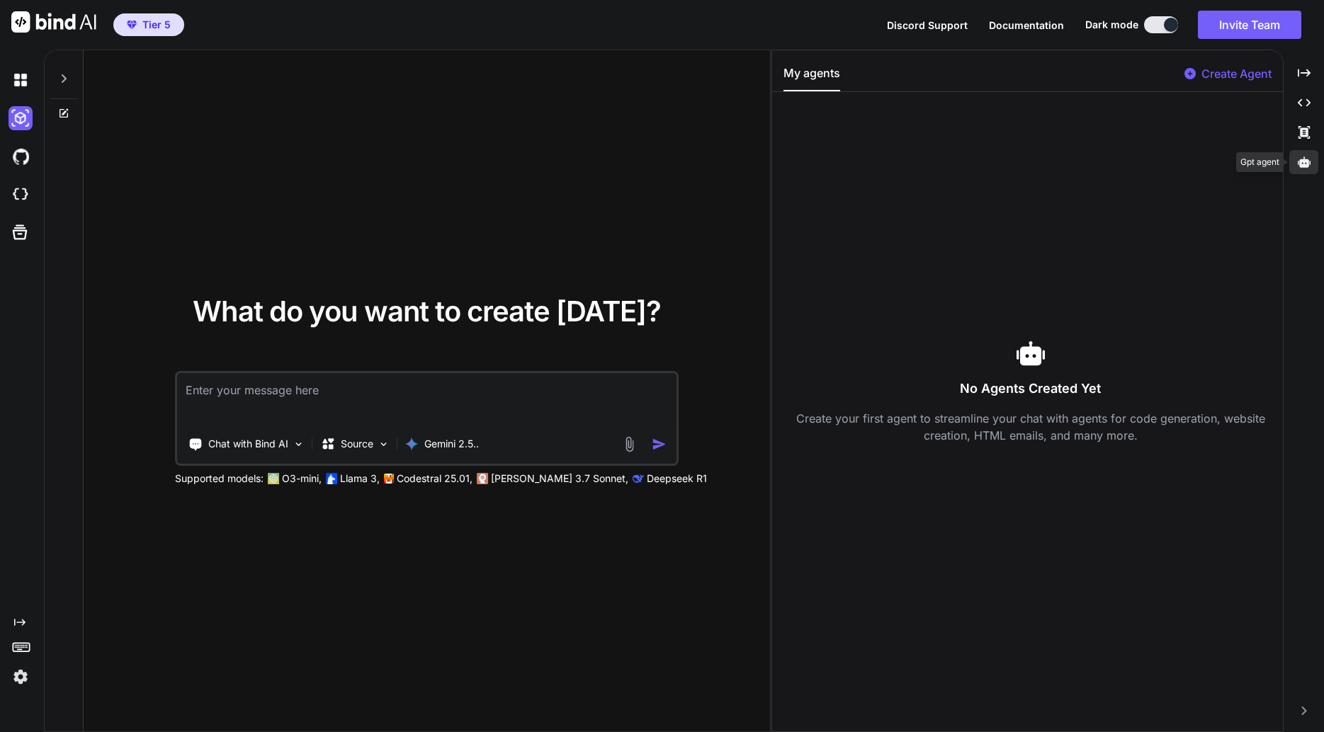
click at [1300, 162] on icon at bounding box center [1304, 162] width 13 height 11
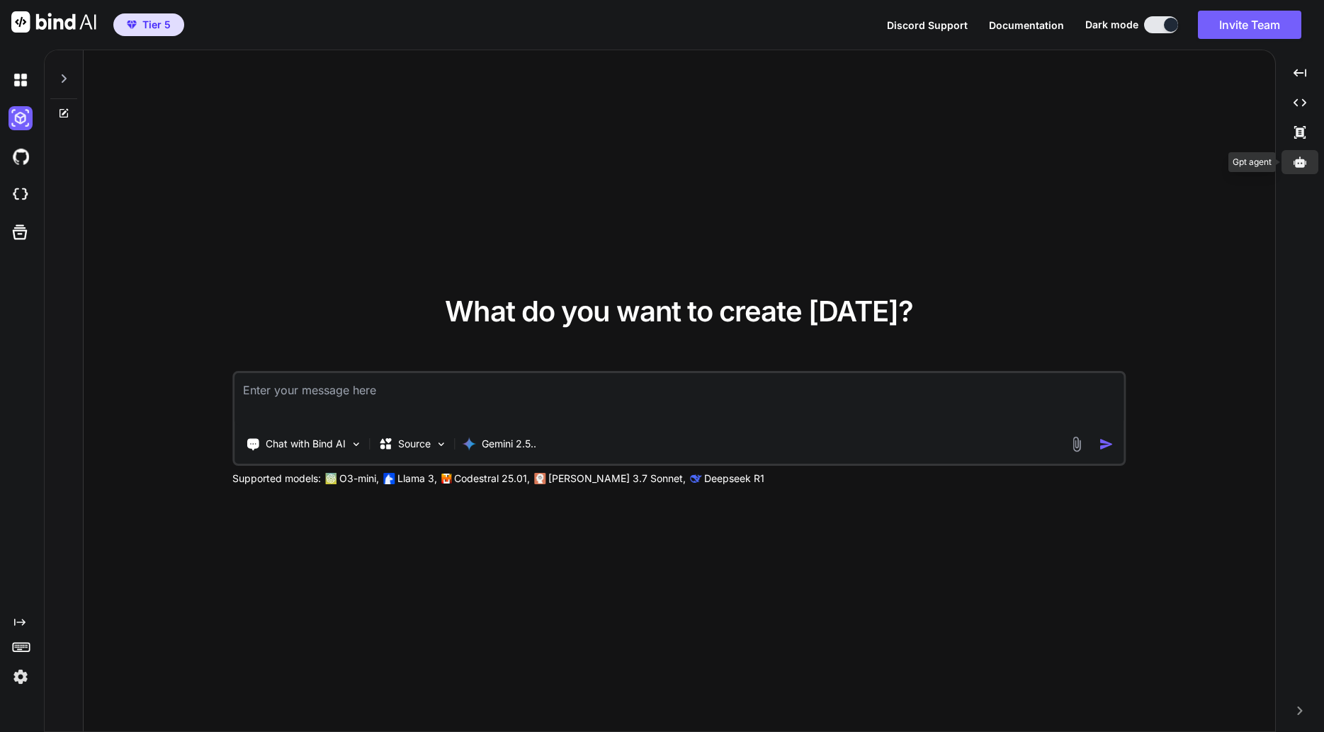
click at [1300, 162] on icon at bounding box center [1299, 162] width 13 height 11
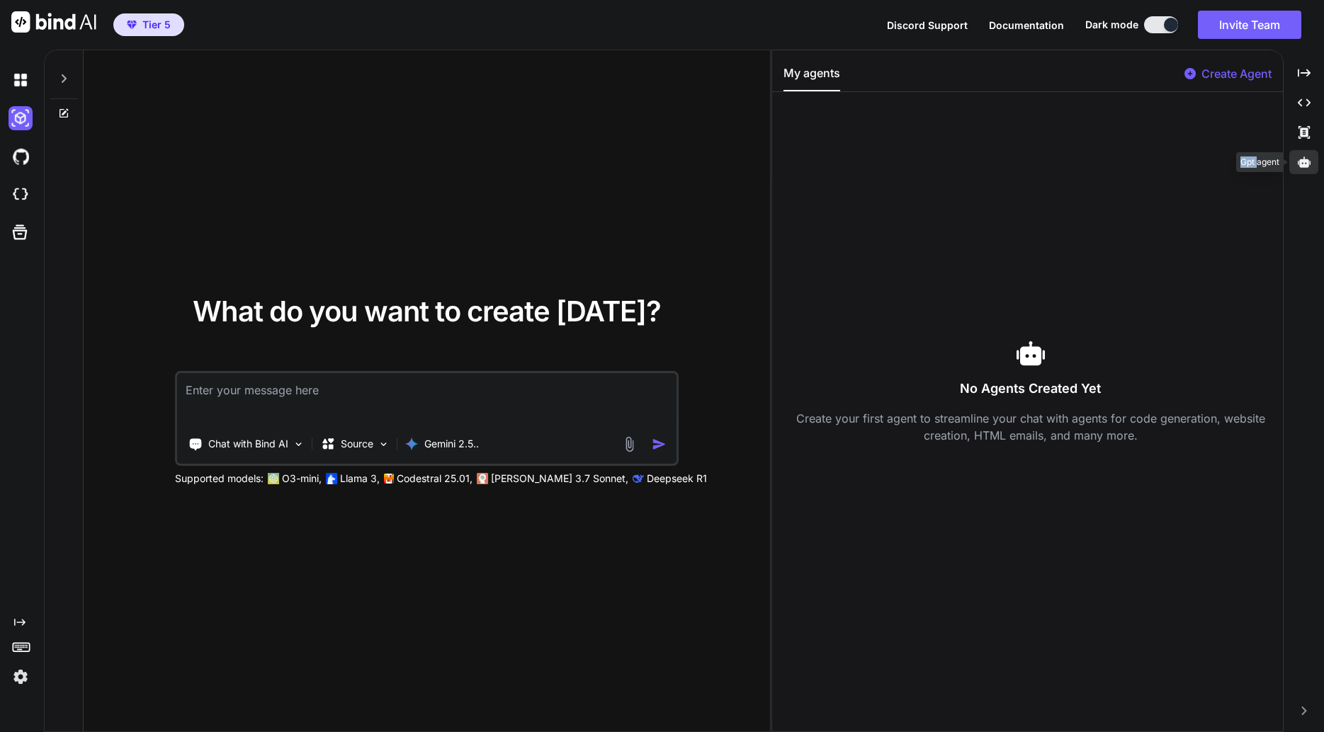
click at [1300, 162] on icon at bounding box center [1304, 162] width 13 height 11
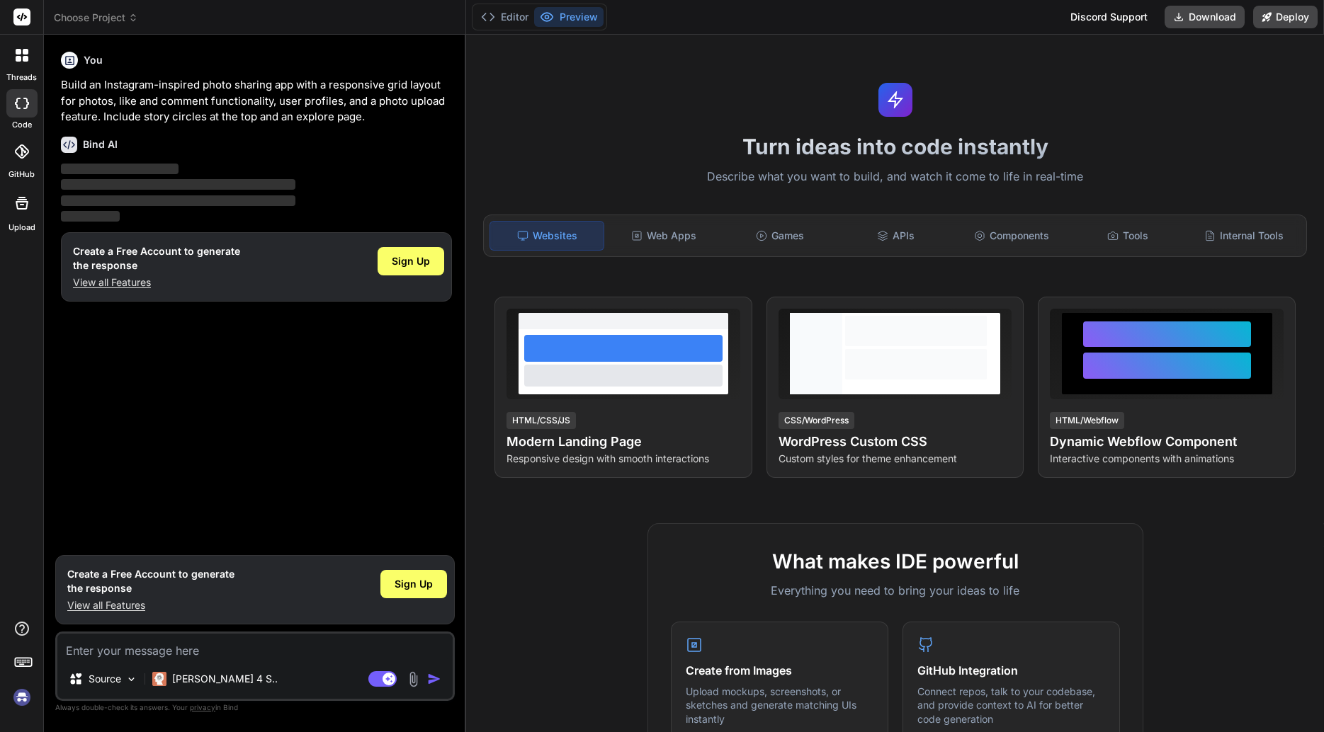
click at [425, 271] on div "Sign Up" at bounding box center [411, 261] width 67 height 28
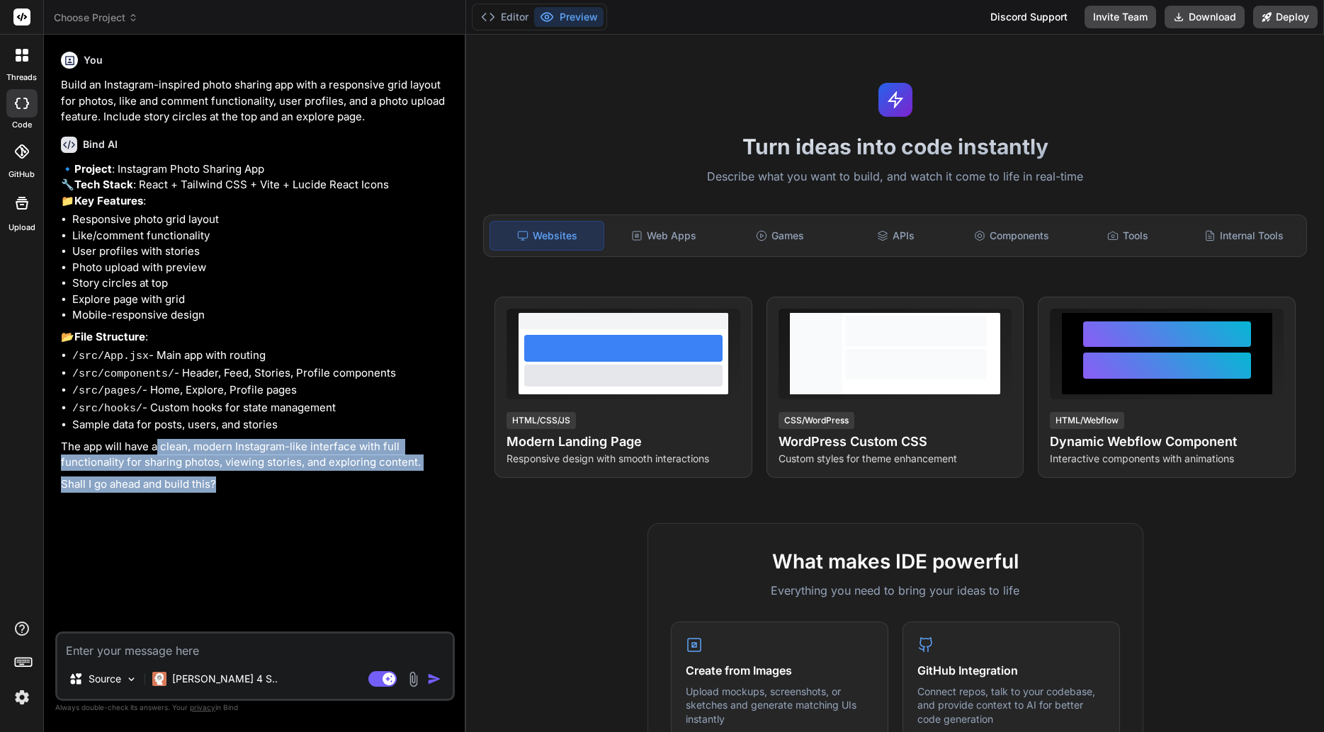
drag, startPoint x: 327, startPoint y: 512, endPoint x: 158, endPoint y: 462, distance: 175.9
click at [158, 463] on div "🔹 Project : Instagram Photo Sharing App 🔧 Tech Stack : React + Tailwind CSS + V…" at bounding box center [256, 326] width 391 height 331
click at [158, 461] on div "🔹 Project : Instagram Photo Sharing App 🔧 Tech Stack : React + Tailwind CSS + V…" at bounding box center [256, 326] width 391 height 331
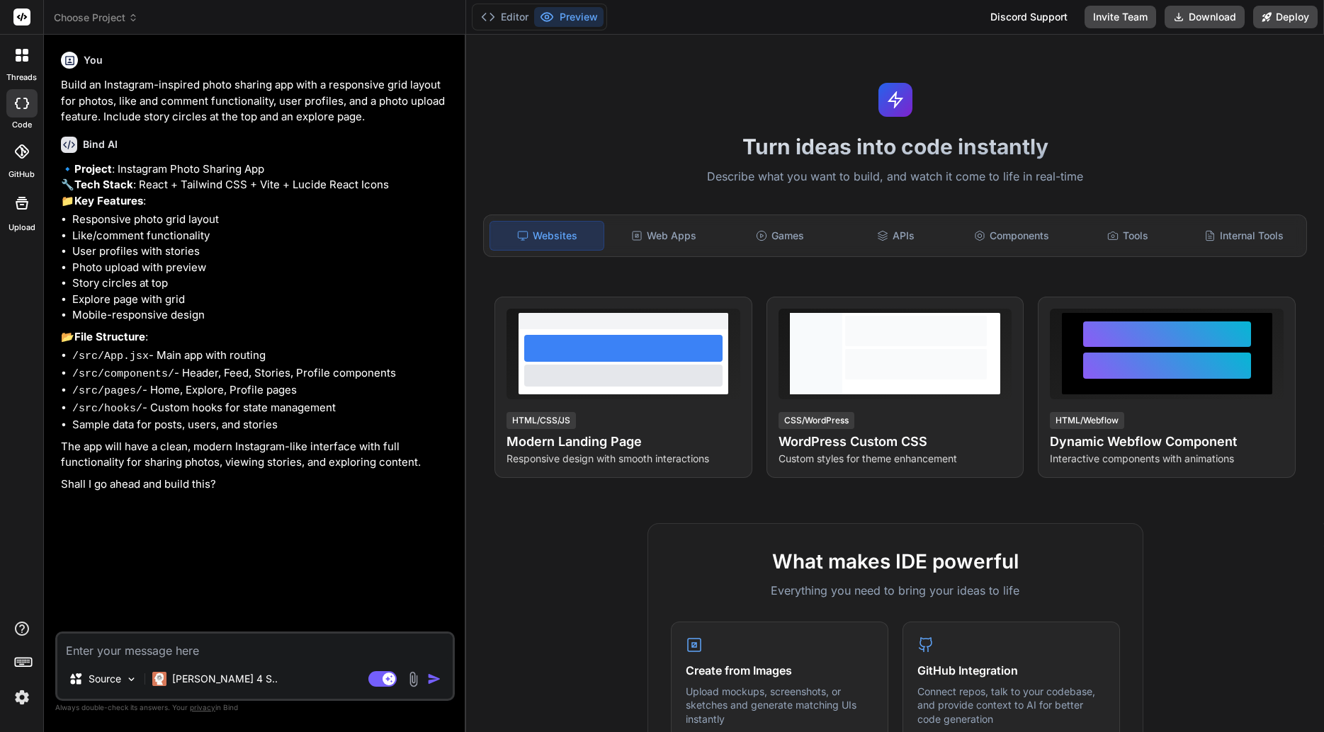
click at [595, 442] on h4 "Modern Landing Page" at bounding box center [623, 442] width 234 height 20
click at [693, 314] on span "View Prompt" at bounding box center [704, 316] width 61 height 14
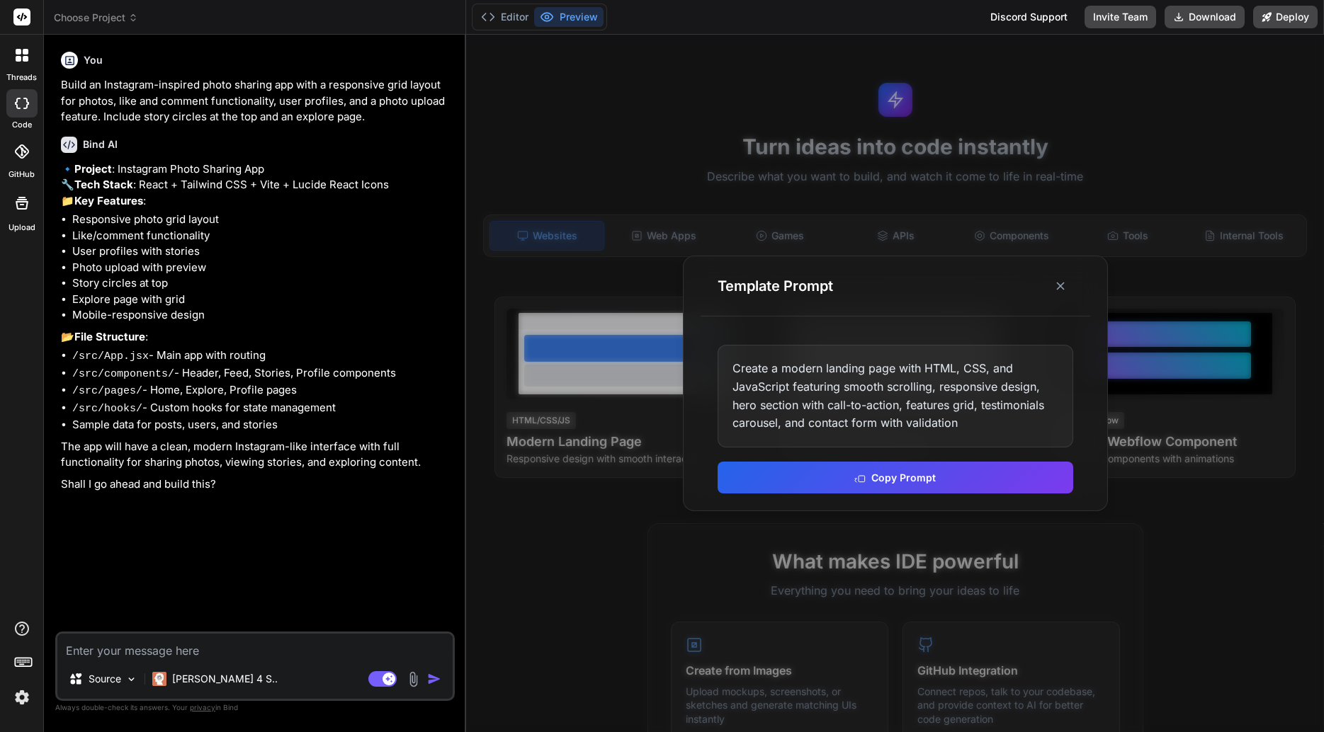
click at [1021, 617] on div at bounding box center [895, 384] width 858 height 698
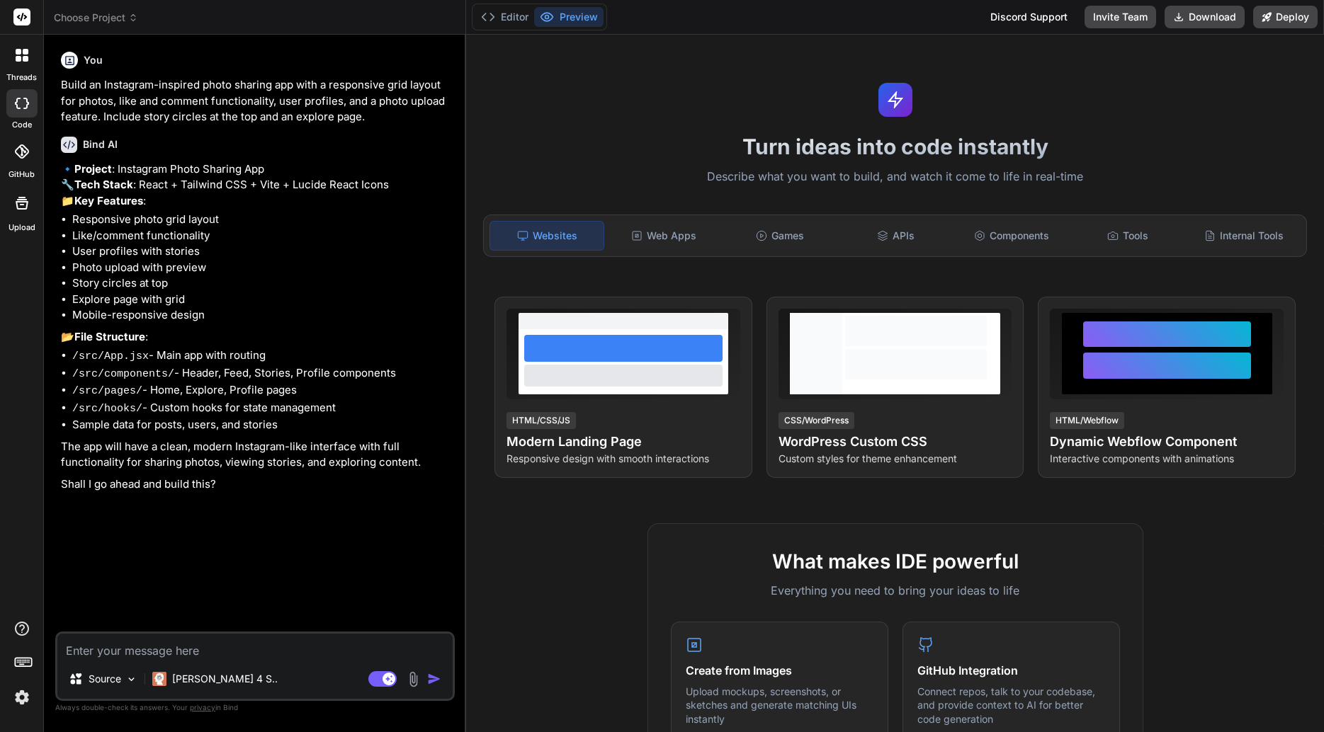
click at [758, 362] on div "View Prompt HTML/CSS/JS Modern Landing Page Responsive design with smooth inter…" at bounding box center [894, 387] width 801 height 181
click at [727, 361] on div at bounding box center [623, 354] width 234 height 91
click at [718, 324] on div "View Prompt" at bounding box center [697, 315] width 92 height 25
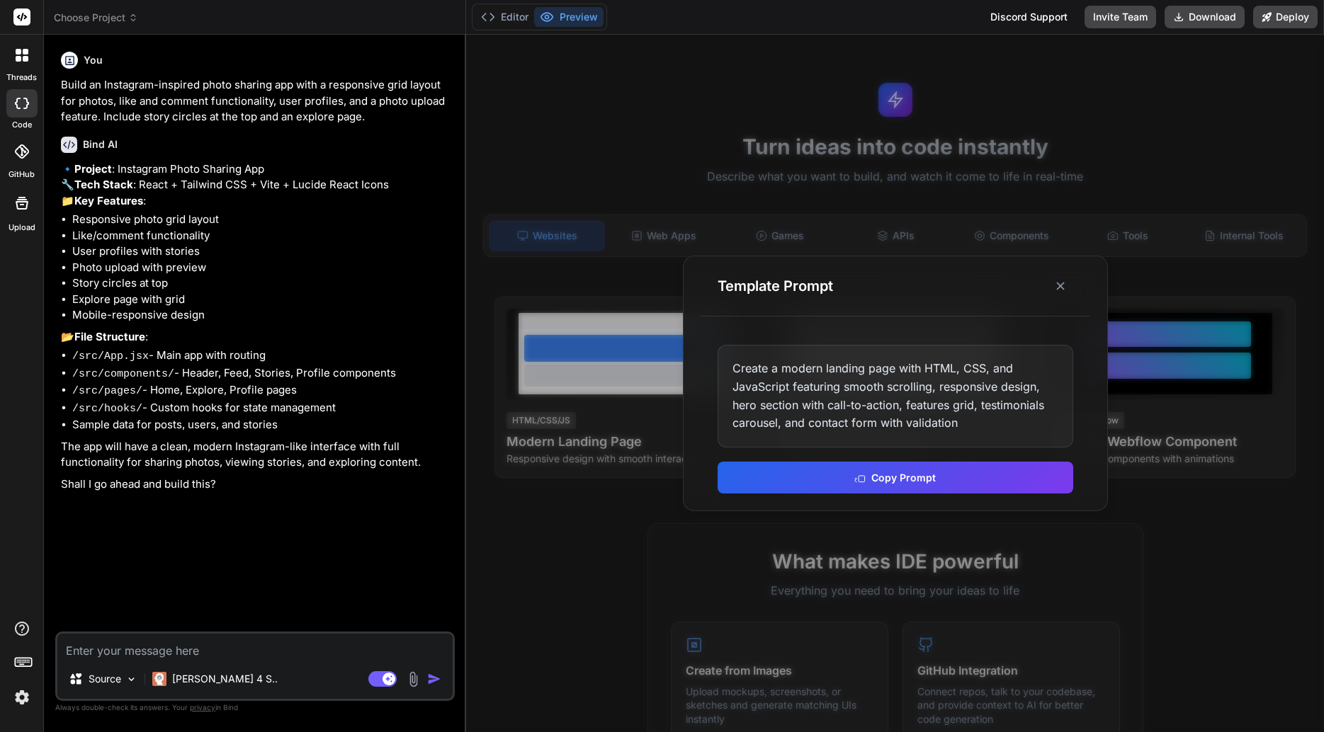
click at [641, 409] on div at bounding box center [895, 384] width 858 height 698
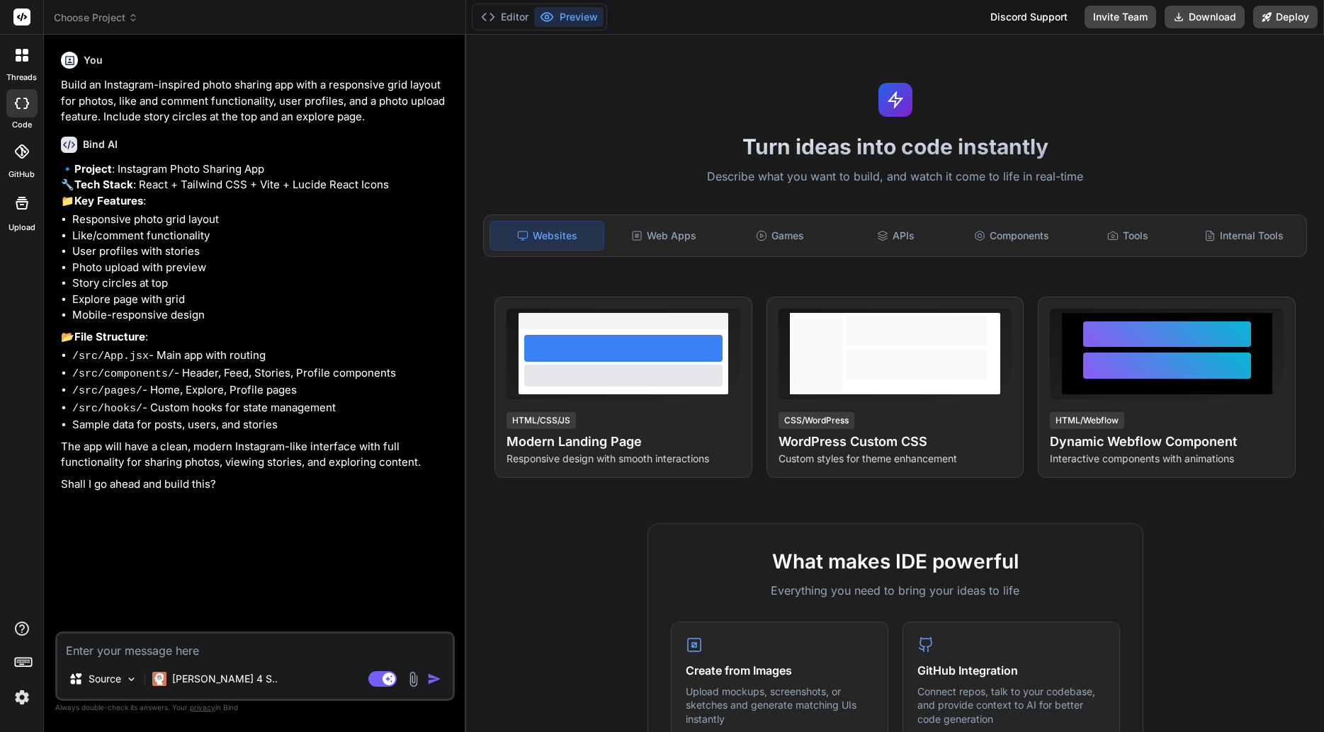
click at [654, 232] on div "Web Apps" at bounding box center [663, 236] width 113 height 30
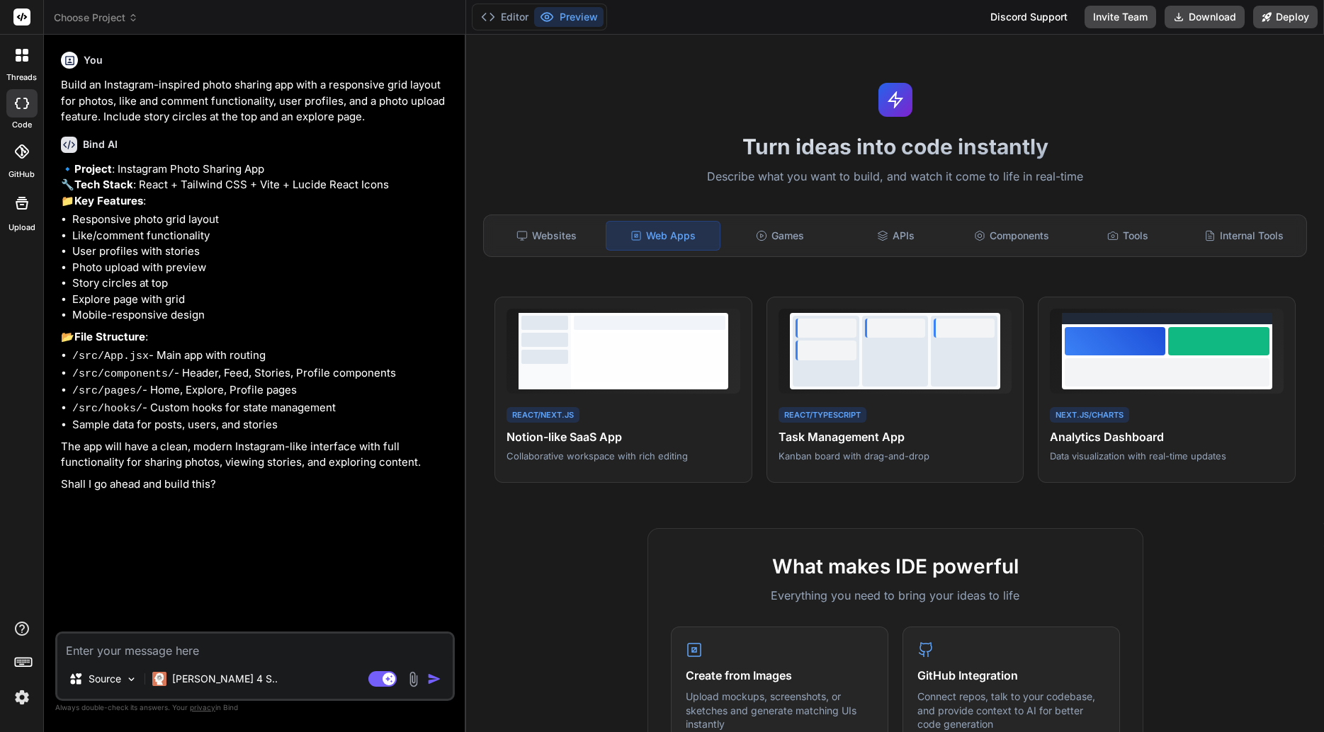
click at [861, 232] on div "APIs" at bounding box center [895, 236] width 113 height 30
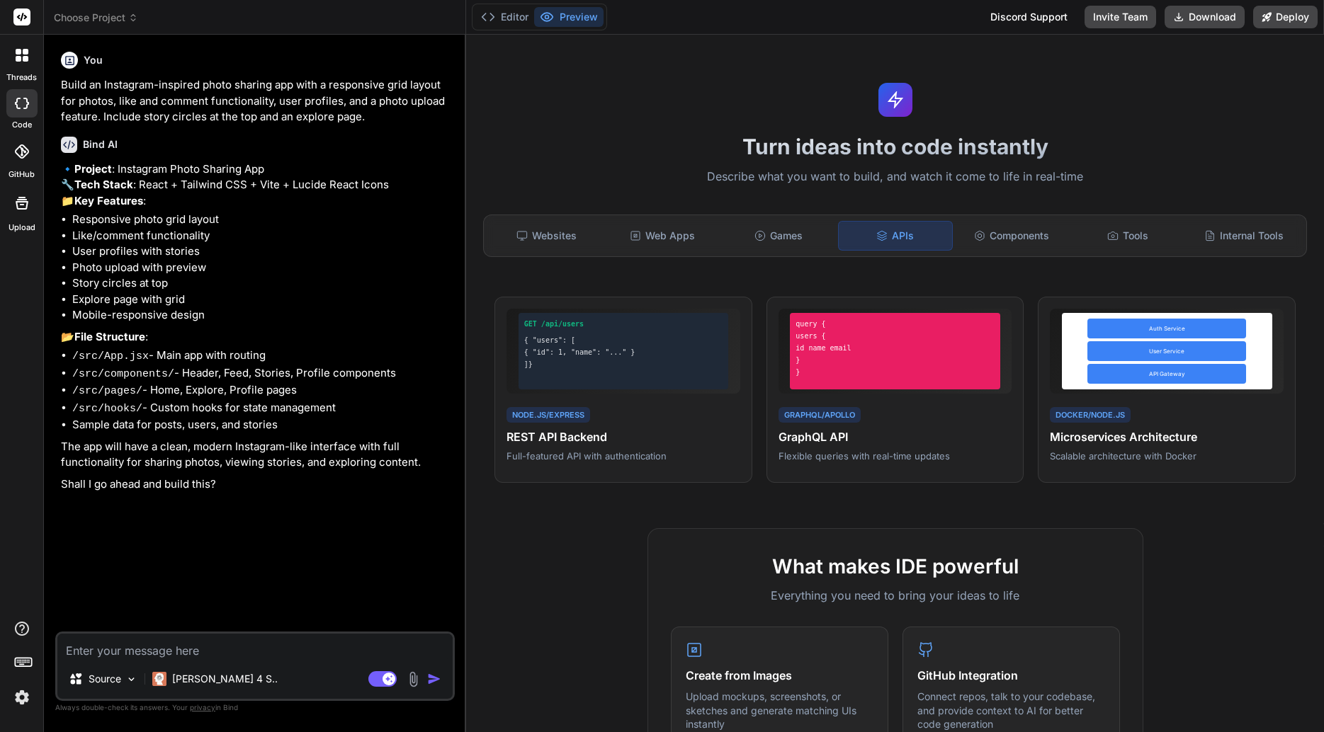
click at [811, 232] on div "Games" at bounding box center [778, 236] width 113 height 30
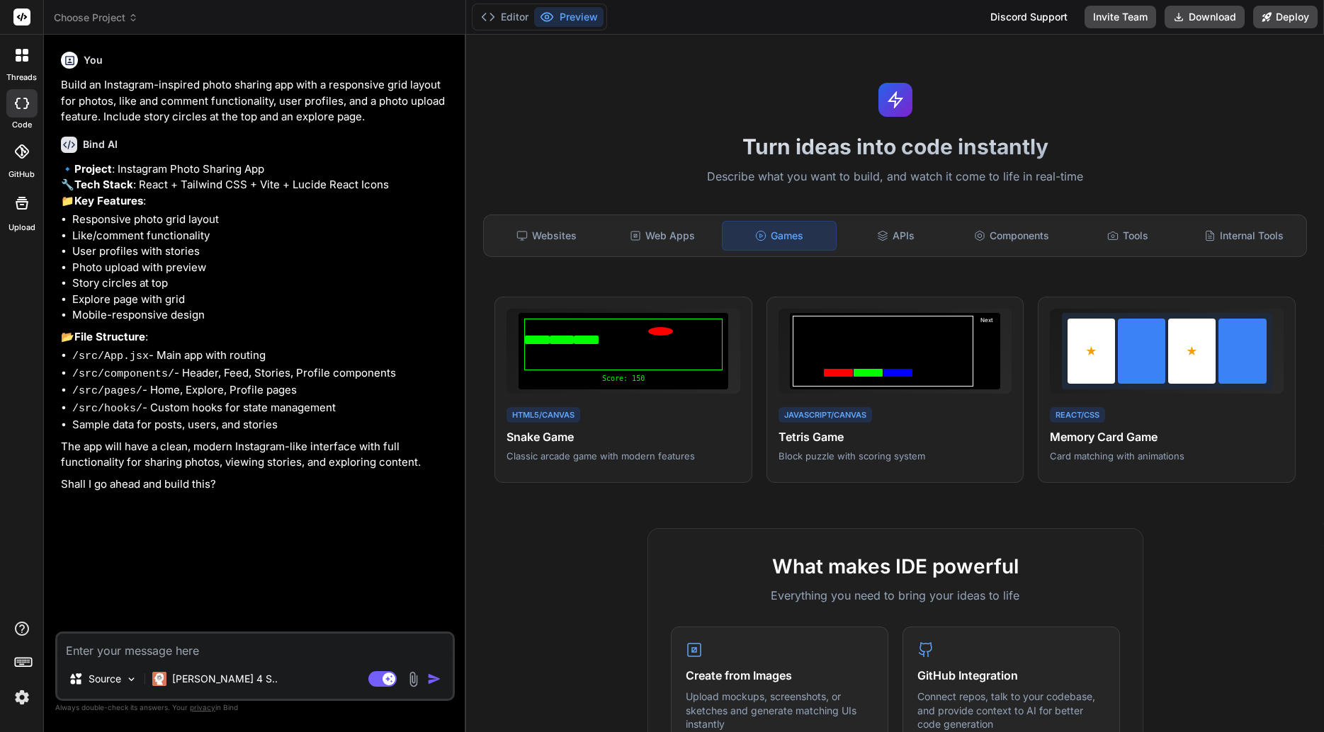
click at [702, 327] on div "View Prompt" at bounding box center [701, 315] width 84 height 24
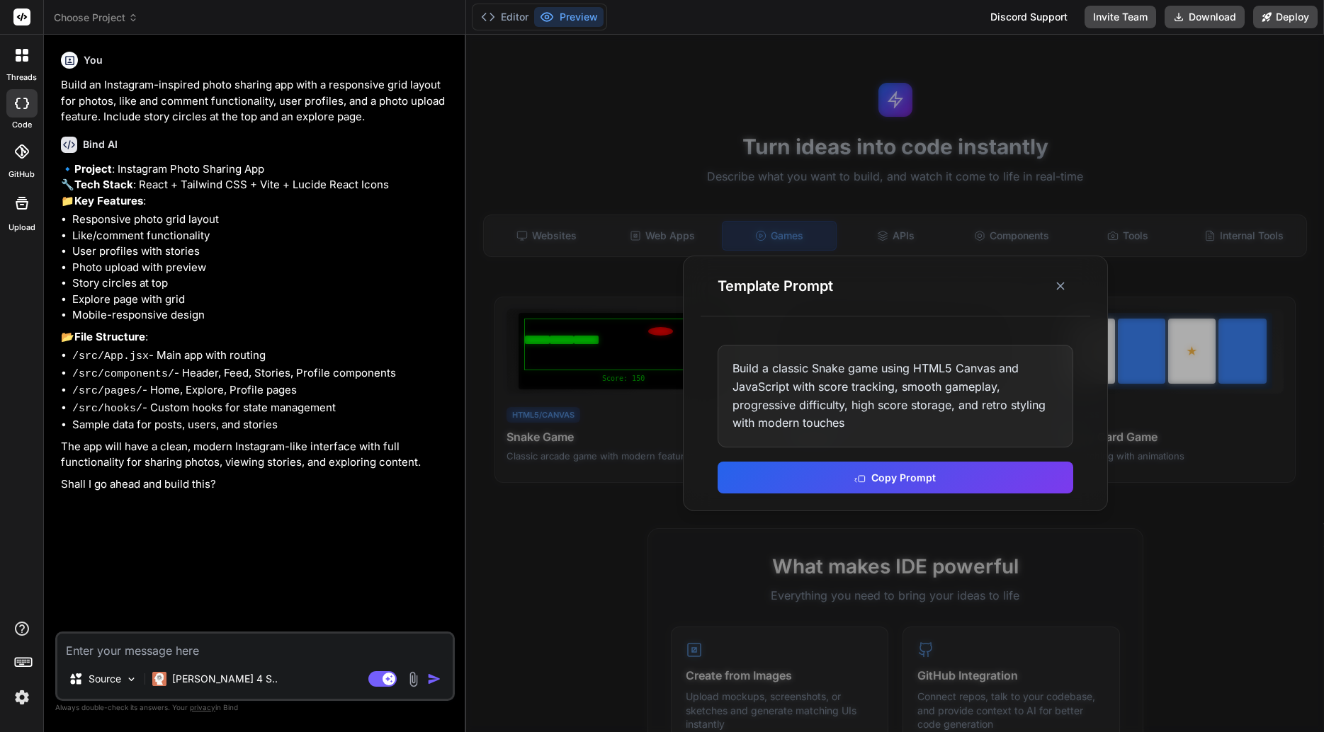
click at [984, 200] on div at bounding box center [895, 384] width 858 height 698
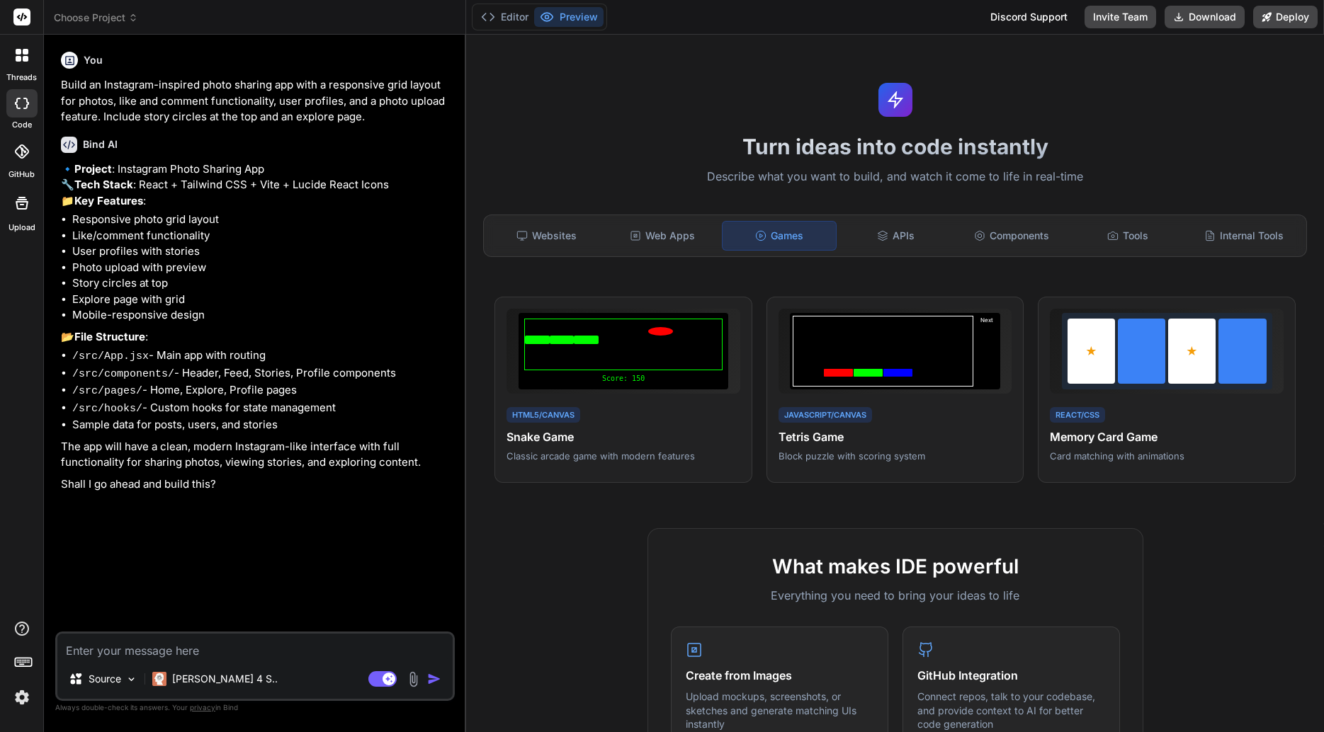
click at [1134, 238] on div "Tools" at bounding box center [1127, 236] width 113 height 30
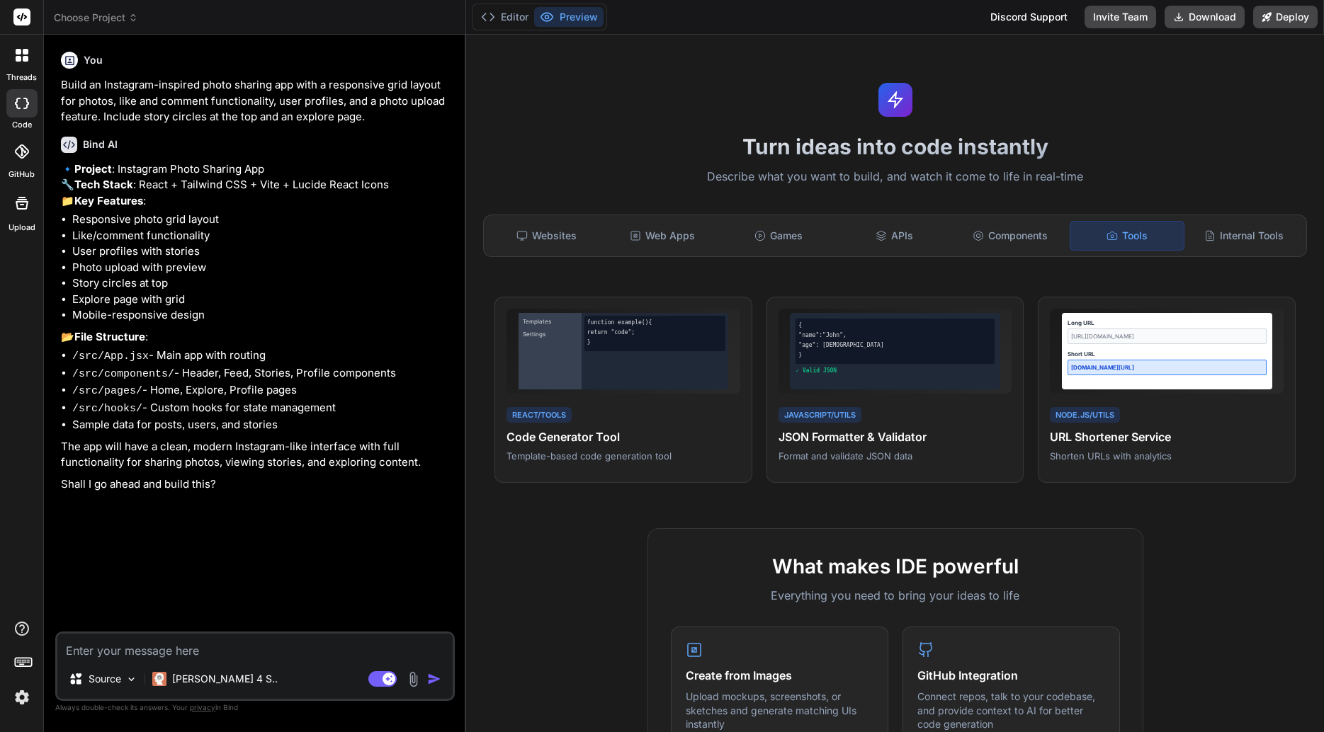
click at [1189, 242] on div "Internal Tools" at bounding box center [1243, 236] width 113 height 30
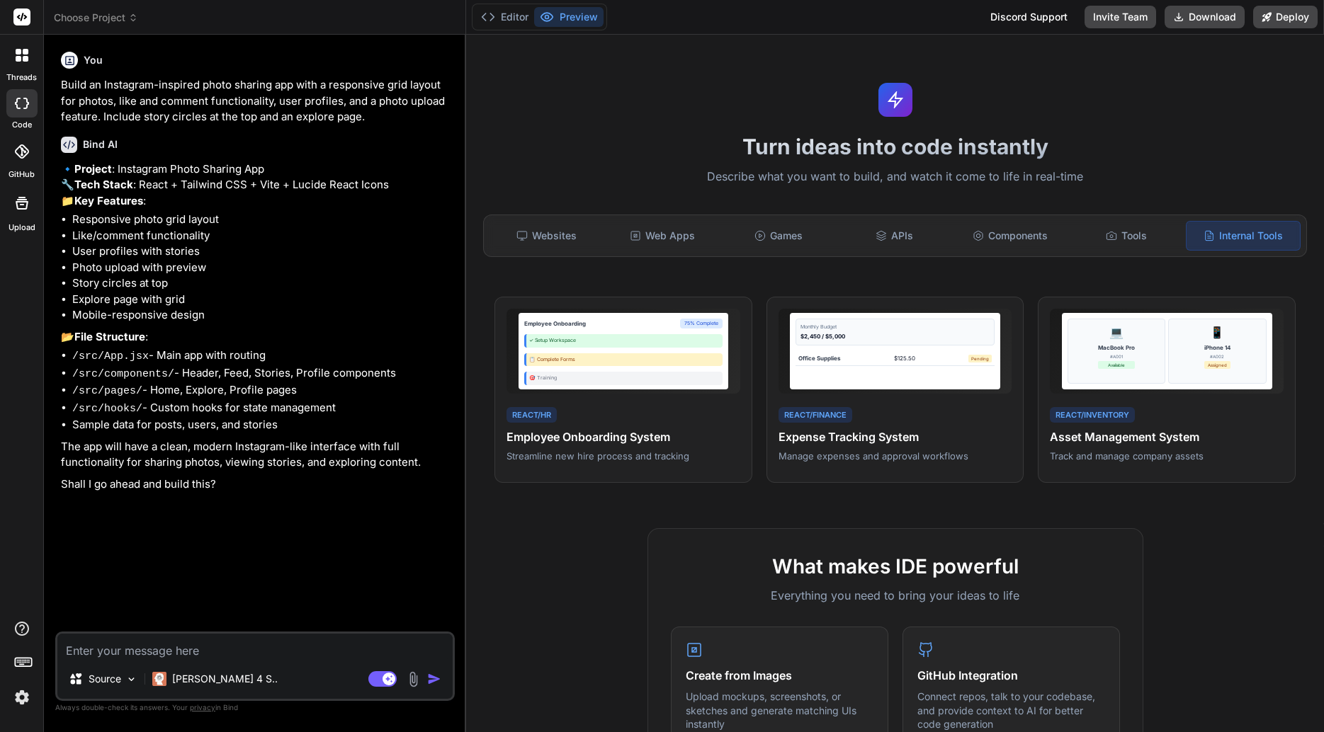
click at [106, 28] on header "Choose Project Created with Pixso." at bounding box center [255, 17] width 422 height 35
click at [112, 23] on span "Choose Project" at bounding box center [96, 18] width 84 height 14
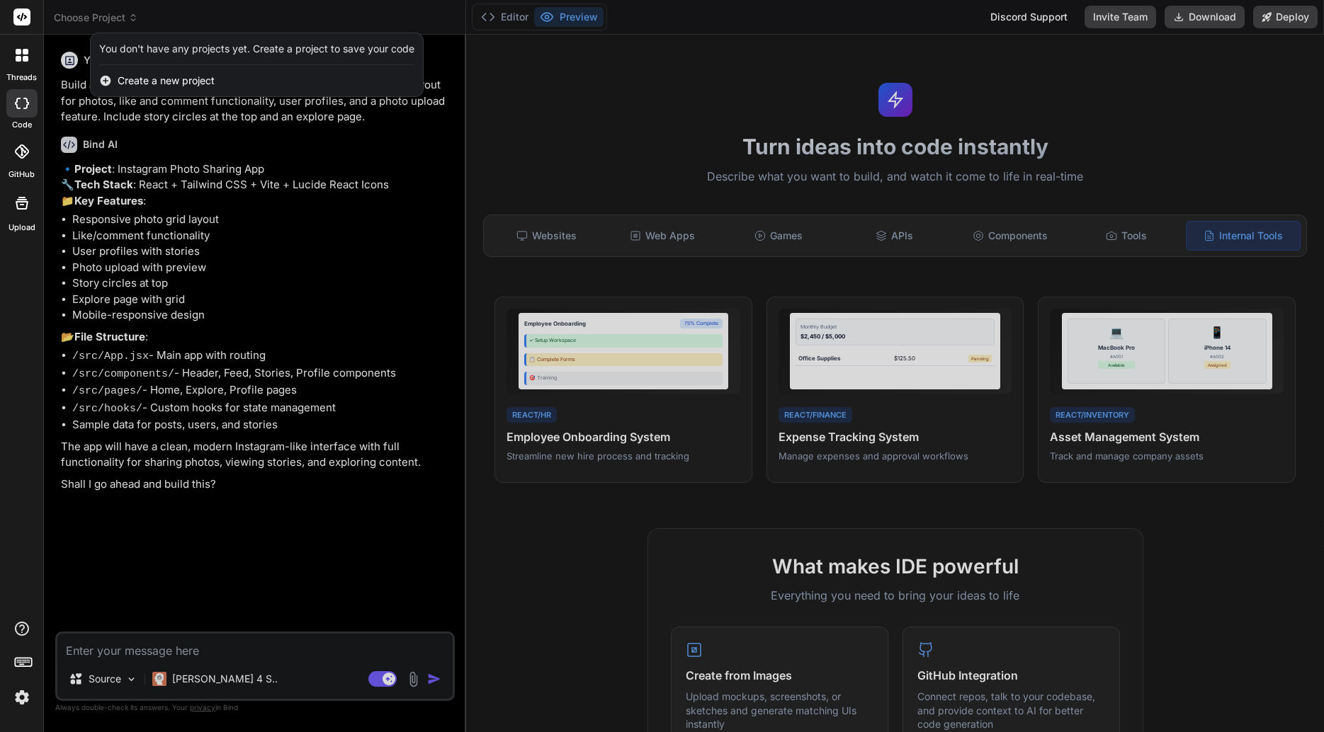
click at [166, 51] on div "You don't have any projects yet. Create a project to save your code" at bounding box center [256, 49] width 315 height 14
click at [13, 54] on div at bounding box center [22, 55] width 30 height 30
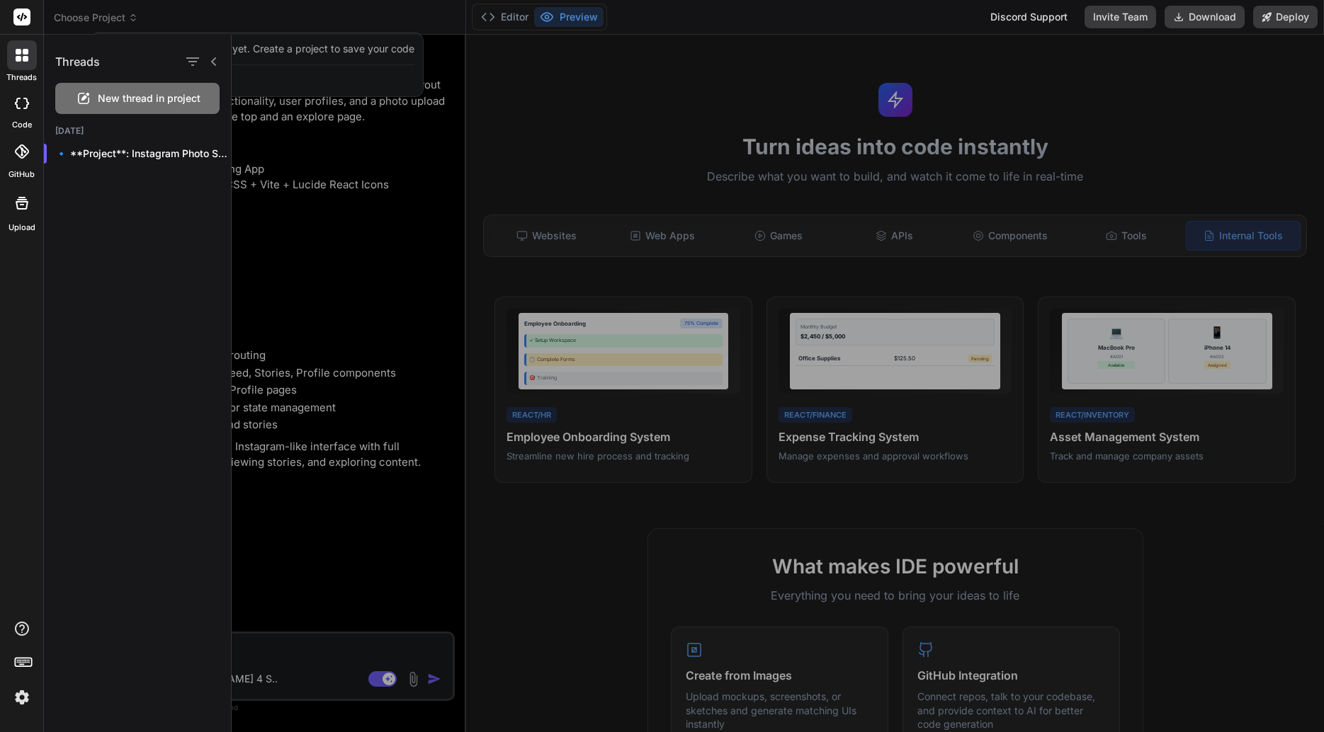
click at [172, 154] on p "🔹 **Project**: Instagram Photo Sharing ..." at bounding box center [143, 154] width 176 height 14
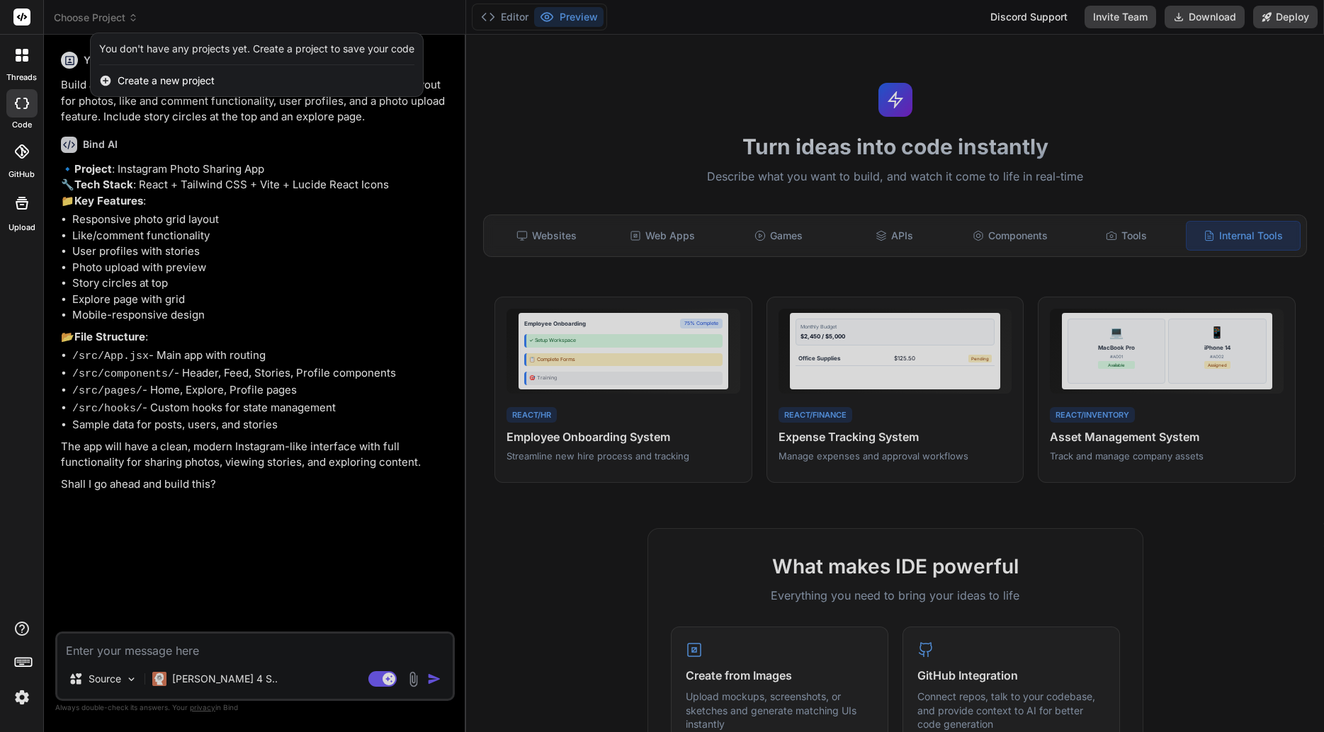
click at [21, 92] on div at bounding box center [21, 103] width 31 height 28
click at [36, 120] on div "code" at bounding box center [21, 107] width 43 height 47
click at [239, 108] on div at bounding box center [662, 366] width 1324 height 732
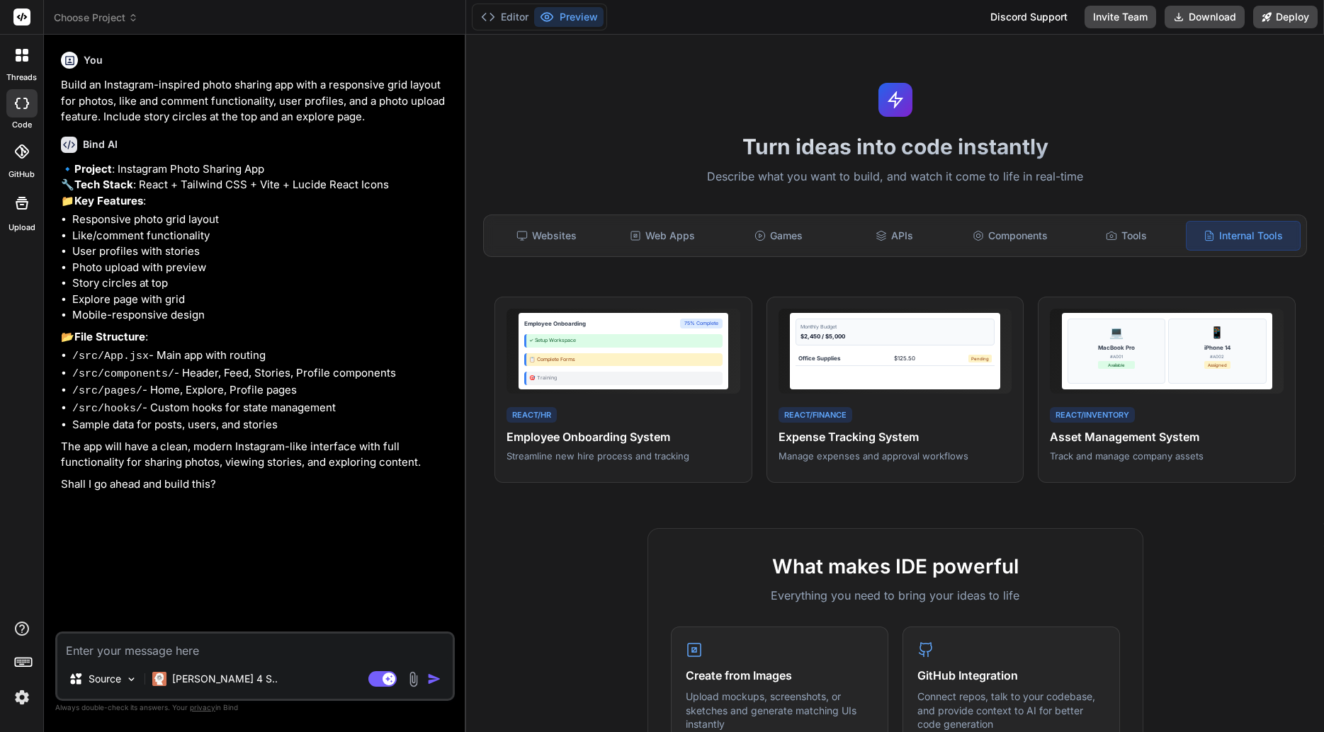
click at [18, 98] on icon at bounding box center [18, 103] width 6 height 11
click at [30, 135] on div "GitHub" at bounding box center [21, 155] width 43 height 50
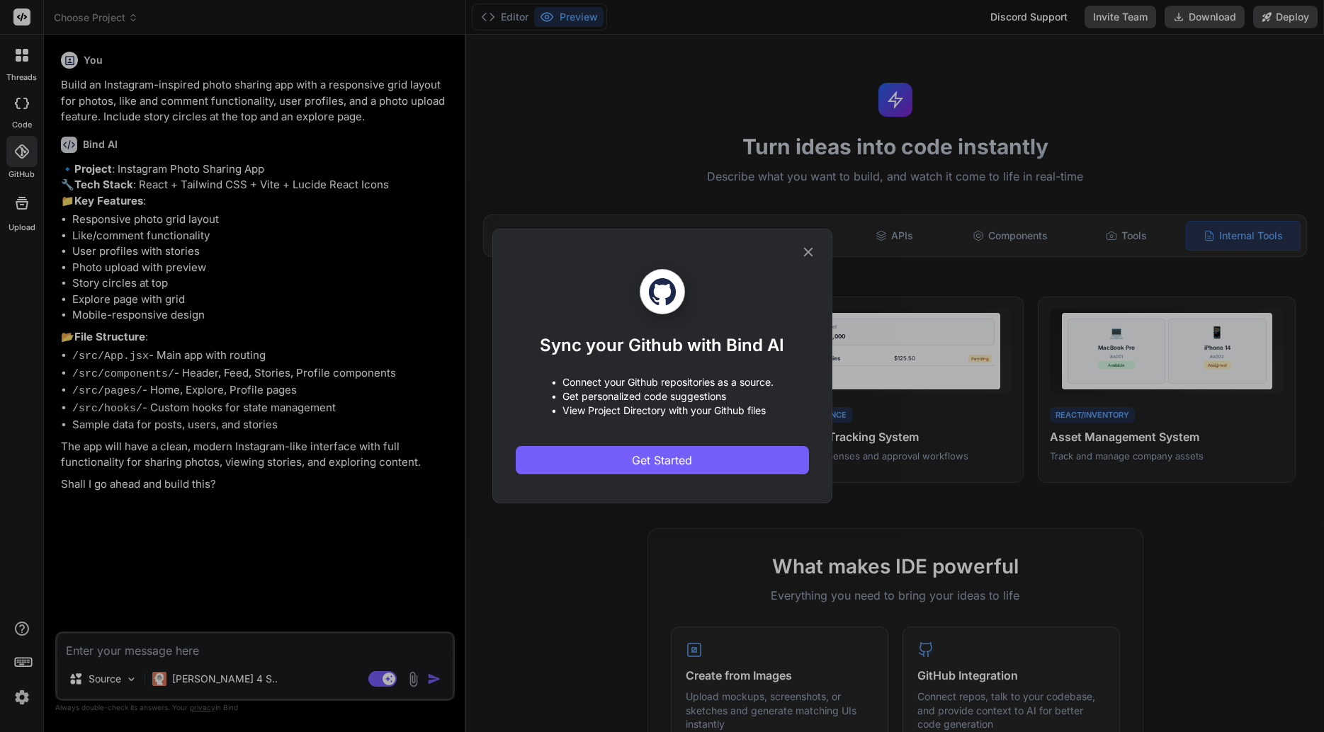
click at [746, 470] on button "Get Started" at bounding box center [662, 460] width 293 height 28
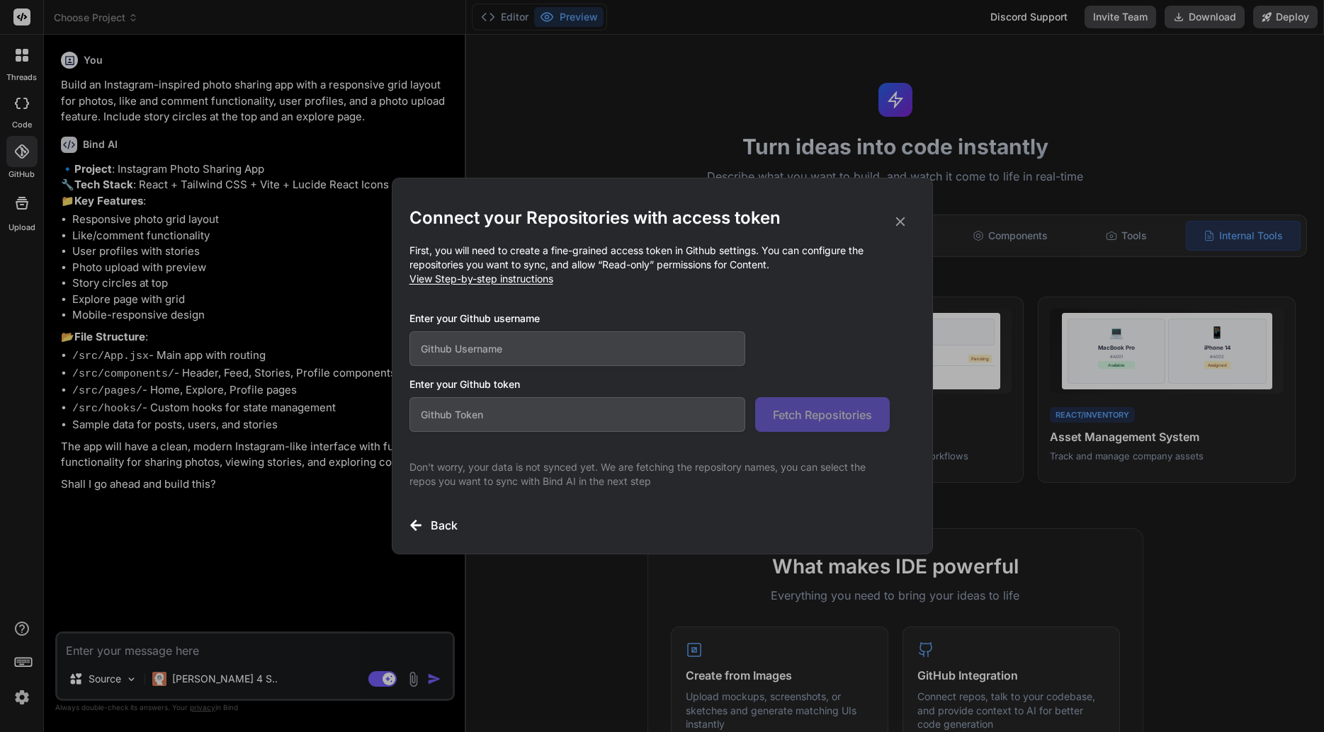
click at [911, 212] on h2 "Connect your Repositories with access token" at bounding box center [662, 218] width 506 height 23
click at [884, 237] on div "Connect your Repositories with access token First, you will need to create a fi…" at bounding box center [662, 370] width 506 height 327
click at [895, 227] on icon at bounding box center [900, 222] width 16 height 16
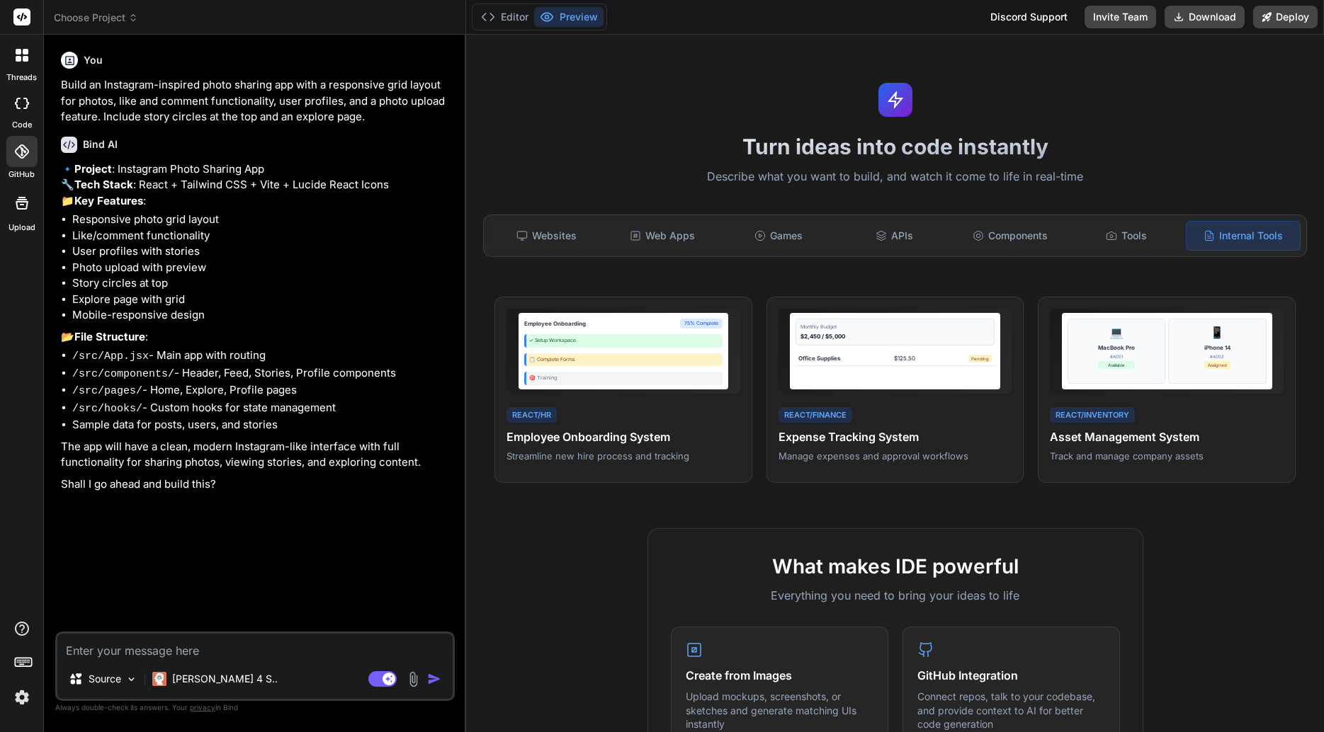
click at [25, 209] on icon at bounding box center [22, 203] width 13 height 13
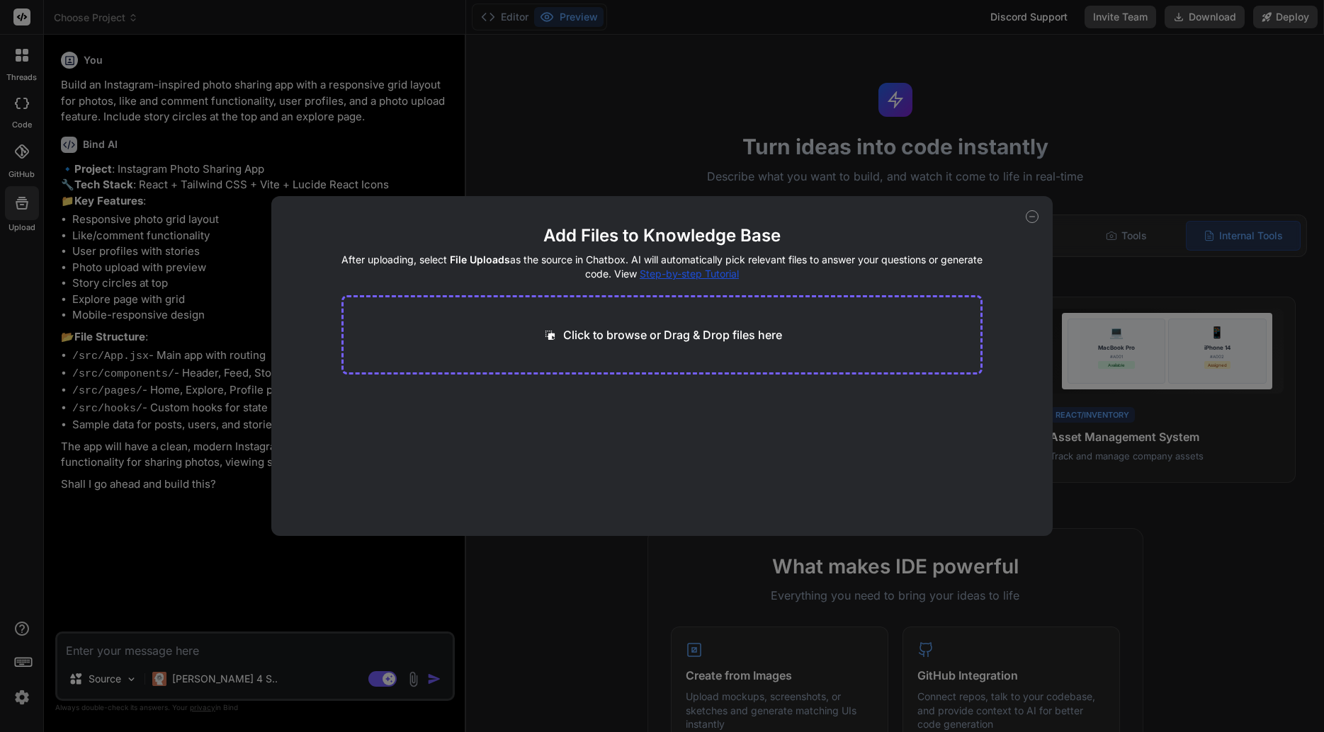
click at [1034, 220] on icon at bounding box center [1032, 216] width 13 height 13
type textarea "x"
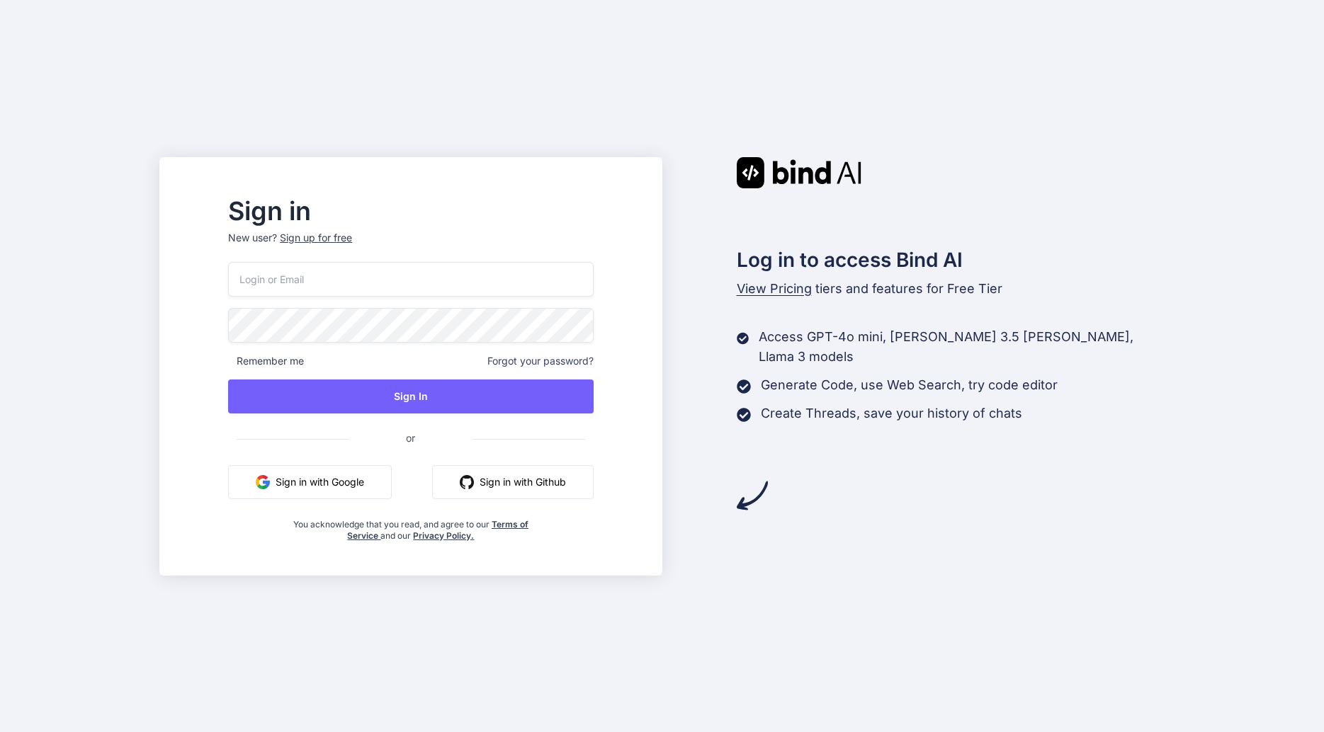
type input "[EMAIL_ADDRESS][DOMAIN_NAME]"
click at [446, 409] on button "Sign In" at bounding box center [410, 397] width 365 height 34
click at [479, 407] on button "Sign In" at bounding box center [410, 397] width 365 height 34
